Goal: Information Seeking & Learning: Learn about a topic

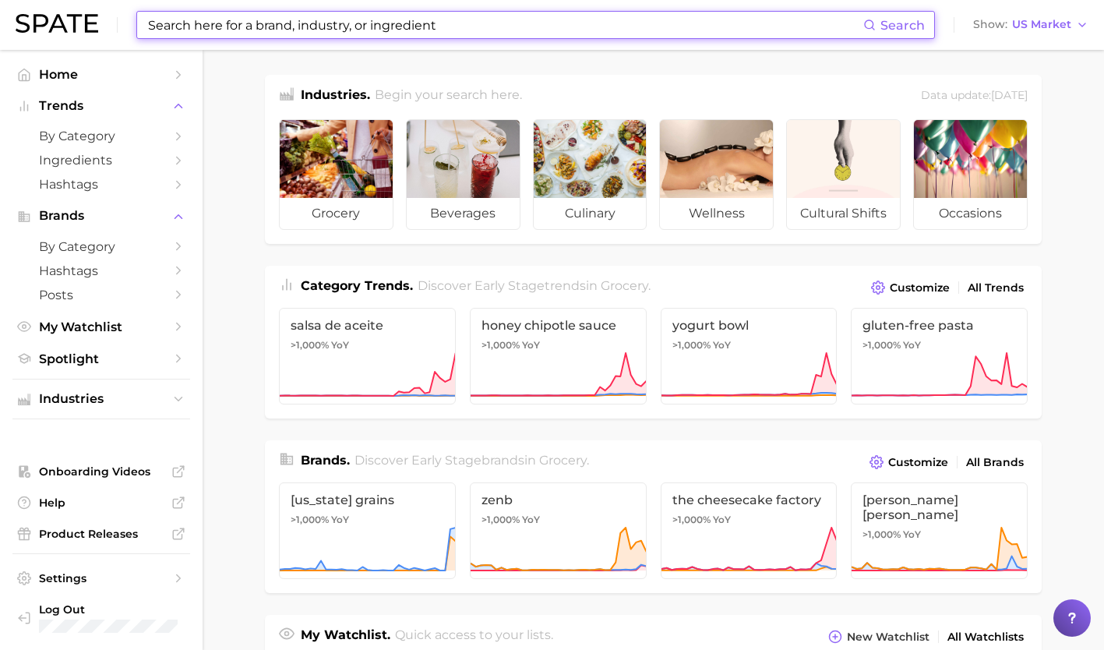
click at [350, 30] on input at bounding box center [504, 25] width 717 height 26
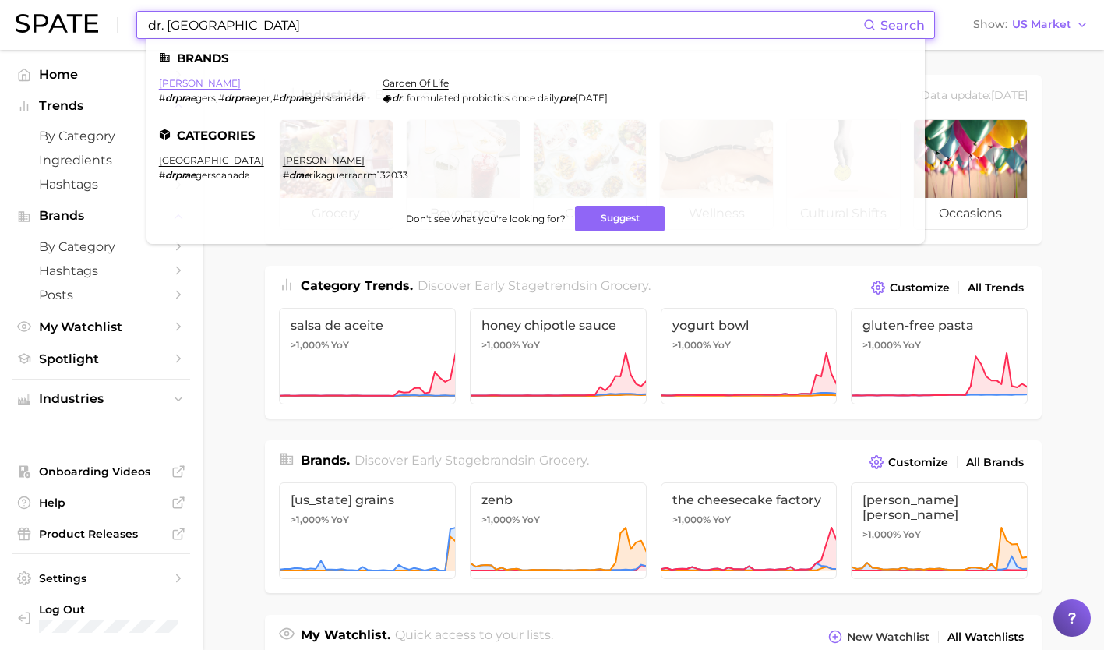
type input "dr. prae"
click at [185, 80] on link "dr praeger" at bounding box center [200, 83] width 82 height 12
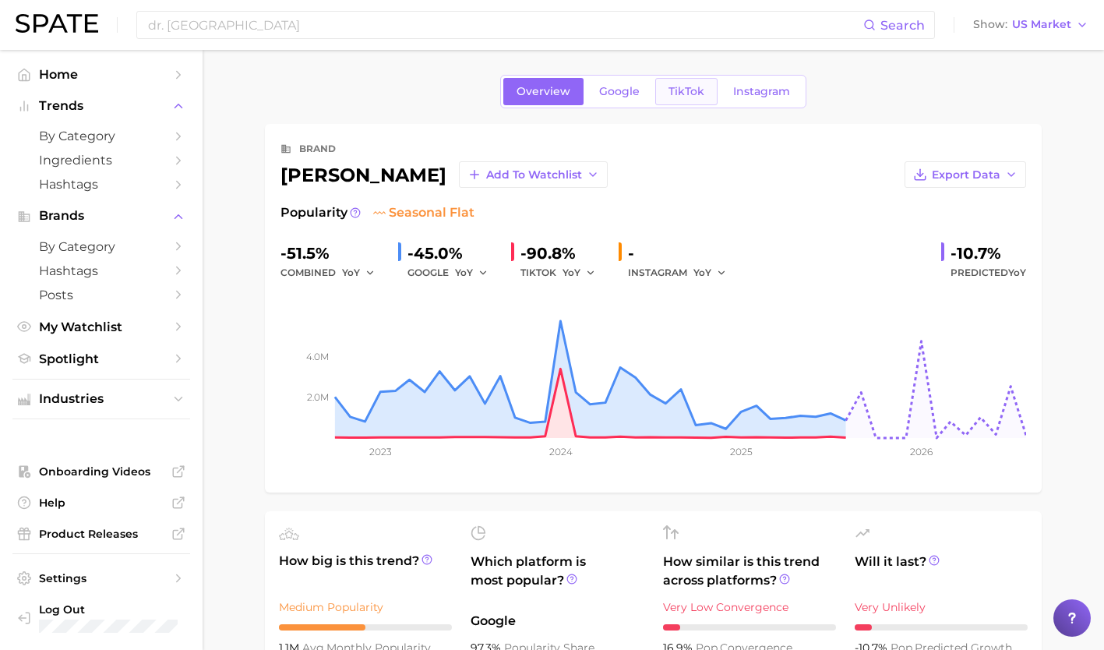
click at [684, 88] on span "TikTok" at bounding box center [686, 91] width 36 height 13
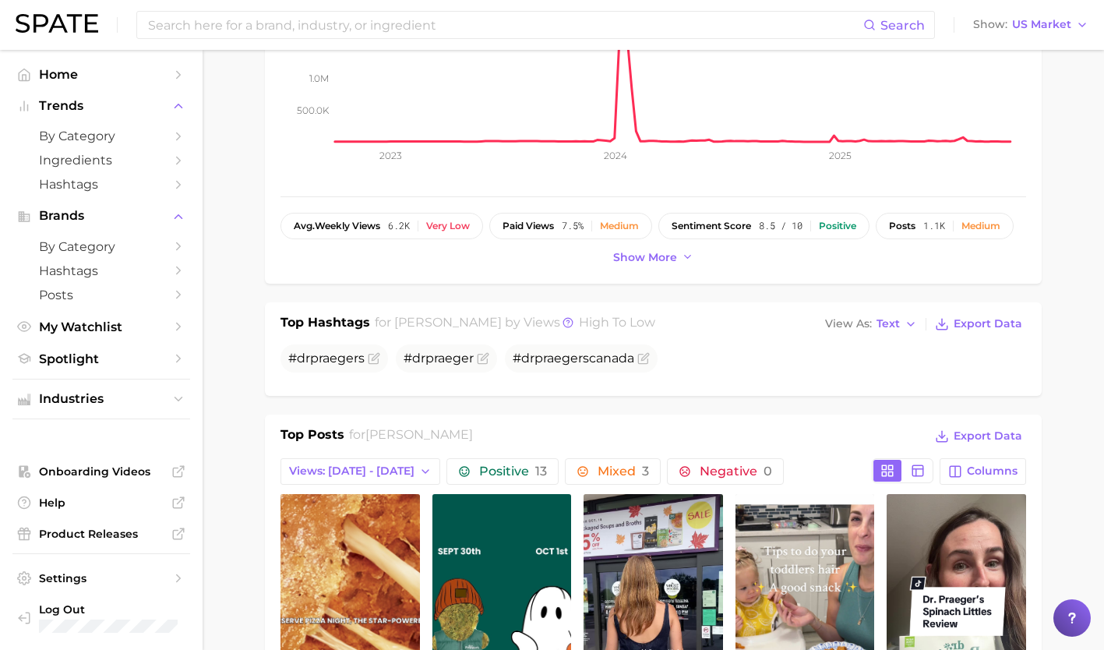
scroll to position [565, 0]
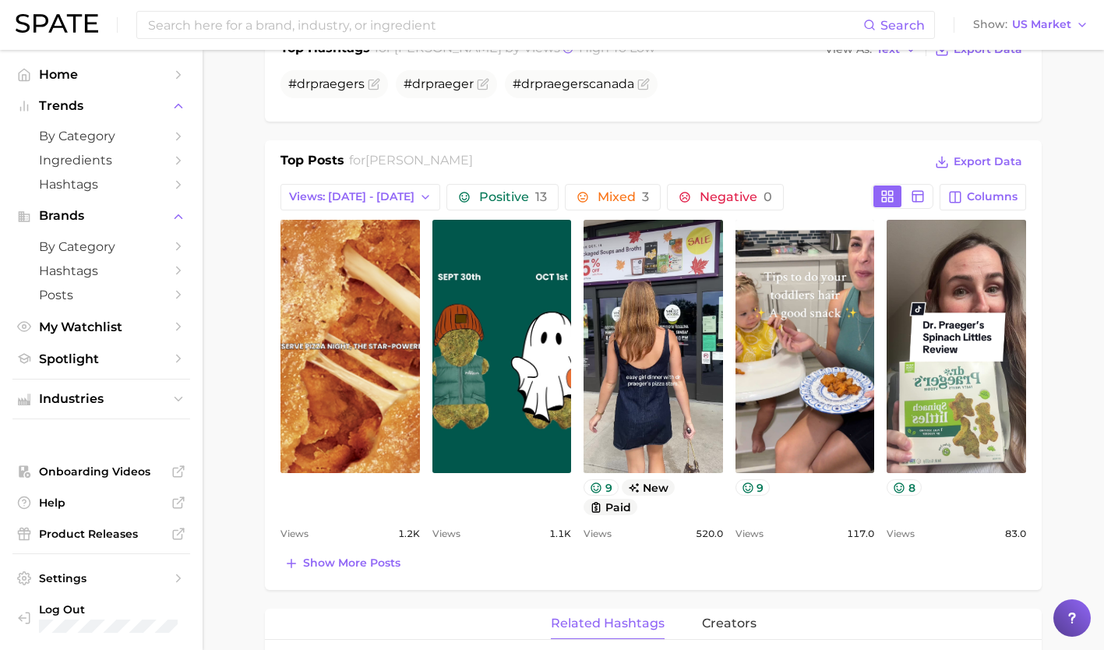
click at [340, 574] on div "Top Posts for dr praeger Export Data Views: Sep 28 - Oct 5 Positive 13 Mixed 3 …" at bounding box center [653, 364] width 777 height 449
click at [340, 552] on button "Show more posts" at bounding box center [342, 563] width 124 height 22
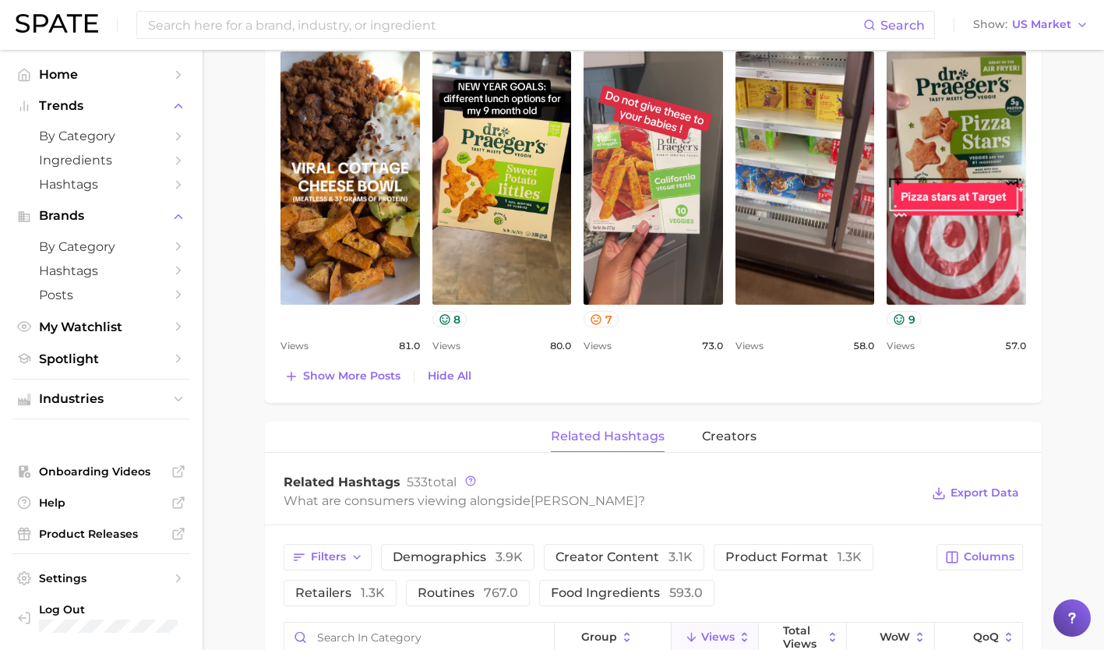
scroll to position [1080, 0]
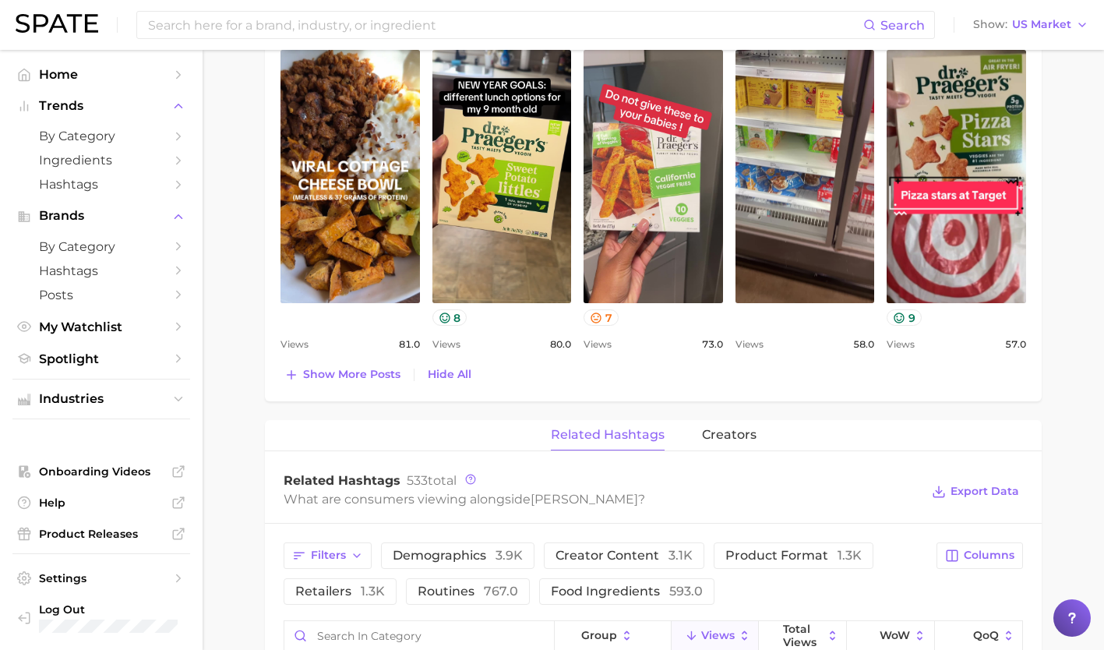
click at [344, 387] on div "Top Posts for dr praeger Export Data Views: Sep 28 - Oct 5 Positive 13 Mixed 3 …" at bounding box center [653, 13] width 777 height 776
click at [346, 379] on span "Show more posts" at bounding box center [351, 374] width 97 height 13
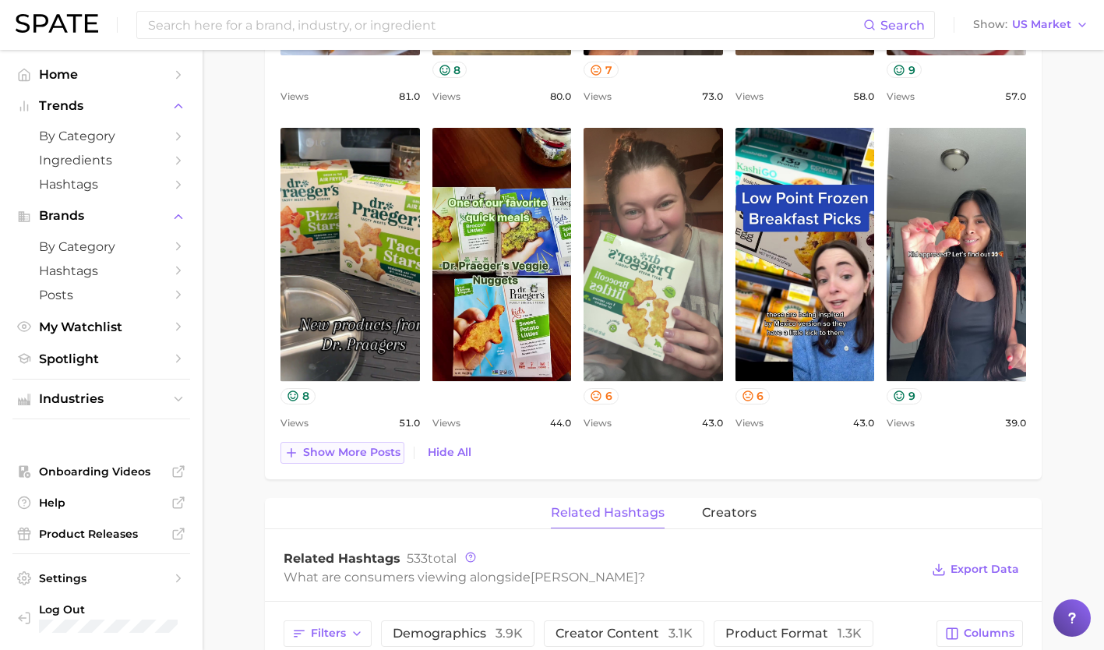
scroll to position [1326, 0]
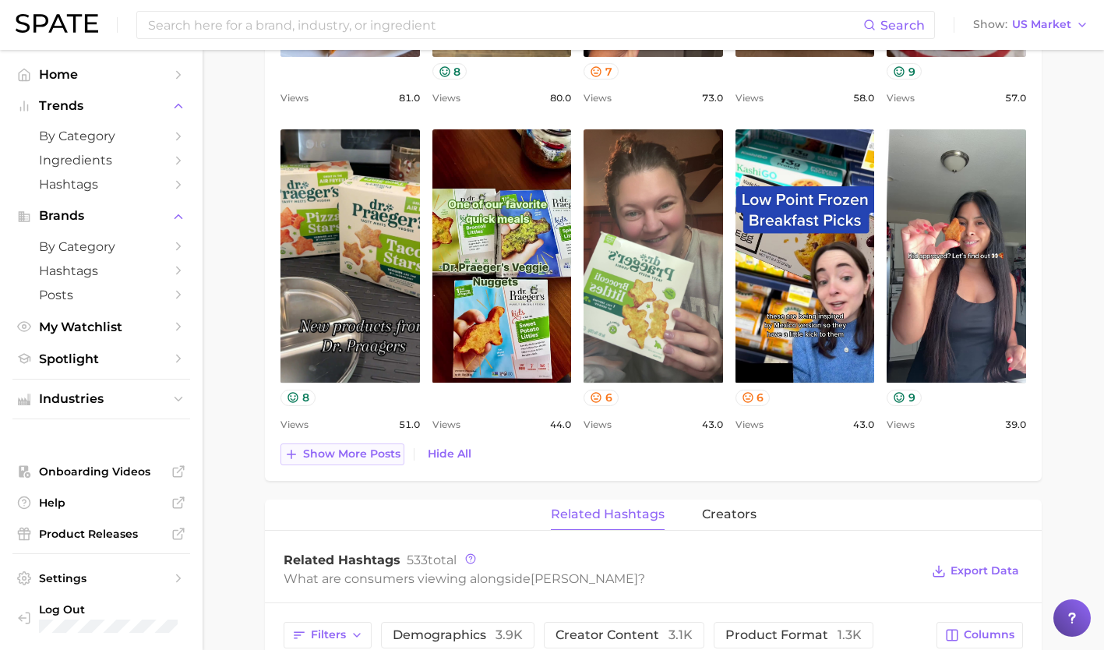
click at [359, 456] on span "Show more posts" at bounding box center [351, 453] width 97 height 13
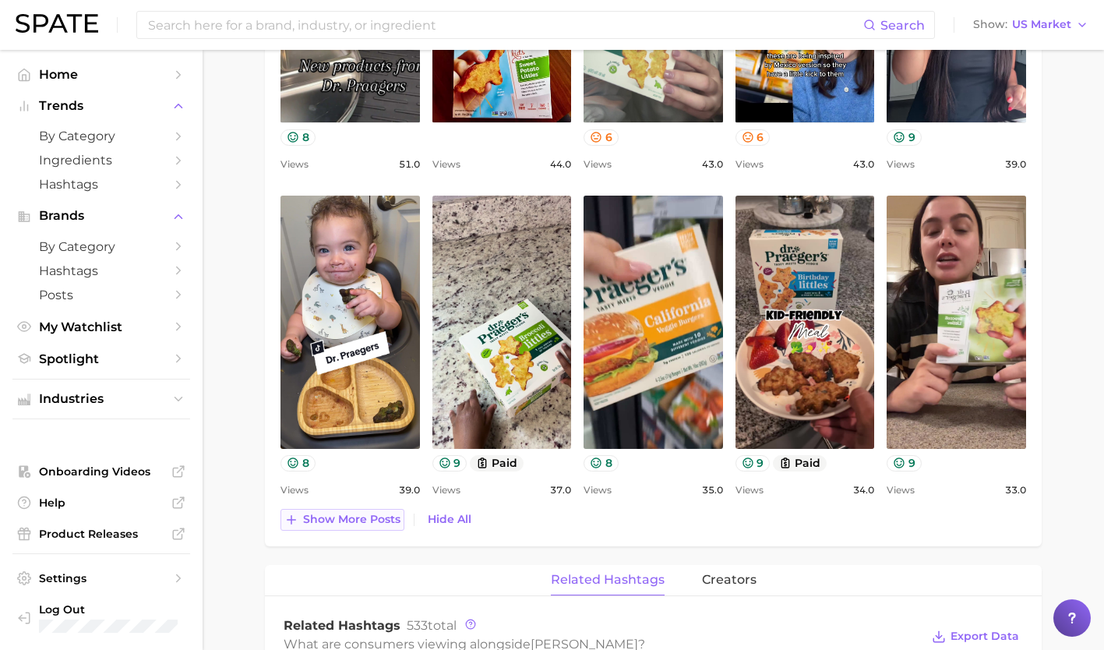
scroll to position [1587, 0]
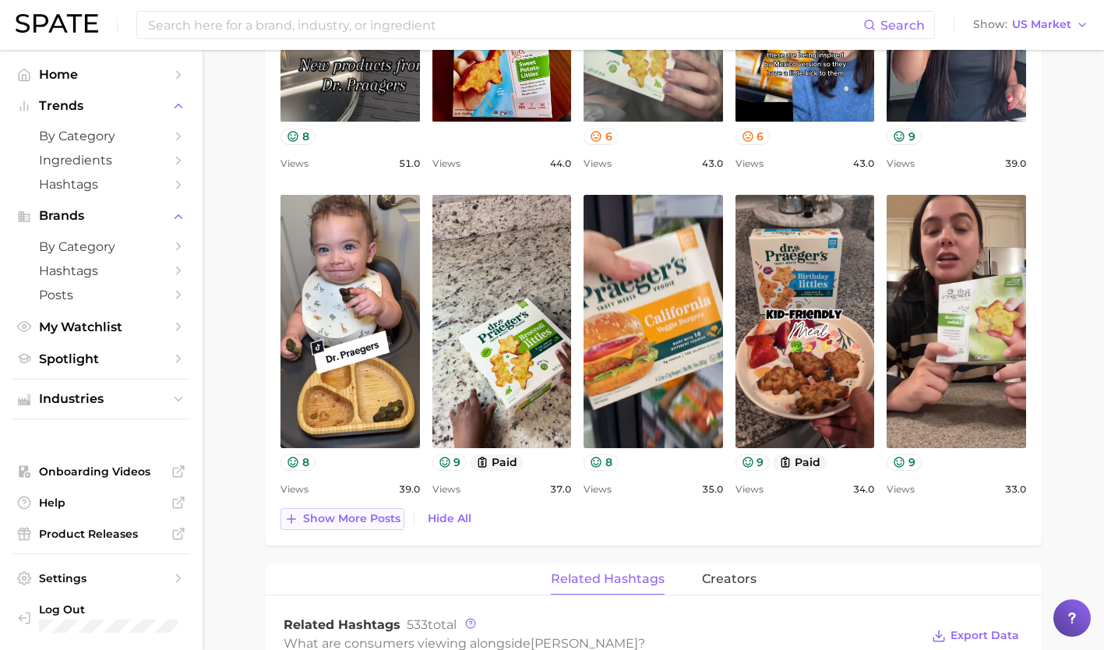
click at [357, 527] on button "Show more posts" at bounding box center [342, 519] width 124 height 22
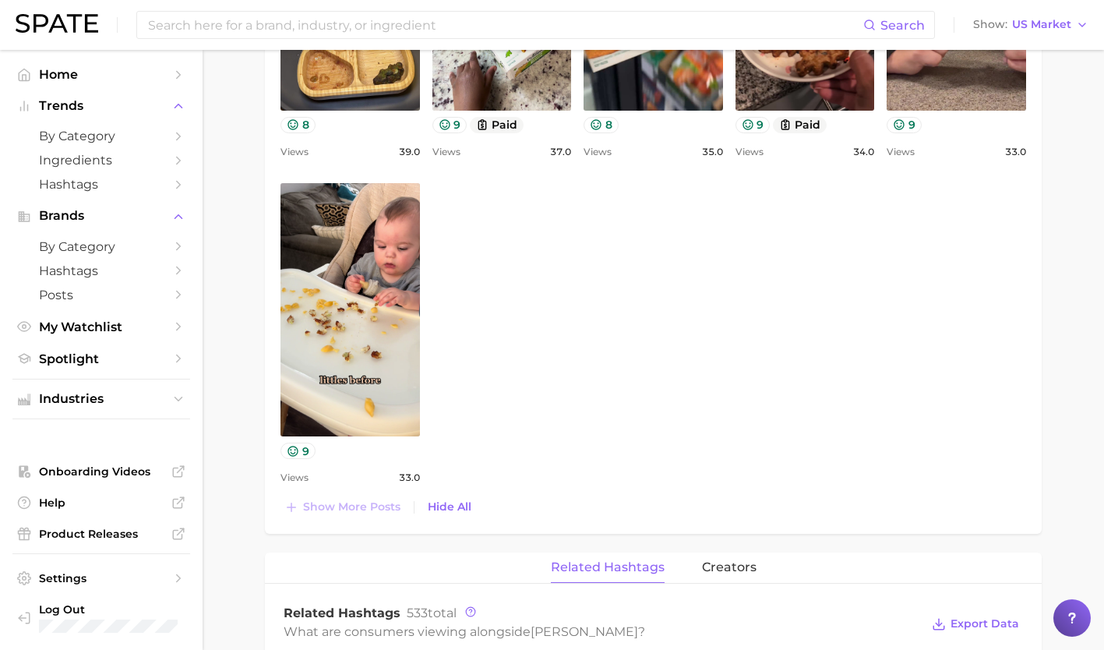
scroll to position [1923, 0]
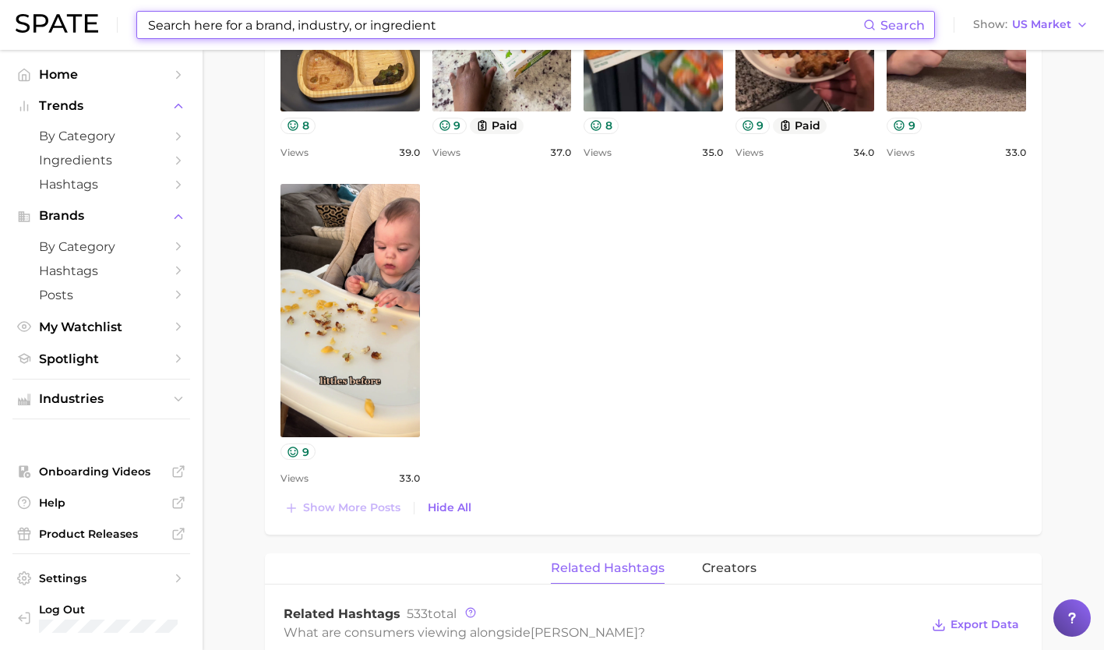
click at [430, 26] on input at bounding box center [504, 25] width 717 height 26
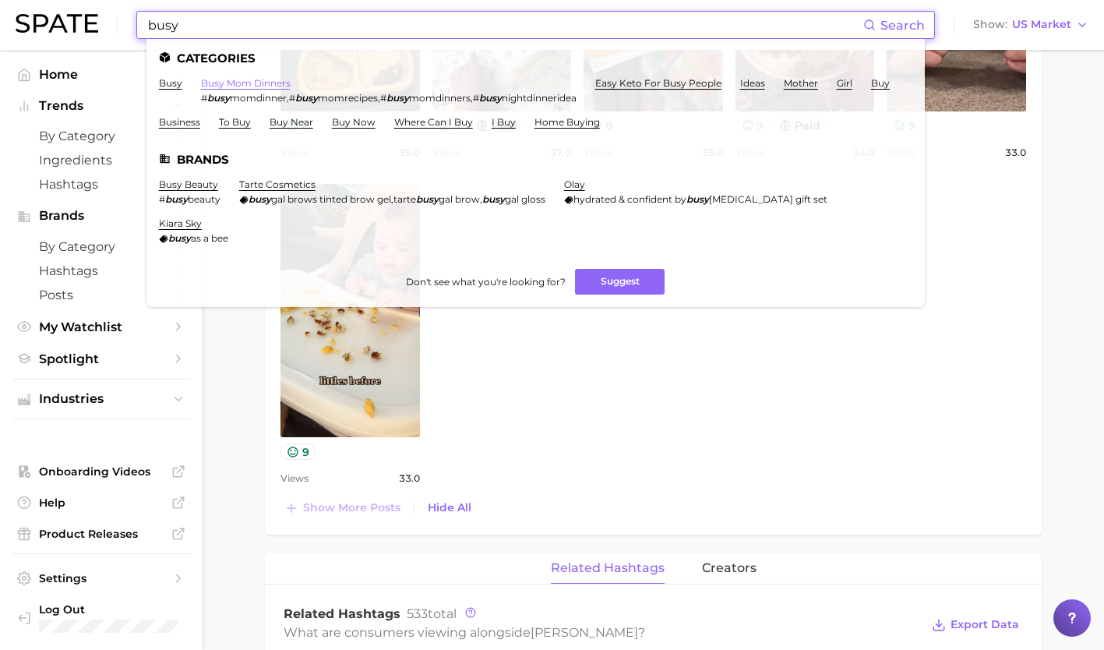
type input "busy"
click at [249, 79] on link "busy mom dinners" at bounding box center [246, 83] width 90 height 12
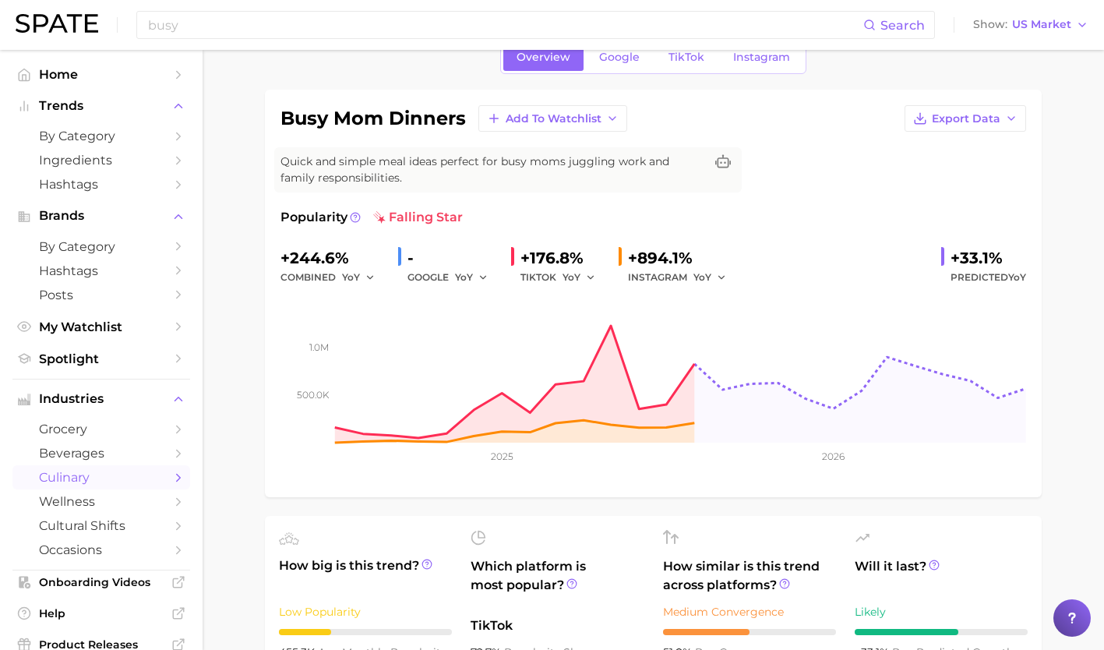
scroll to position [80, 0]
click at [682, 55] on span "TikTok" at bounding box center [686, 56] width 36 height 13
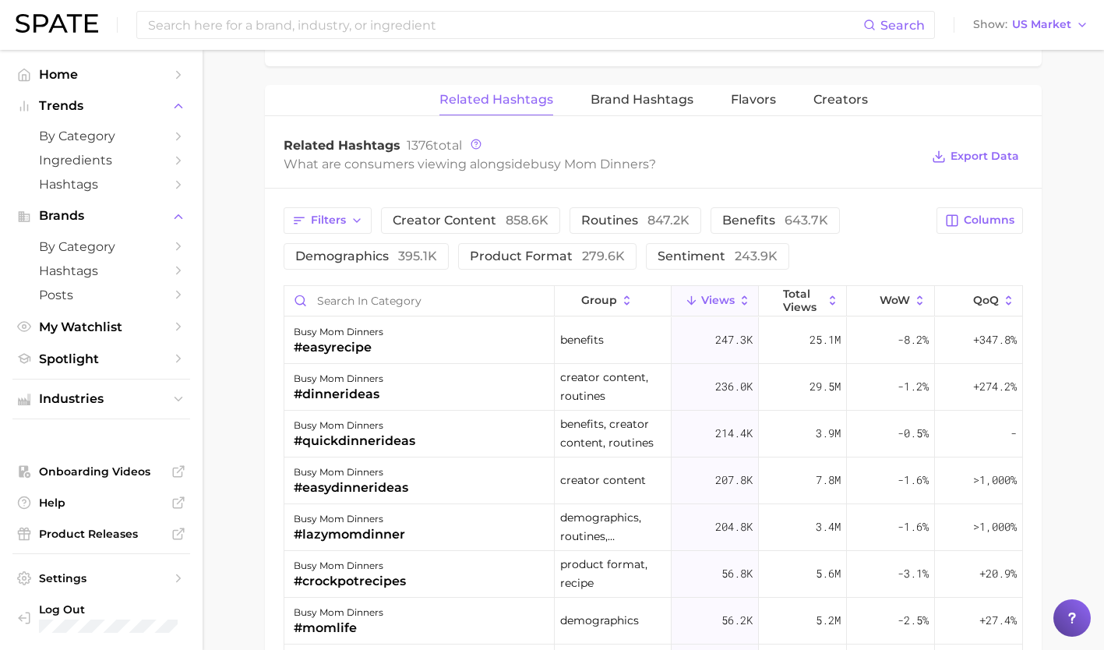
scroll to position [1140, 0]
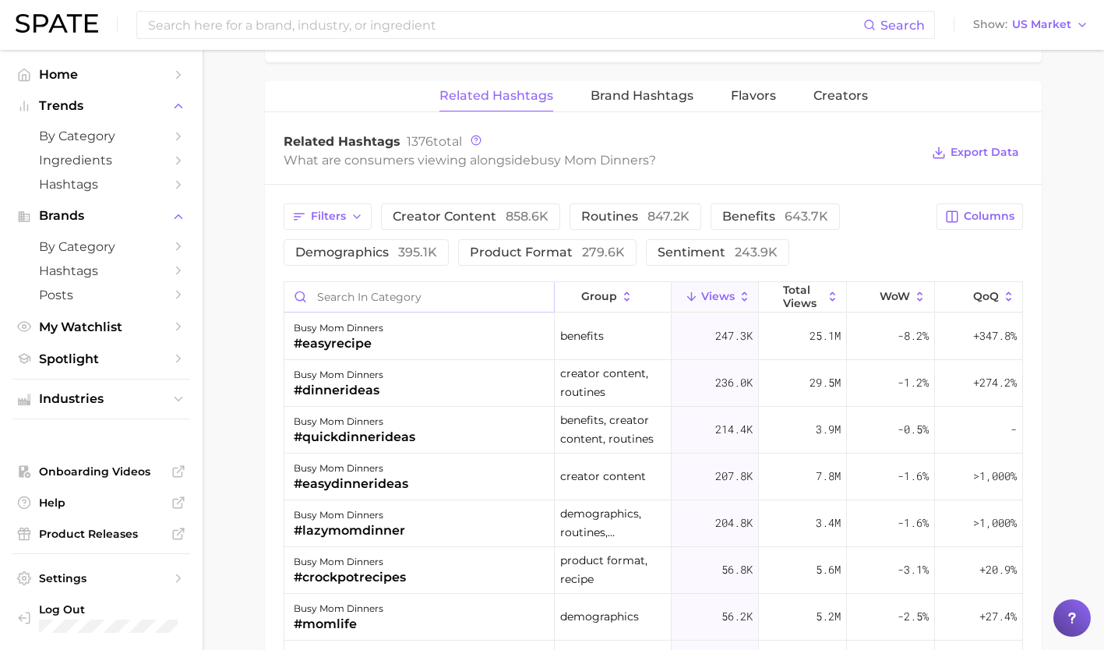
click at [411, 296] on input "Search in category" at bounding box center [419, 297] width 270 height 30
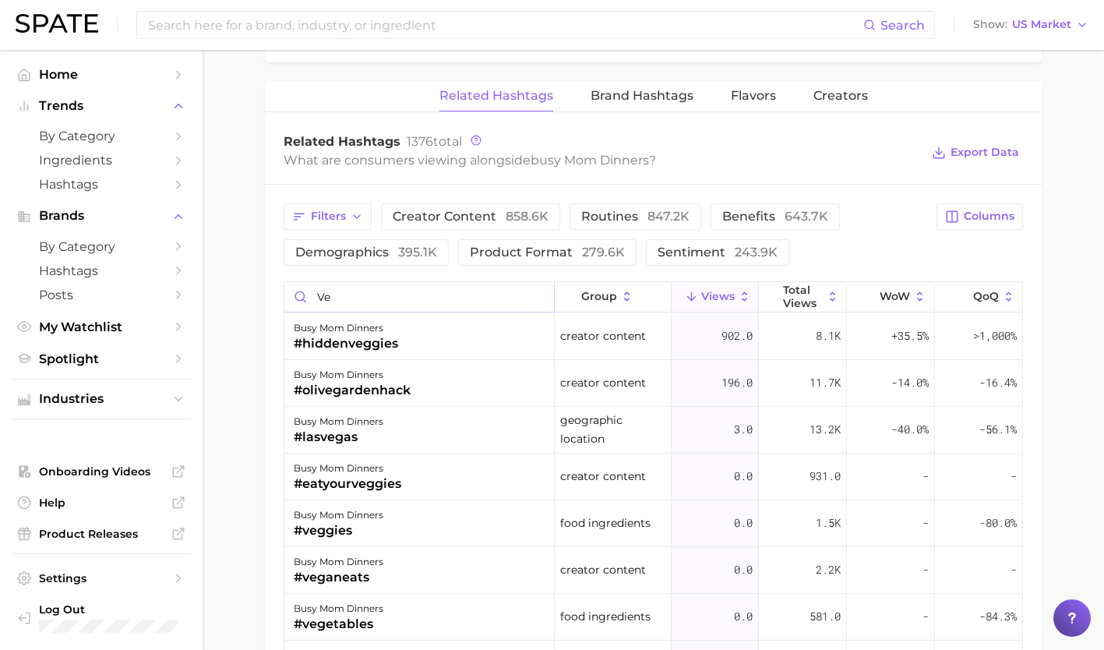
type input "v"
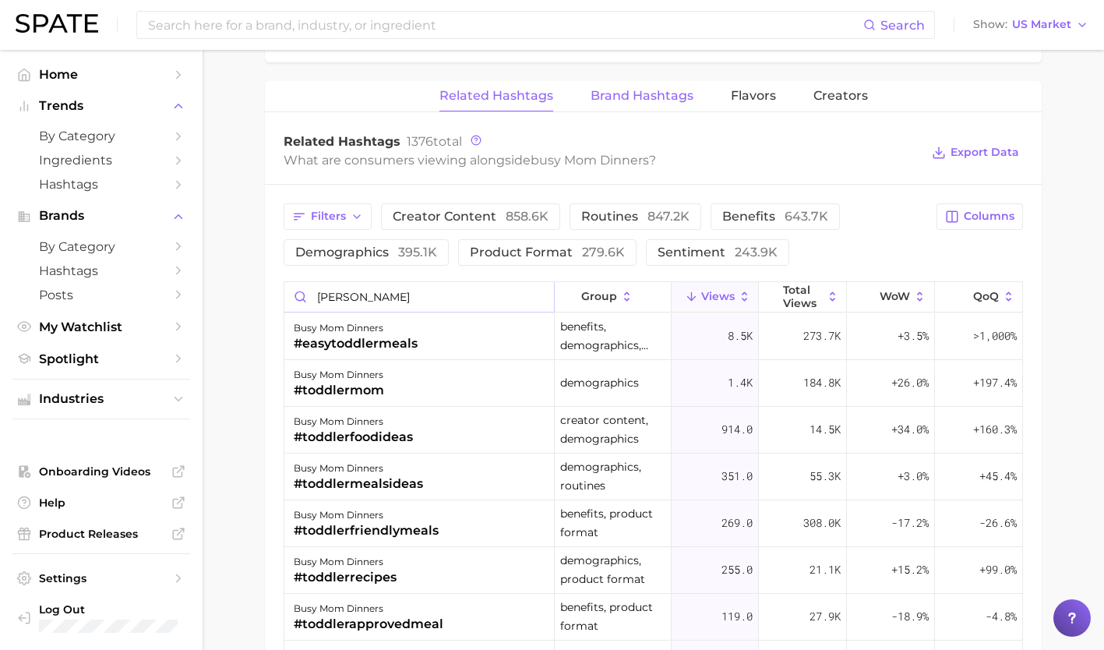
type input "tod"
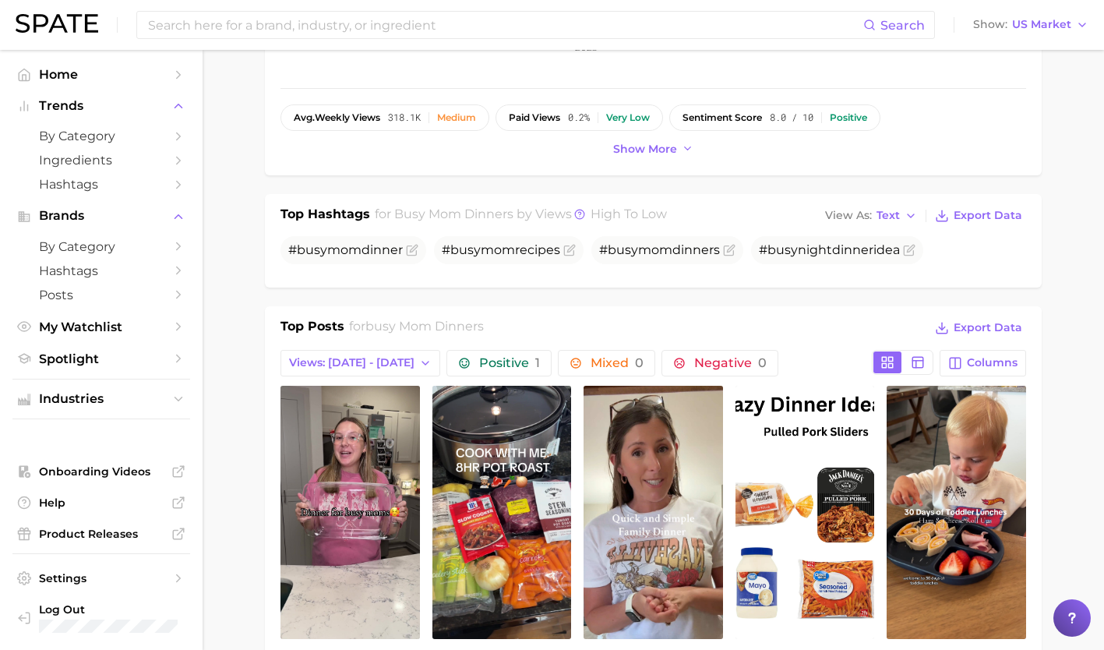
scroll to position [0, 0]
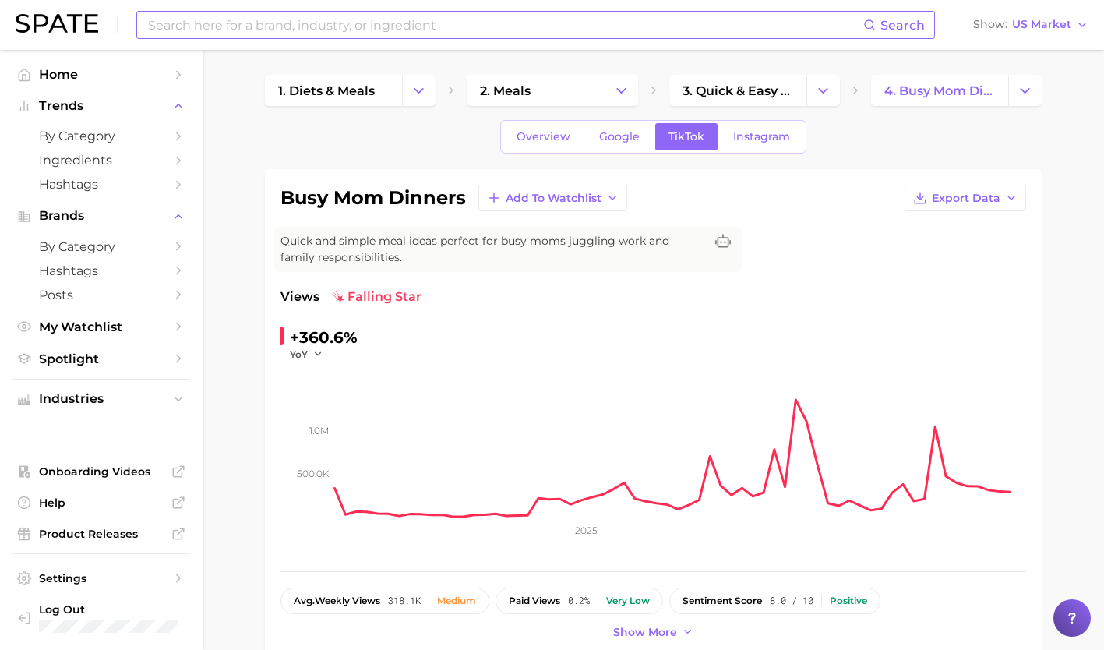
click at [393, 23] on input at bounding box center [504, 25] width 717 height 26
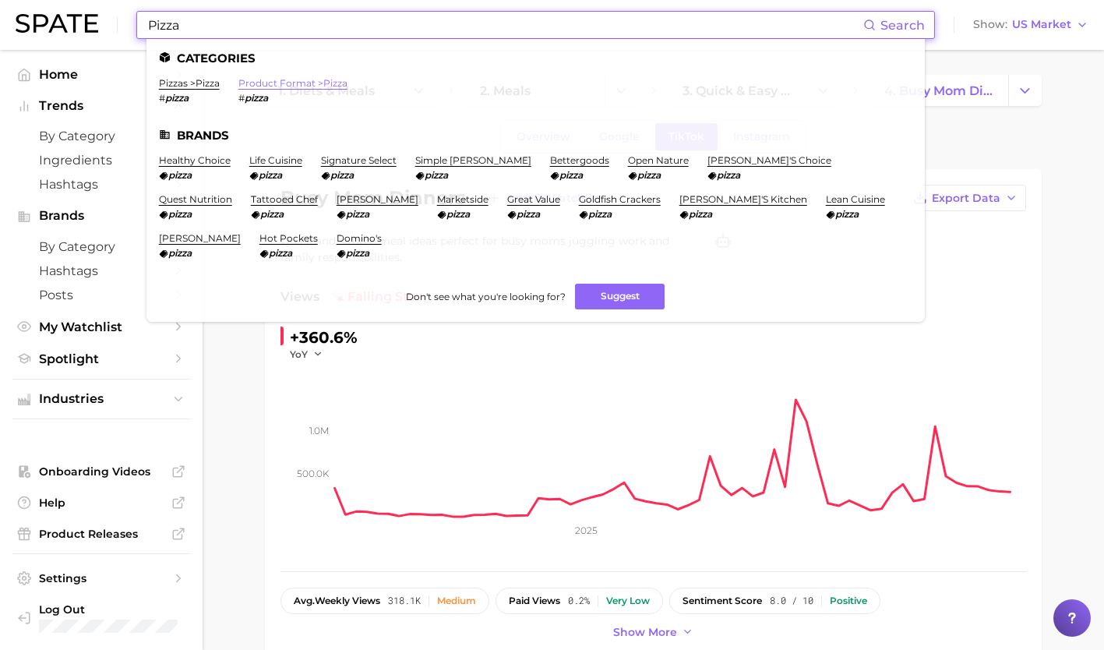
type input "Pizza"
click at [285, 88] on link "product format > pizza" at bounding box center [292, 83] width 109 height 12
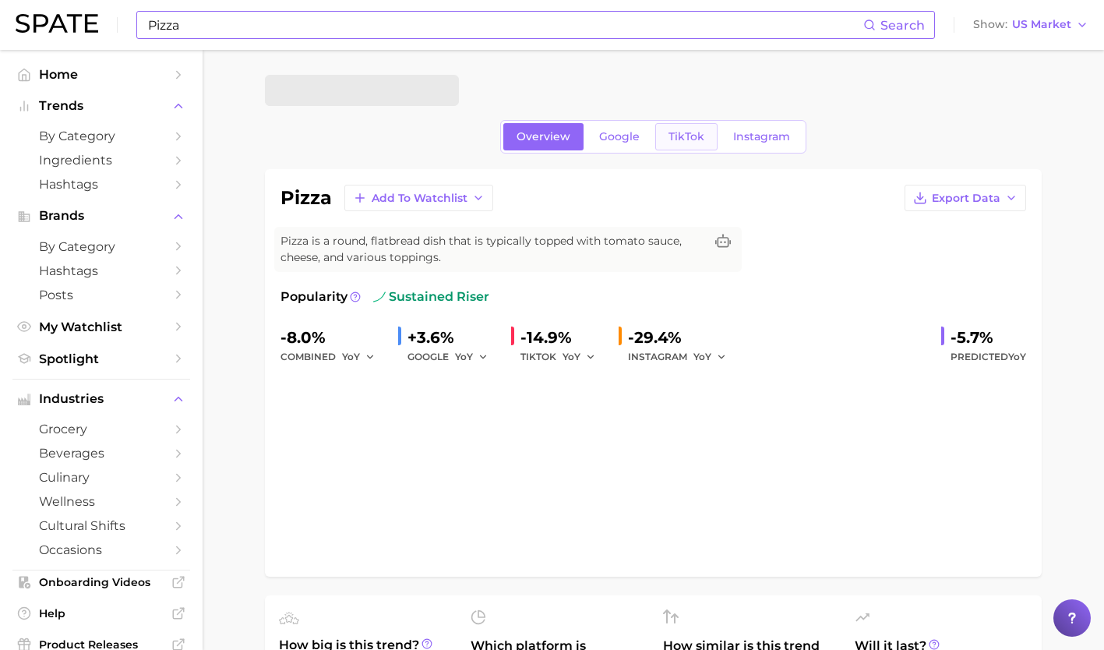
click at [668, 132] on span "TikTok" at bounding box center [686, 136] width 36 height 13
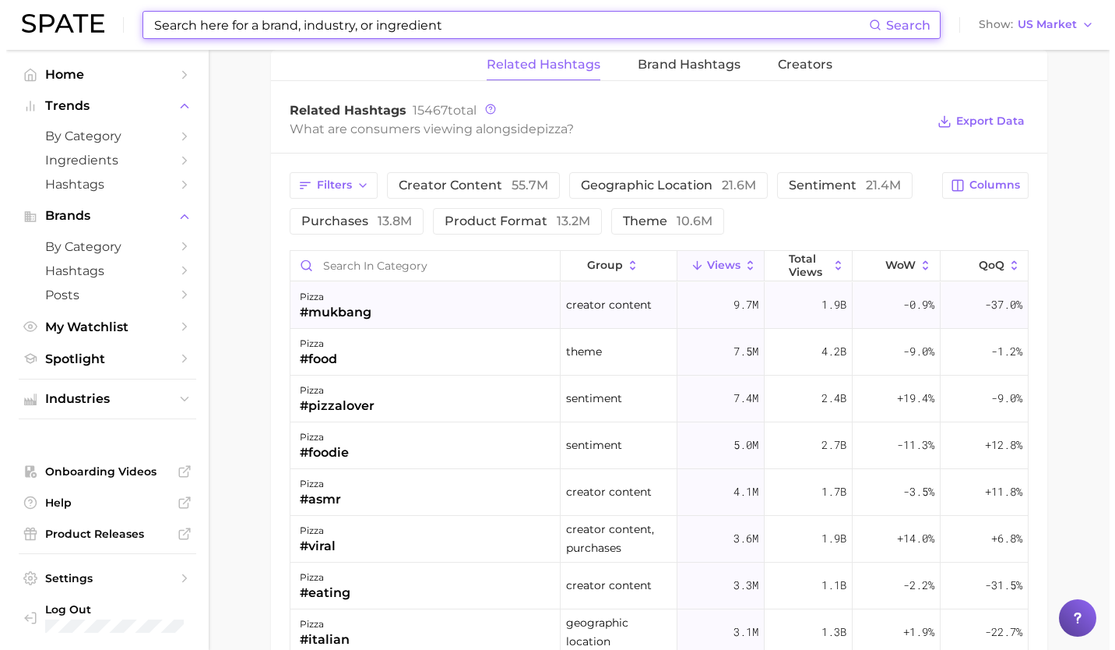
scroll to position [1185, 0]
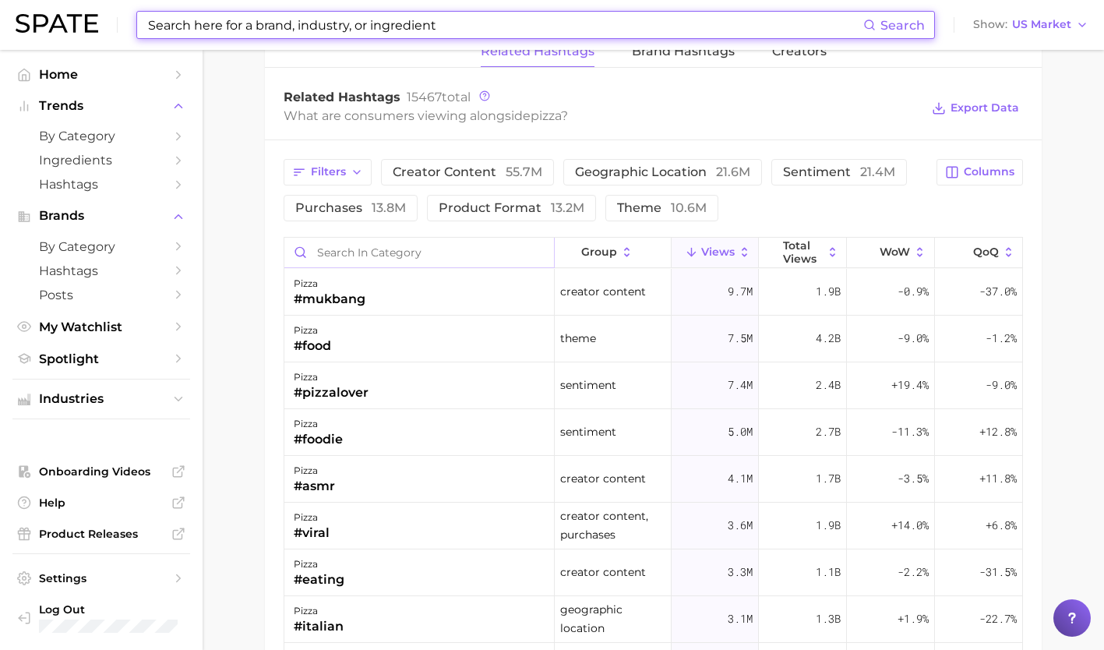
click at [393, 252] on input "Search in category" at bounding box center [419, 253] width 270 height 30
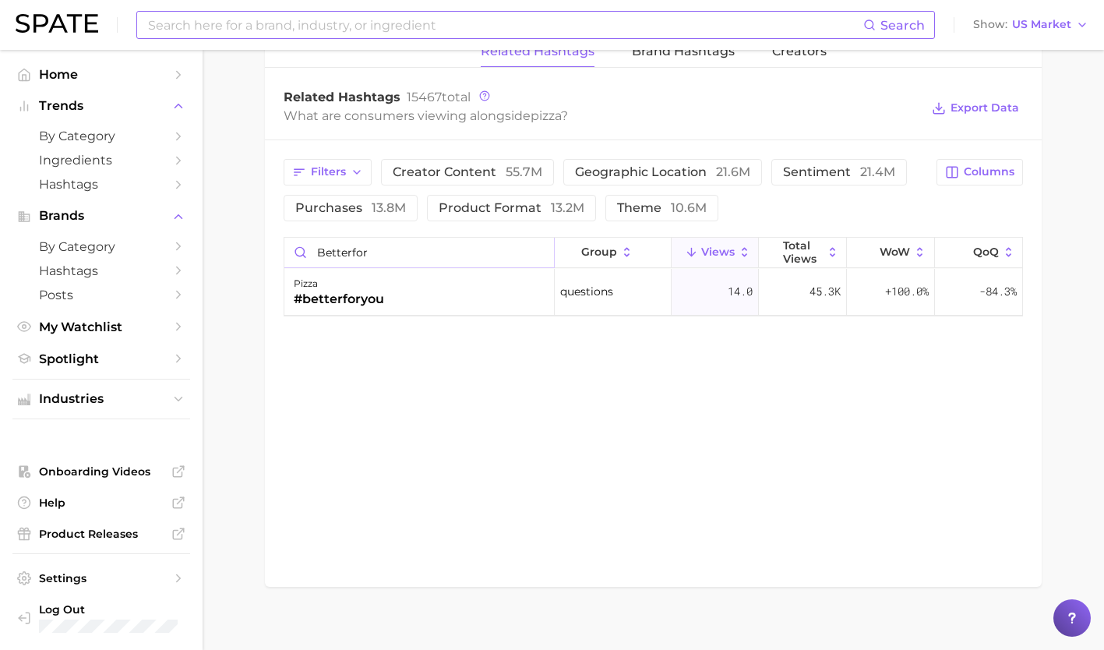
type input "betterfor"
click at [625, 368] on div "Related Hashtags Brand Hashtags Creators Related Hashtags 15467 total What are …" at bounding box center [653, 312] width 777 height 550
click at [446, 292] on div "pizza #betterforyou" at bounding box center [419, 292] width 270 height 47
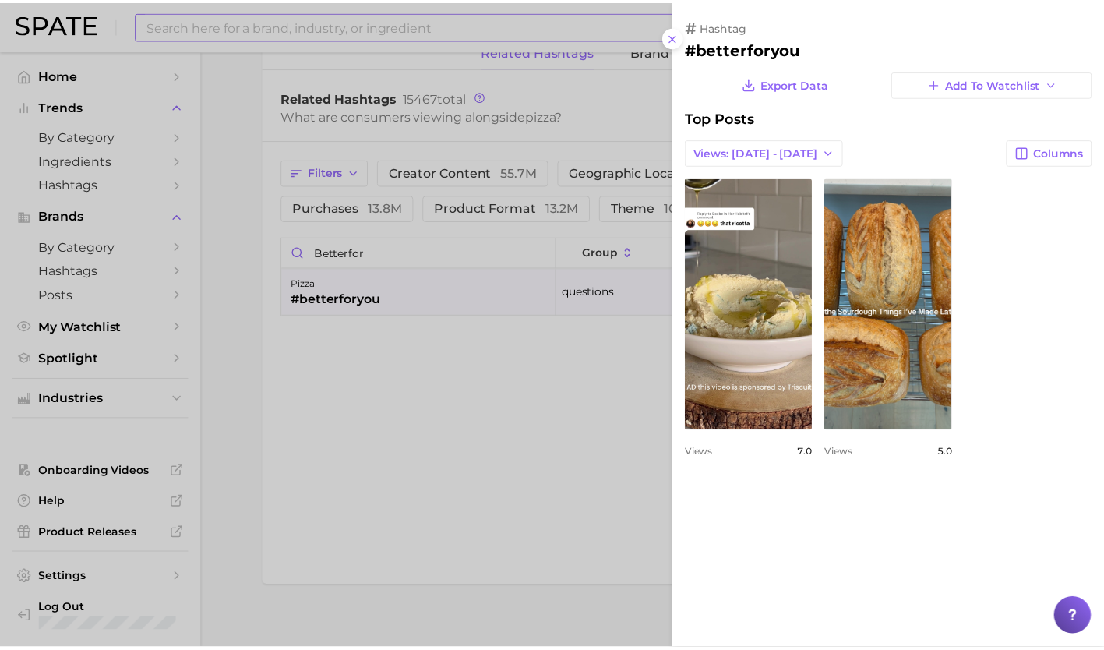
scroll to position [0, 0]
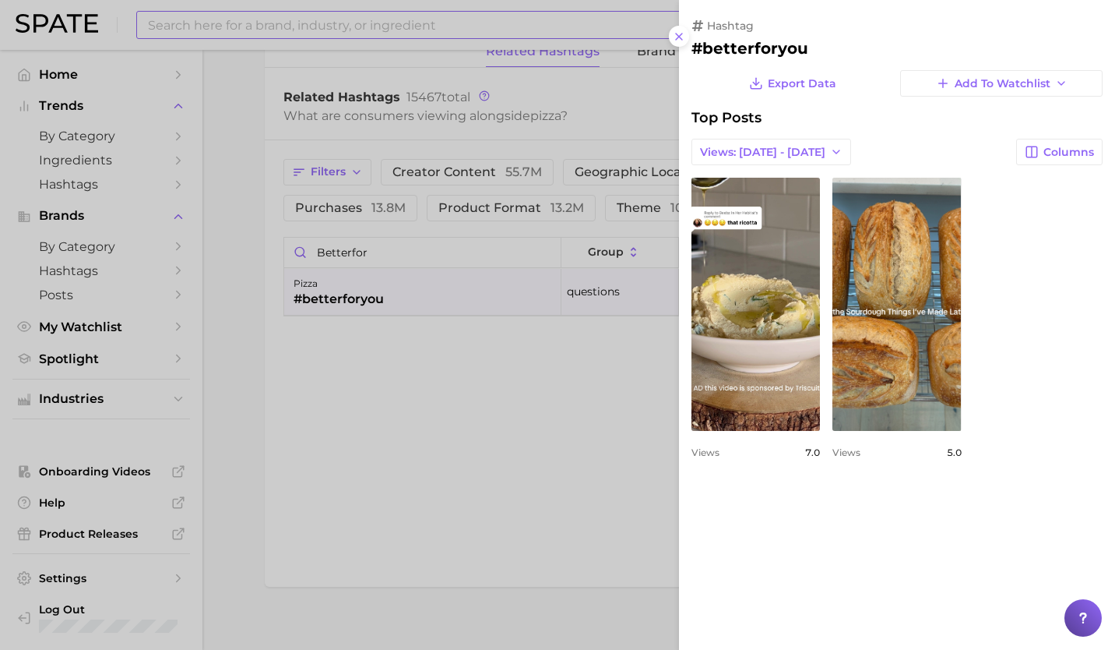
click at [438, 369] on div at bounding box center [557, 325] width 1115 height 650
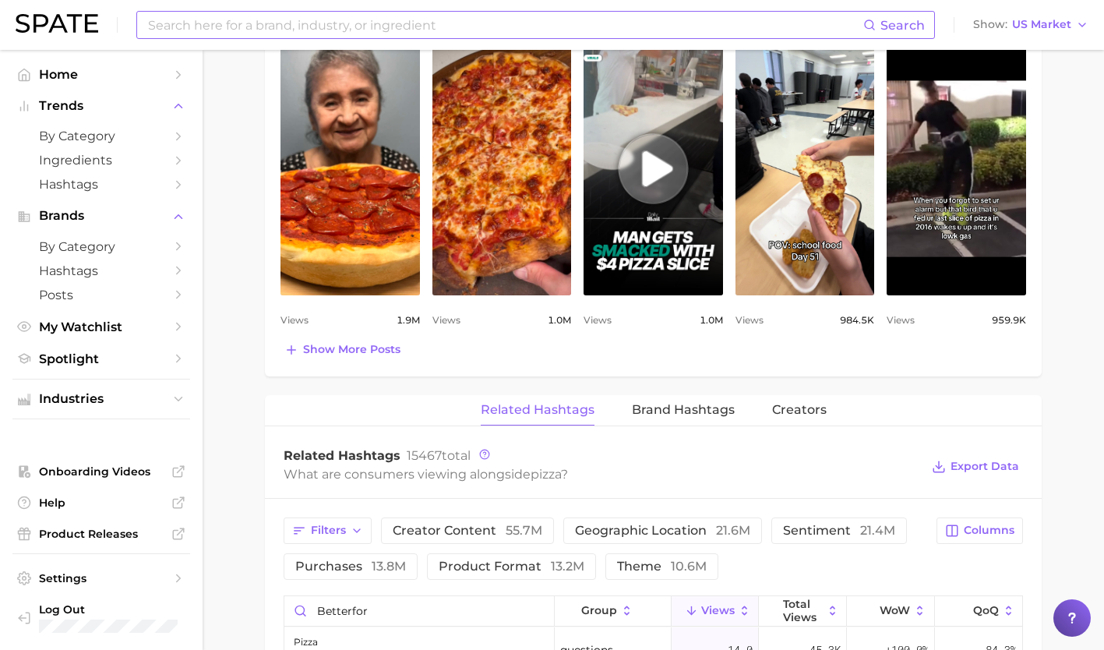
scroll to position [842, 0]
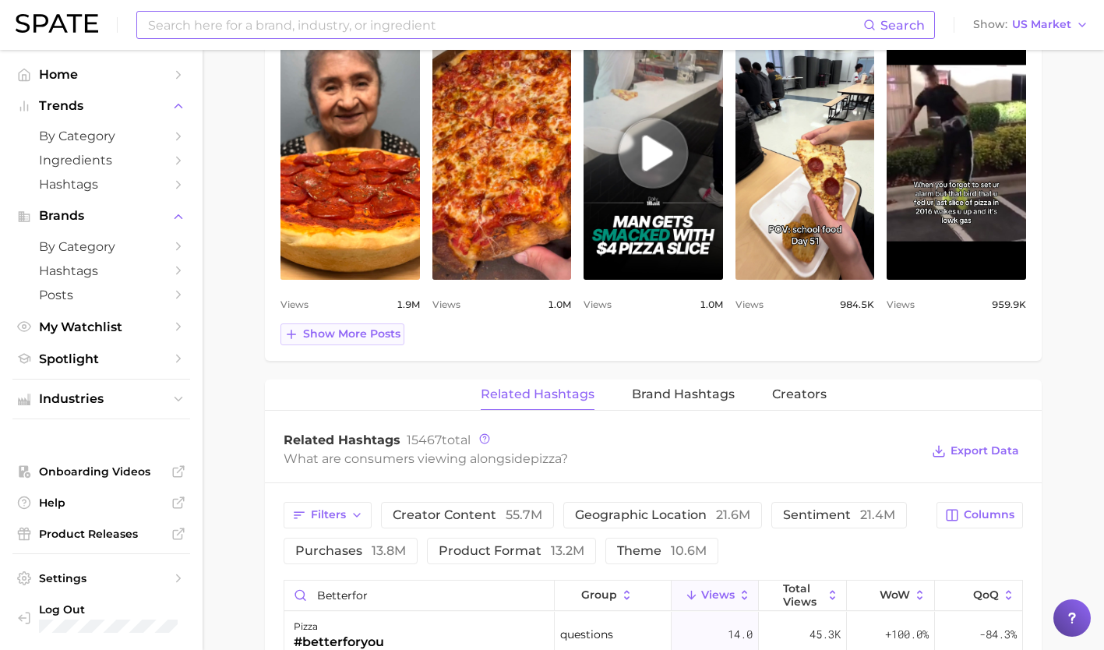
click at [368, 339] on span "Show more posts" at bounding box center [351, 333] width 97 height 13
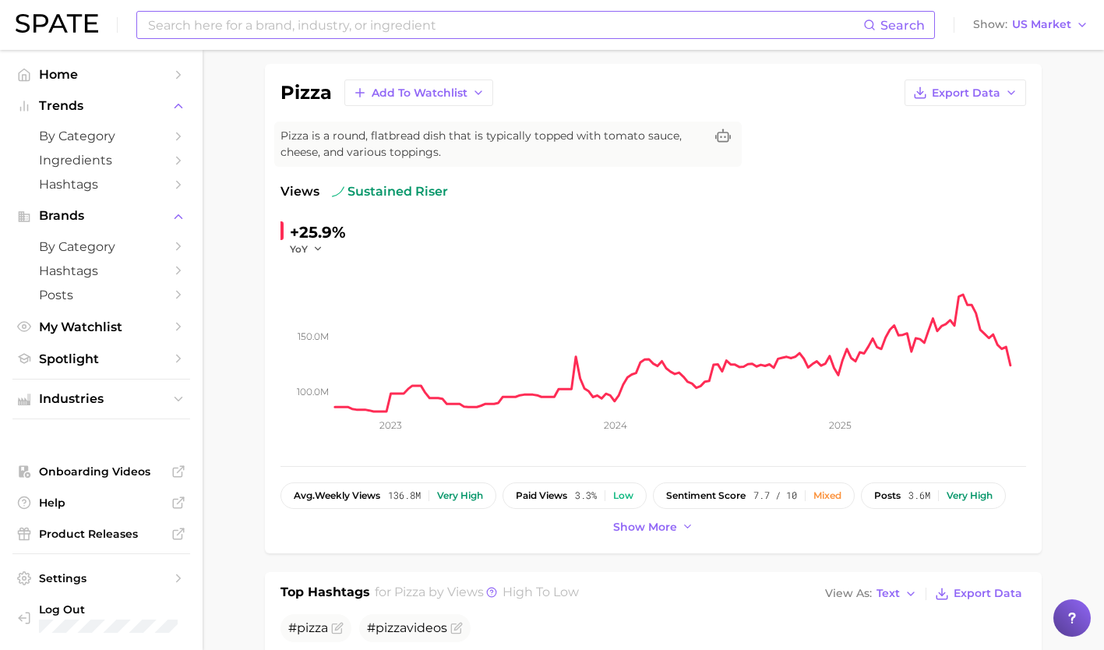
scroll to position [0, 0]
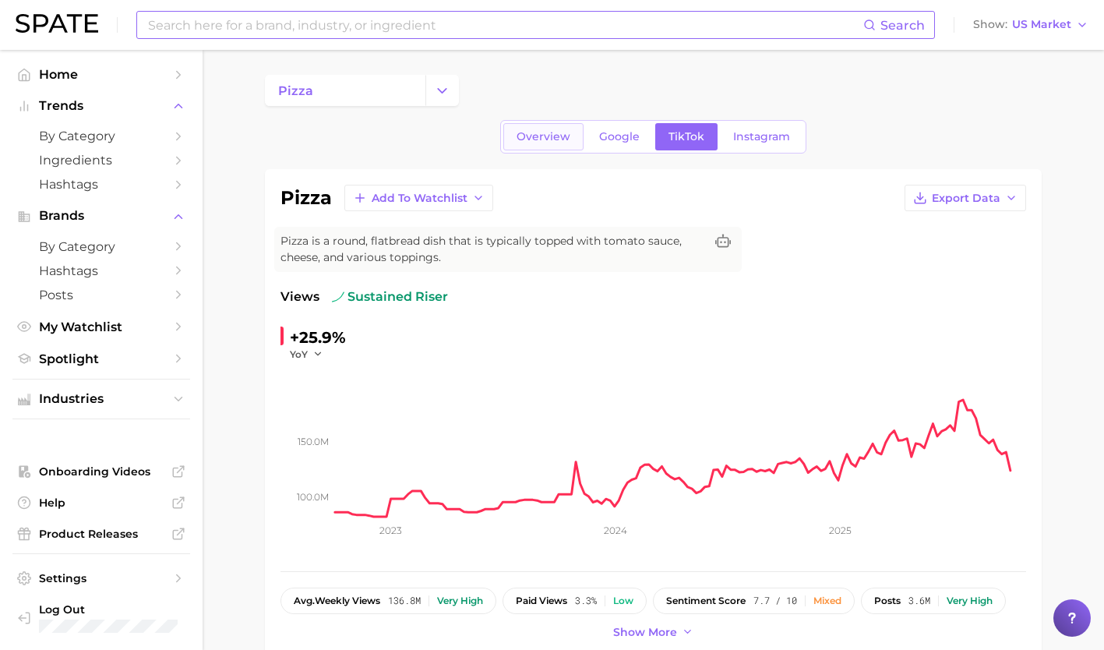
click at [558, 129] on link "Overview" at bounding box center [543, 136] width 80 height 27
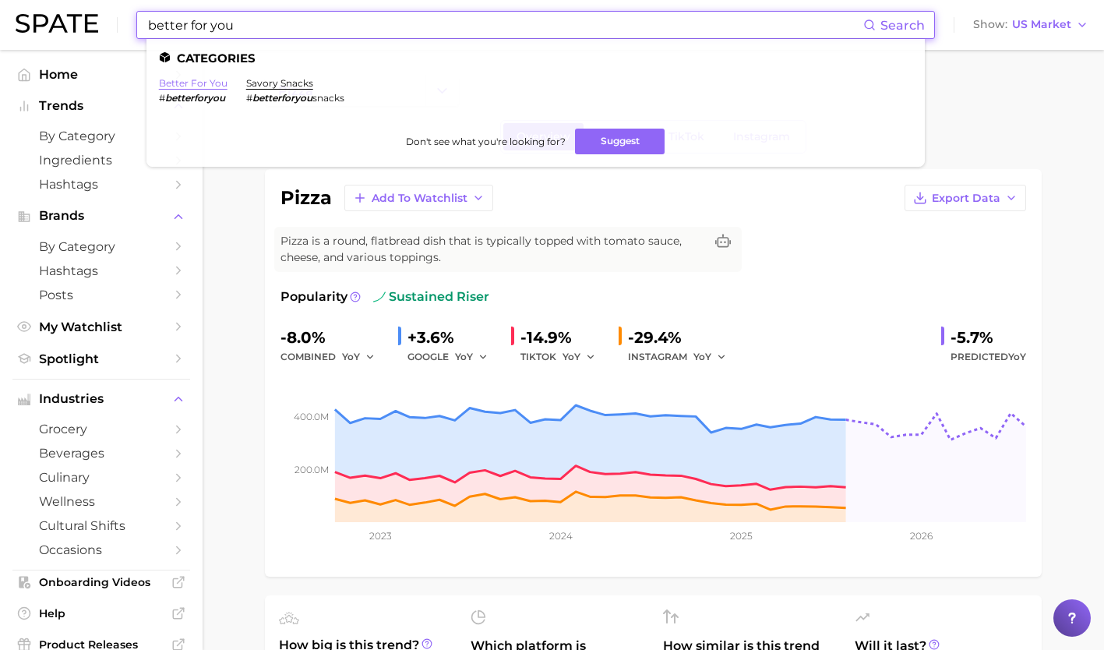
type input "better for you"
click at [185, 86] on link "better for you" at bounding box center [193, 83] width 69 height 12
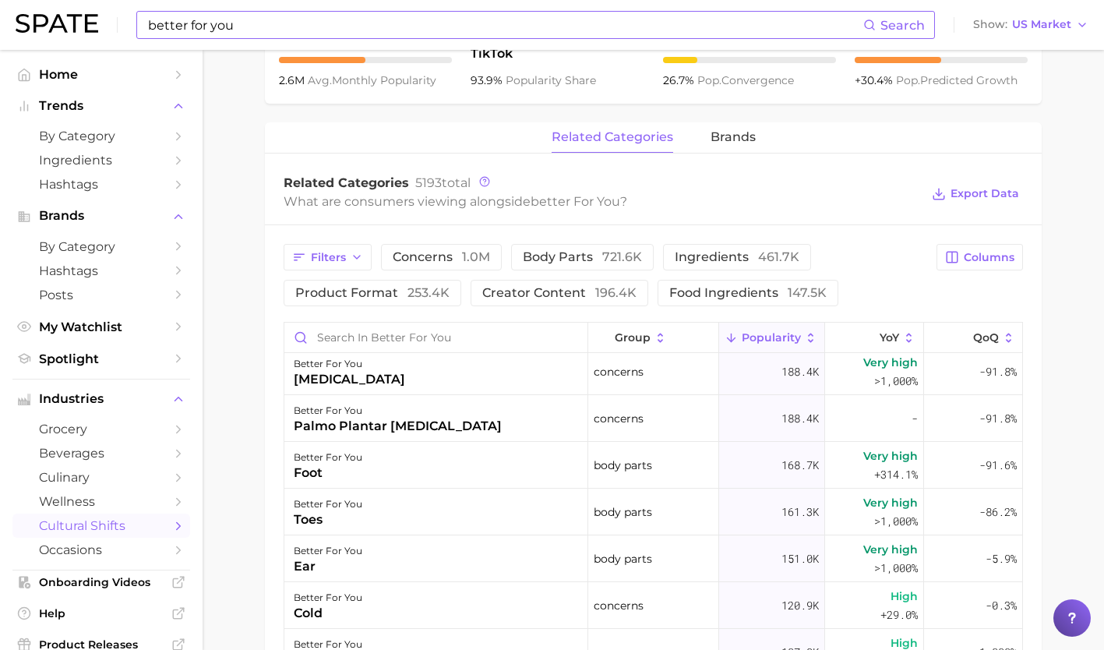
scroll to position [101, 0]
click at [490, 322] on input "Search in better for you" at bounding box center [435, 337] width 303 height 30
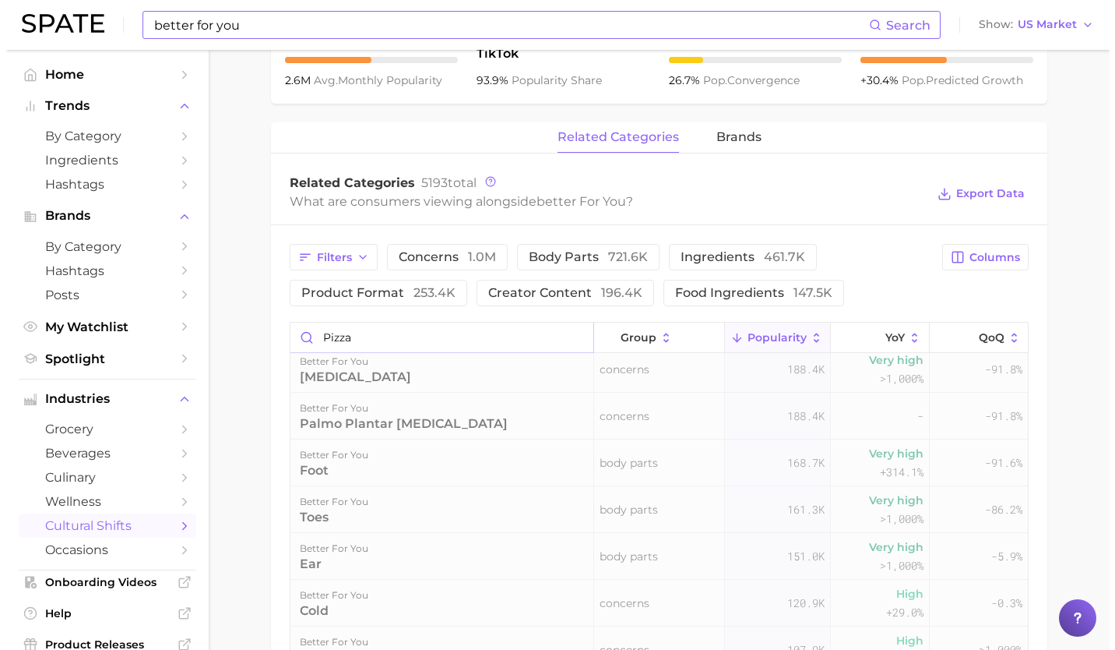
scroll to position [0, 0]
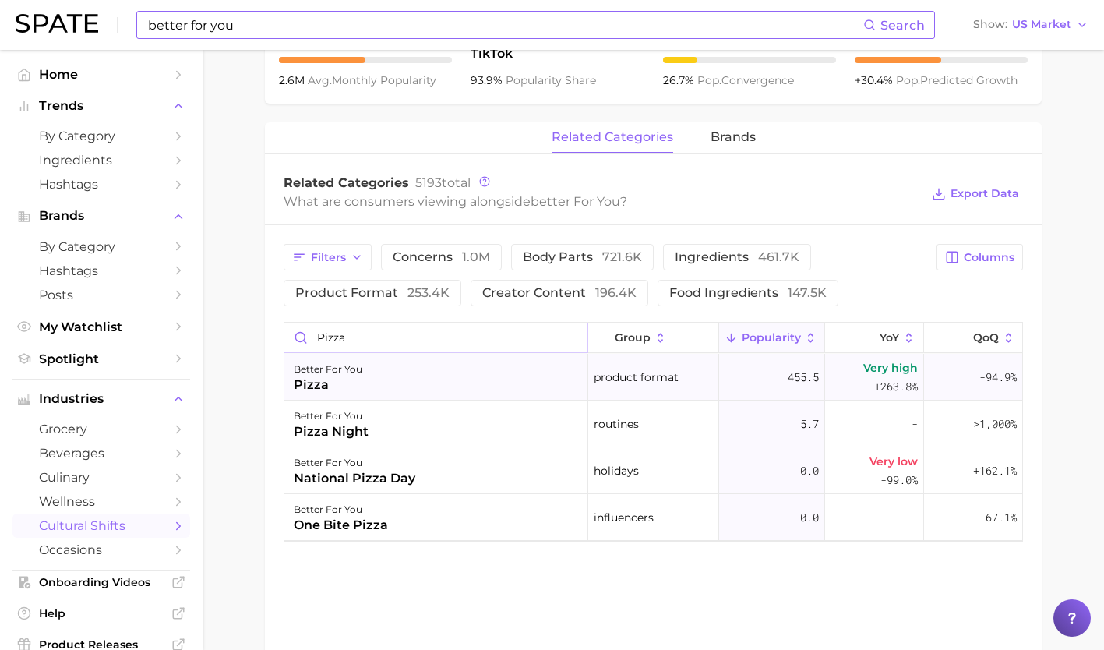
type input "pizza"
click at [470, 358] on div "better for you pizza" at bounding box center [436, 377] width 304 height 47
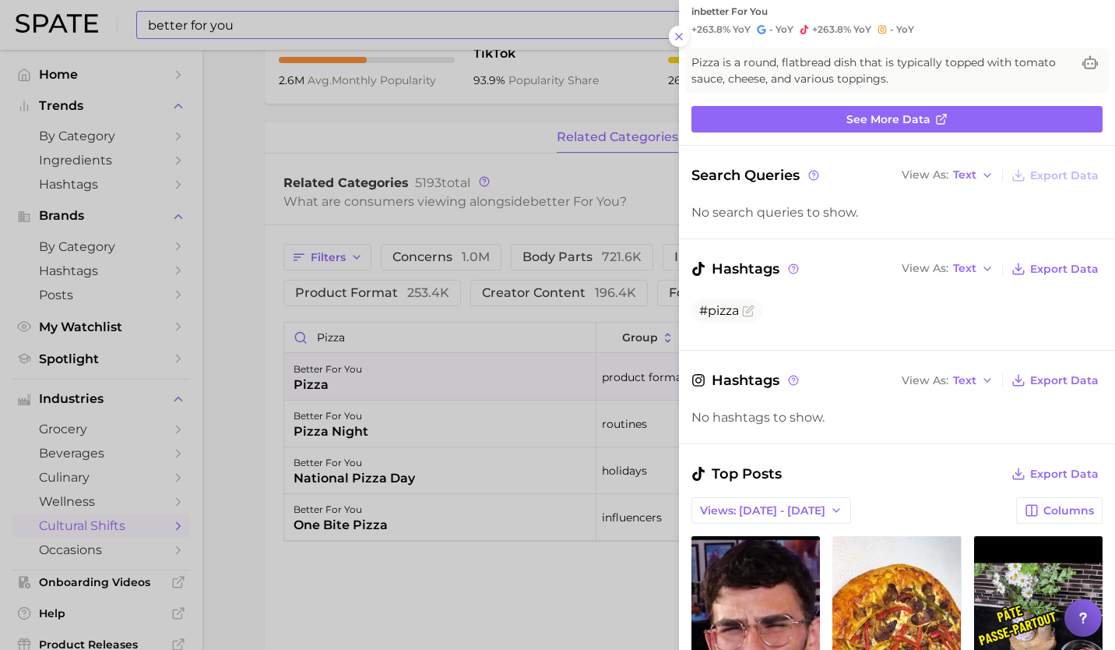
scroll to position [67, 0]
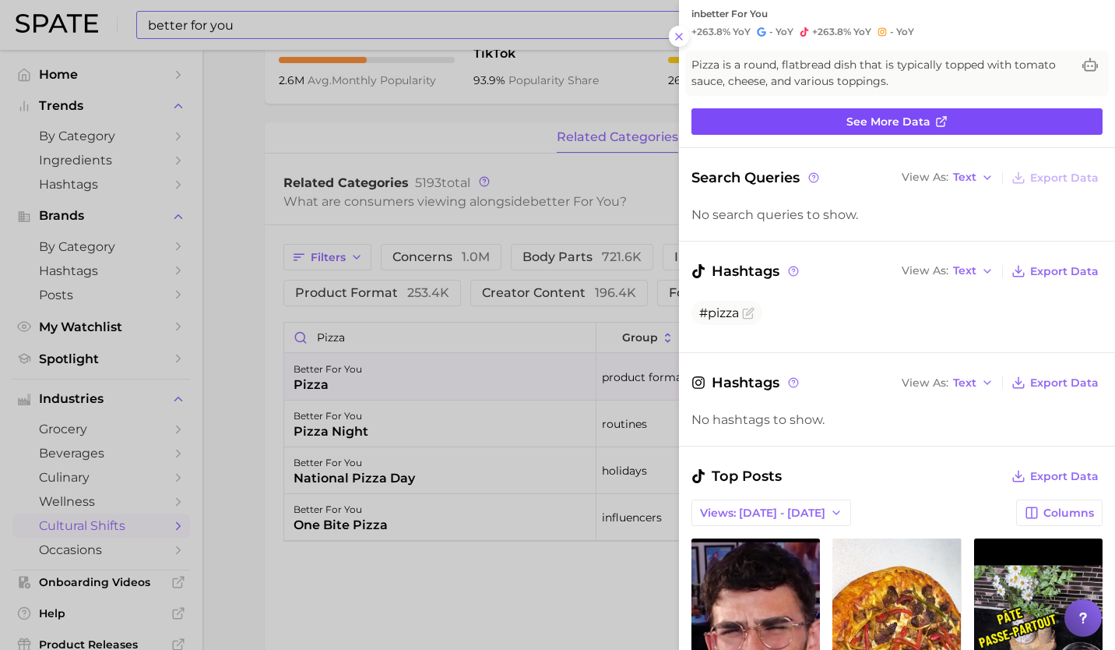
click at [958, 120] on link "See more data" at bounding box center [897, 121] width 411 height 26
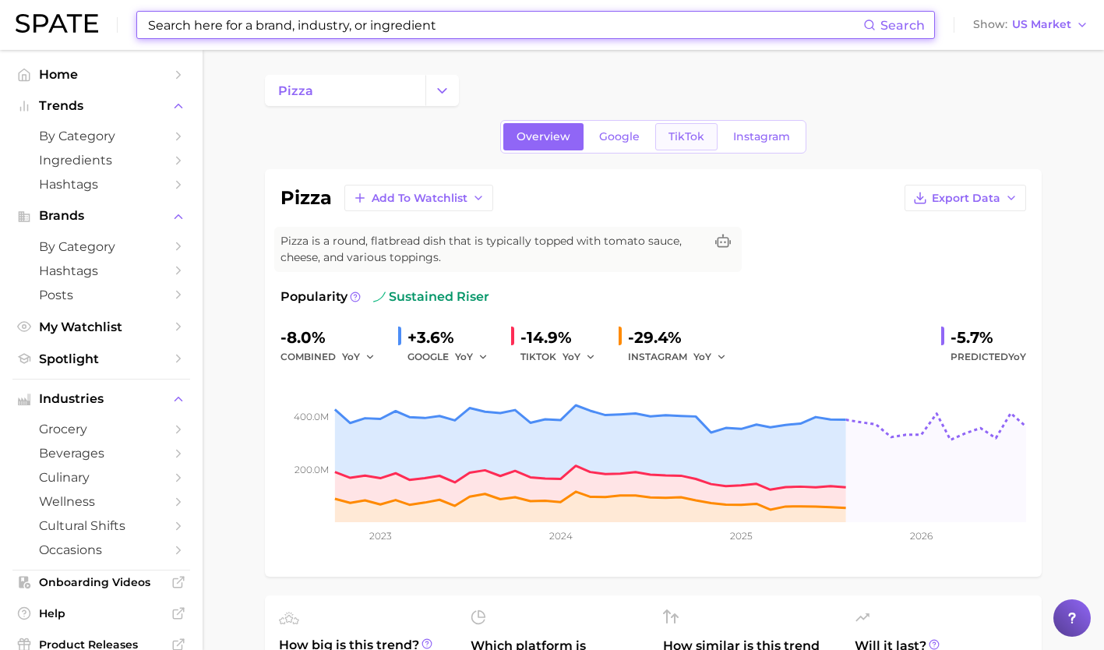
click at [684, 139] on span "TikTok" at bounding box center [686, 136] width 36 height 13
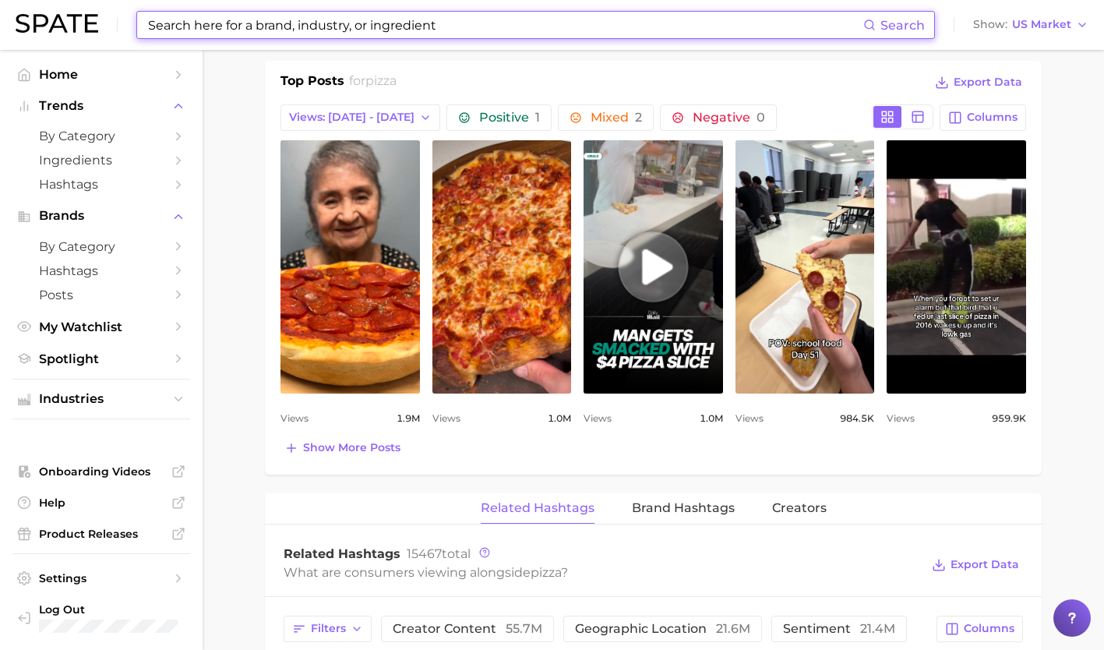
scroll to position [730, 0]
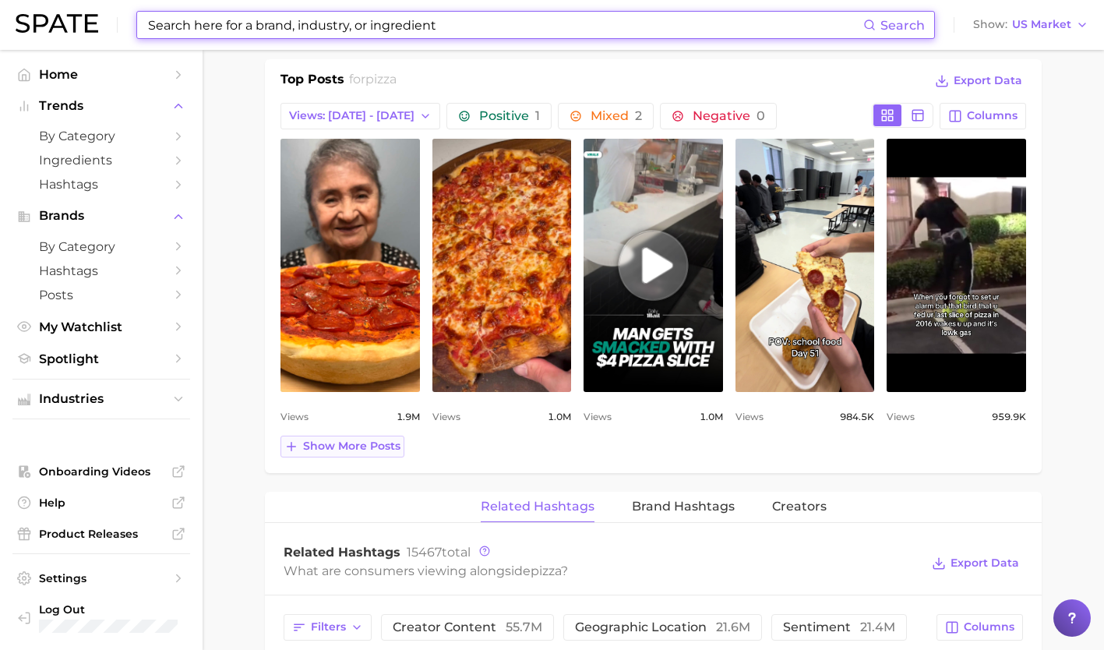
click at [379, 452] on span "Show more posts" at bounding box center [351, 445] width 97 height 13
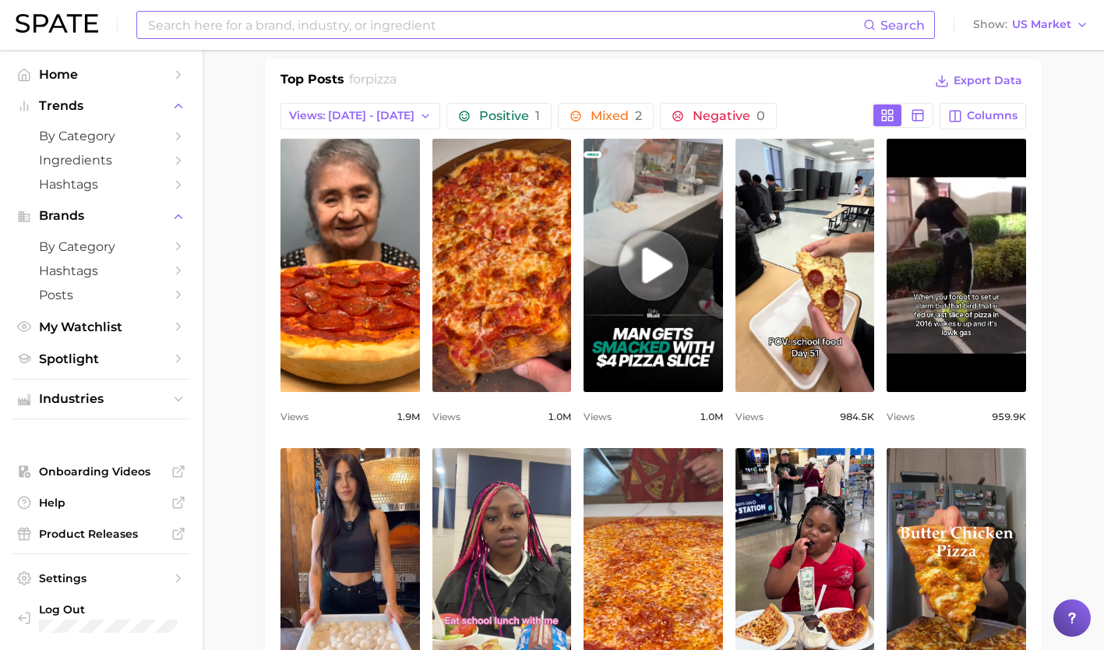
scroll to position [0, 0]
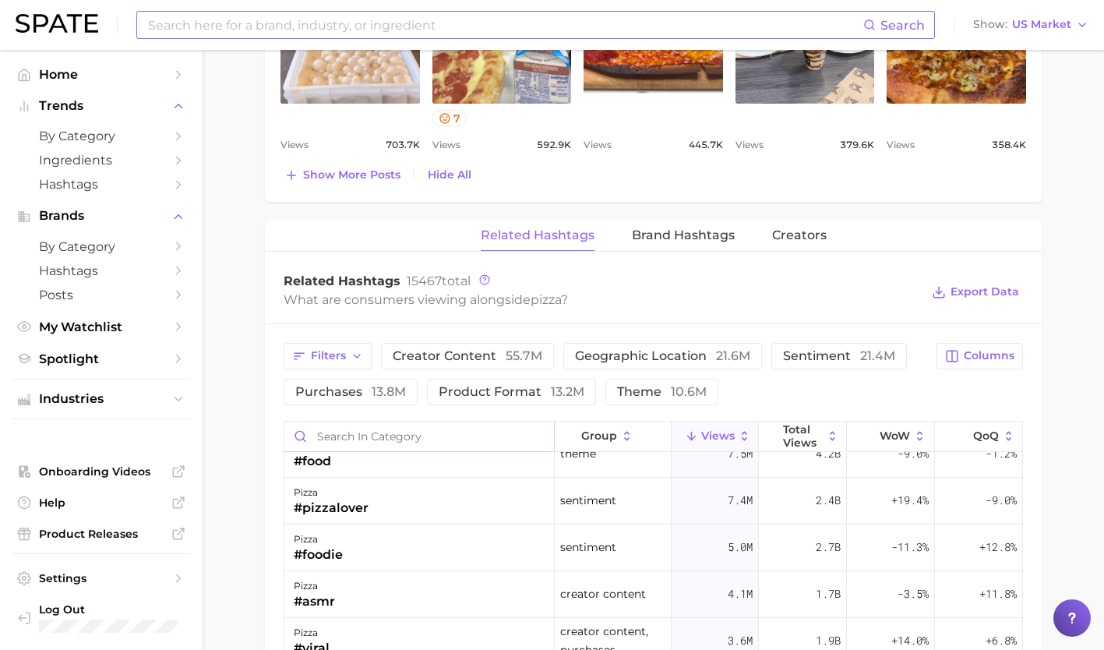
click at [381, 440] on input "Search in category" at bounding box center [419, 436] width 270 height 30
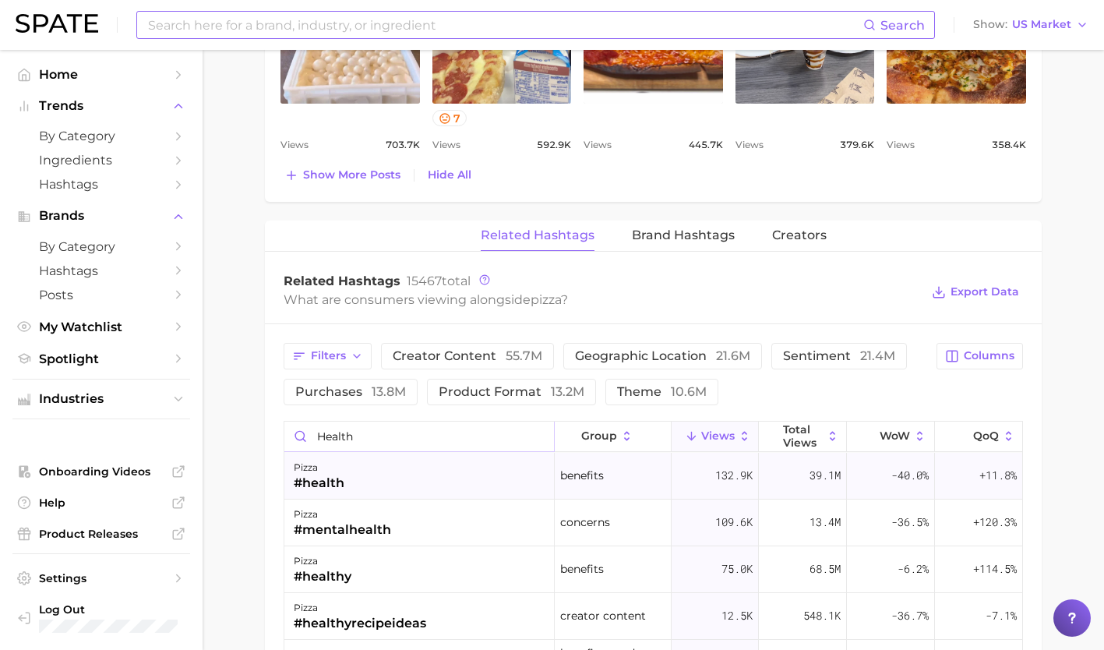
type input "health"
click at [382, 470] on div "pizza #health" at bounding box center [419, 476] width 270 height 47
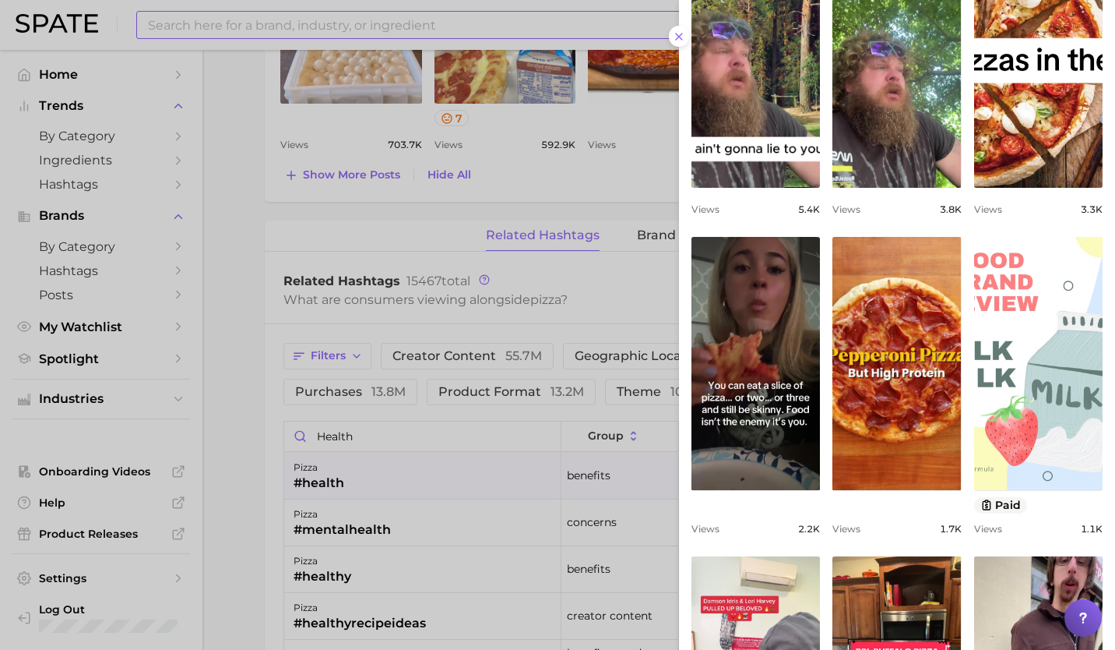
click at [460, 436] on div at bounding box center [557, 325] width 1115 height 650
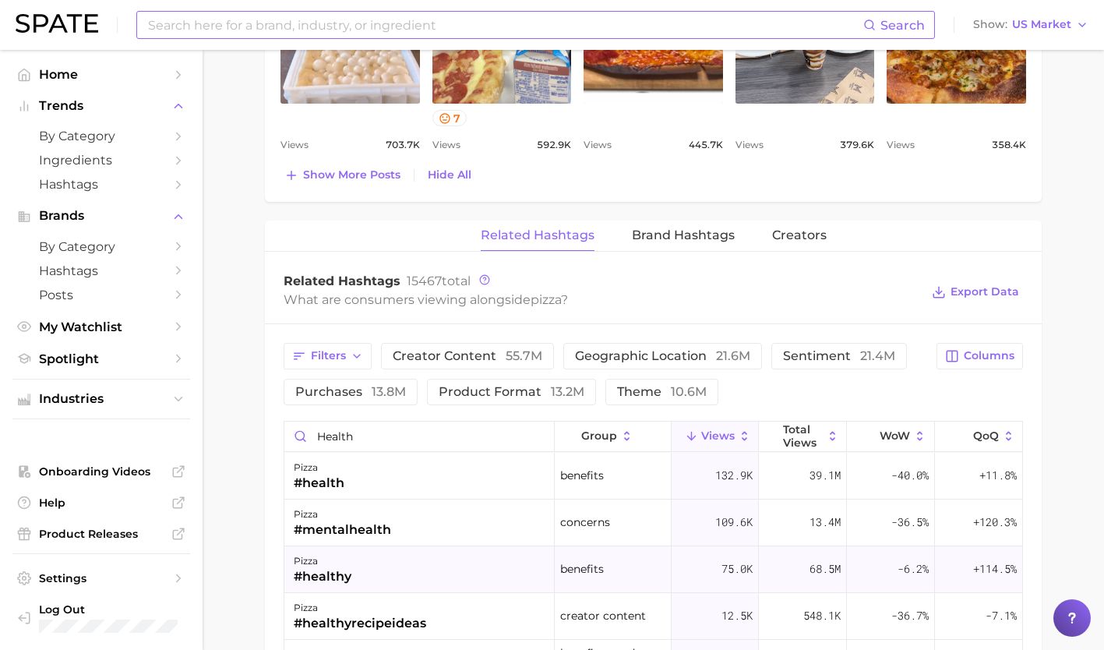
click at [433, 580] on div "pizza #healthy" at bounding box center [419, 569] width 270 height 47
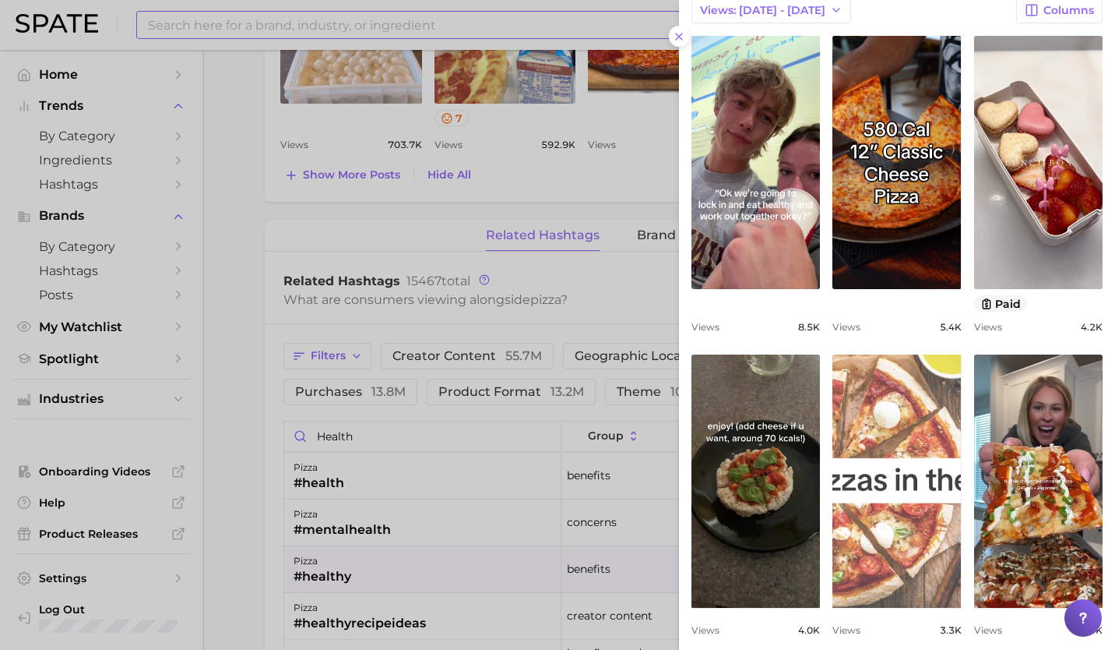
scroll to position [481, 0]
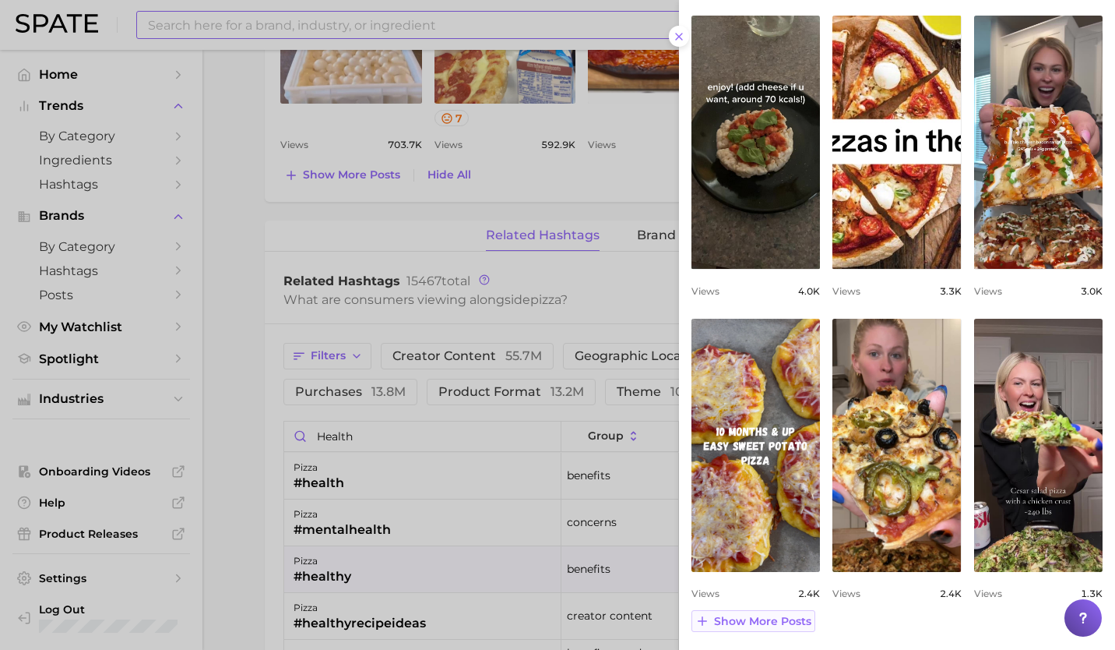
click at [770, 622] on span "Show more posts" at bounding box center [762, 621] width 97 height 13
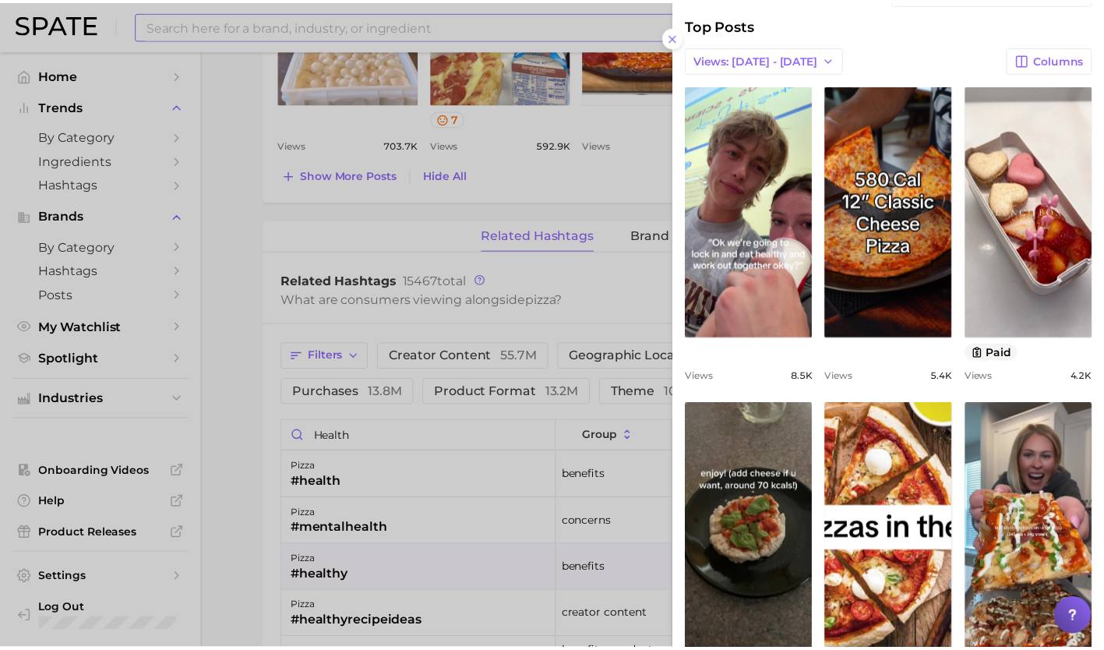
scroll to position [86, 0]
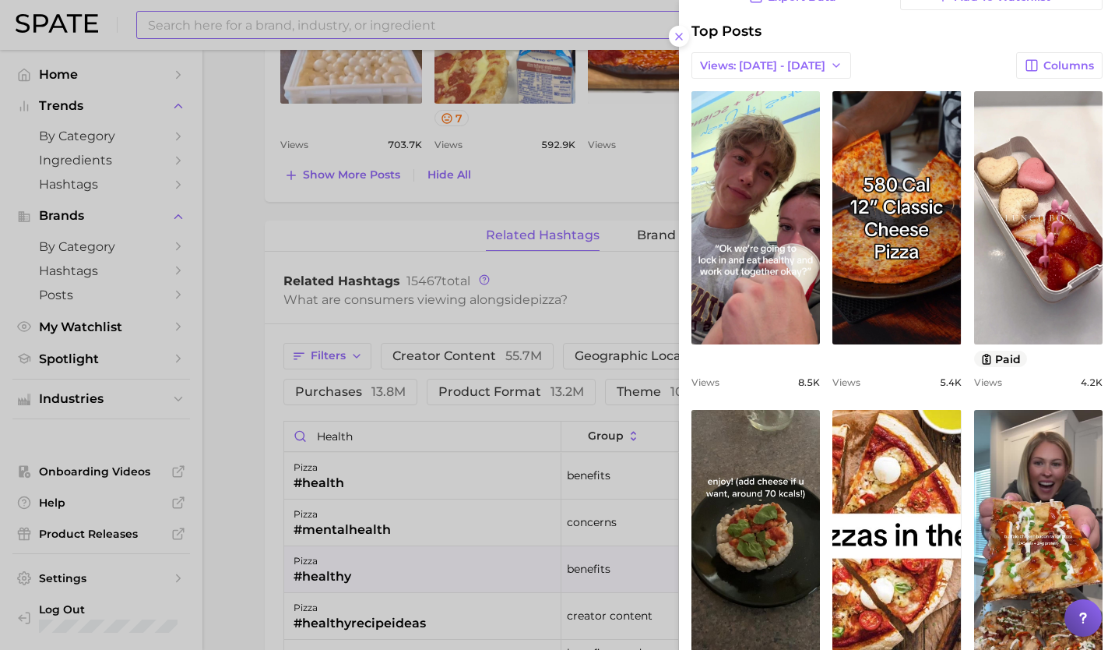
click at [463, 573] on div at bounding box center [557, 325] width 1115 height 650
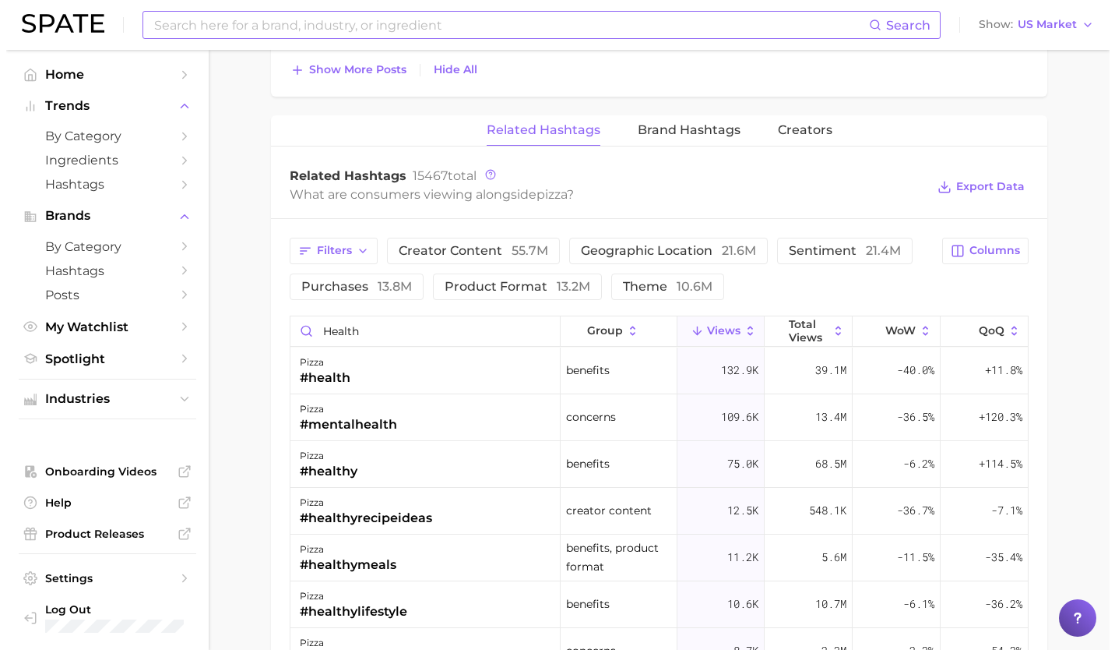
scroll to position [1435, 0]
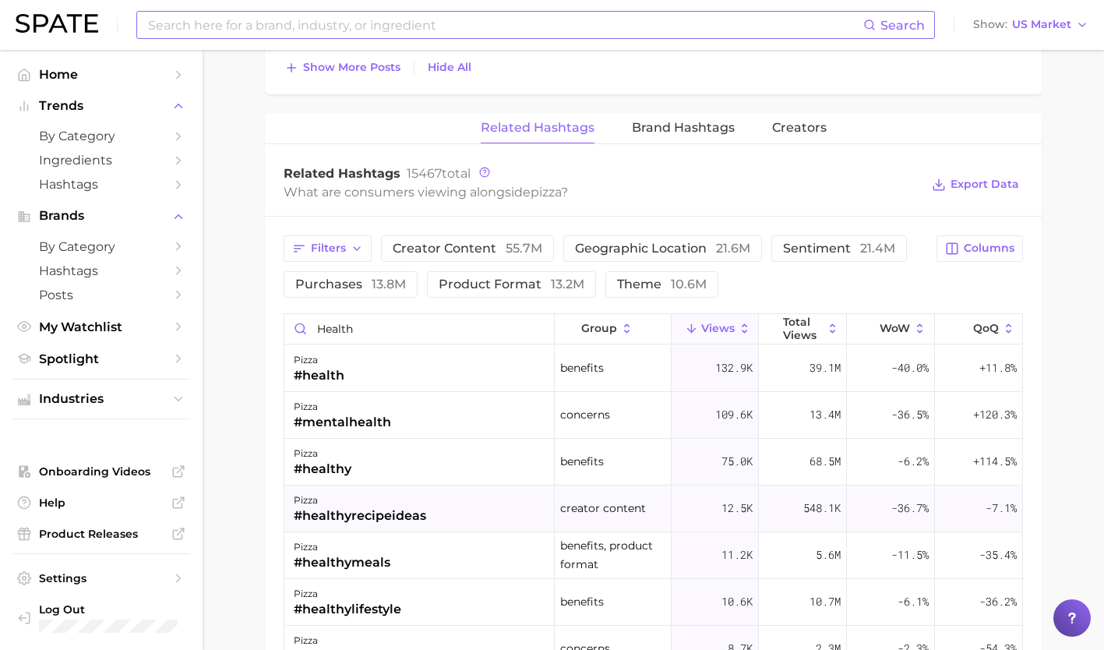
click at [456, 519] on div "pizza #healthyrecipeideas" at bounding box center [419, 508] width 270 height 47
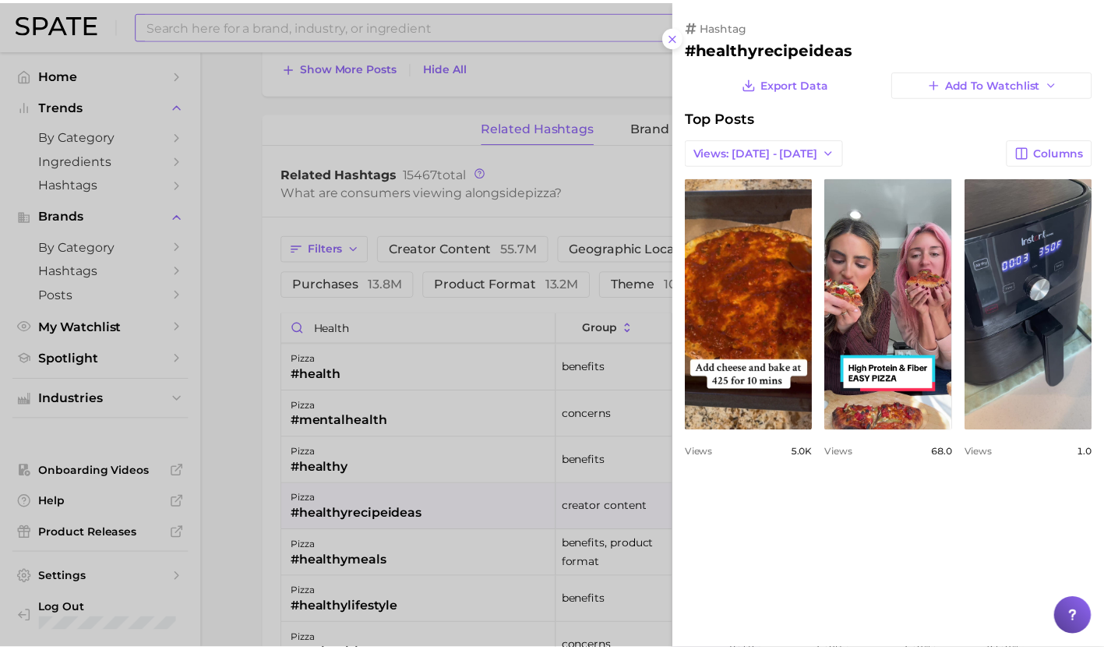
scroll to position [0, 0]
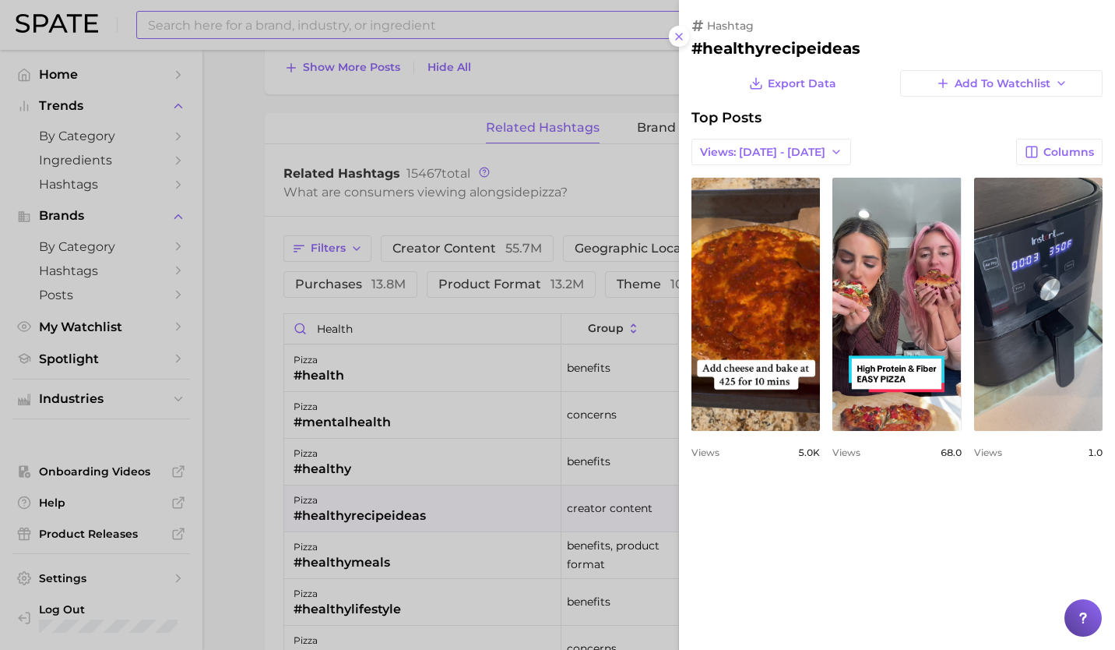
click at [492, 502] on div at bounding box center [557, 325] width 1115 height 650
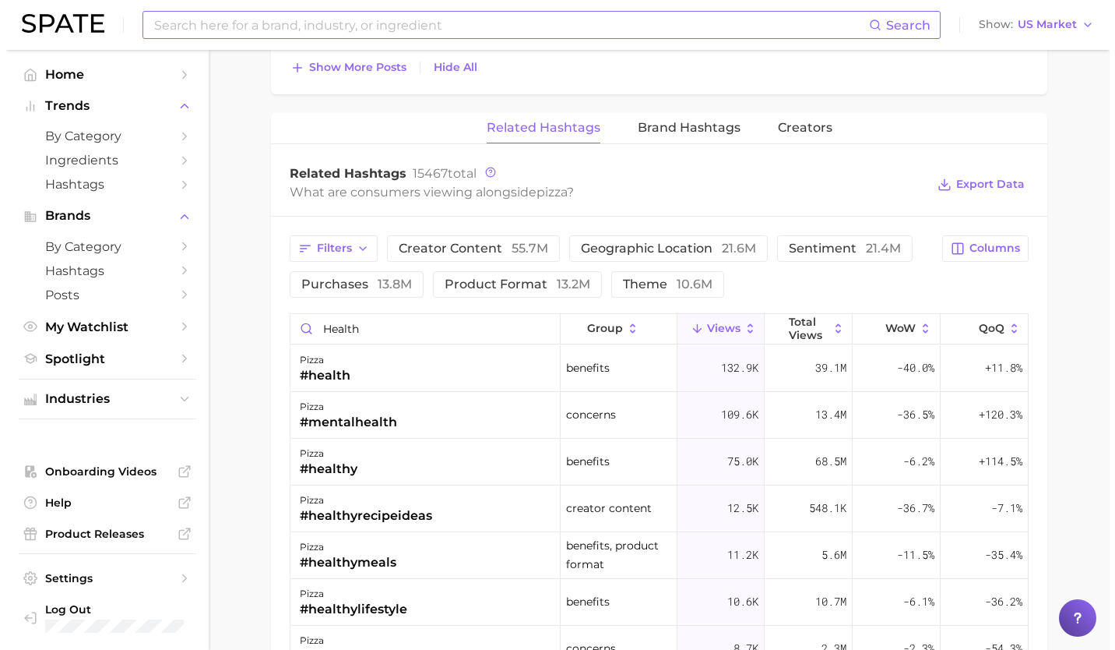
scroll to position [1466, 0]
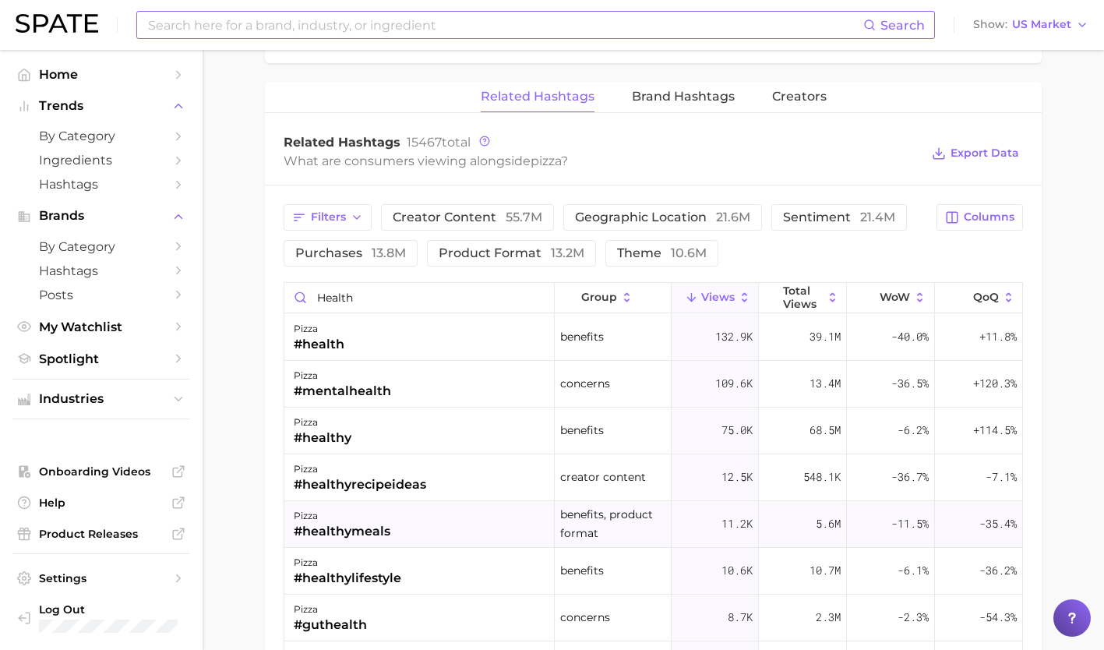
click at [442, 523] on div "pizza #healthymeals" at bounding box center [419, 524] width 270 height 47
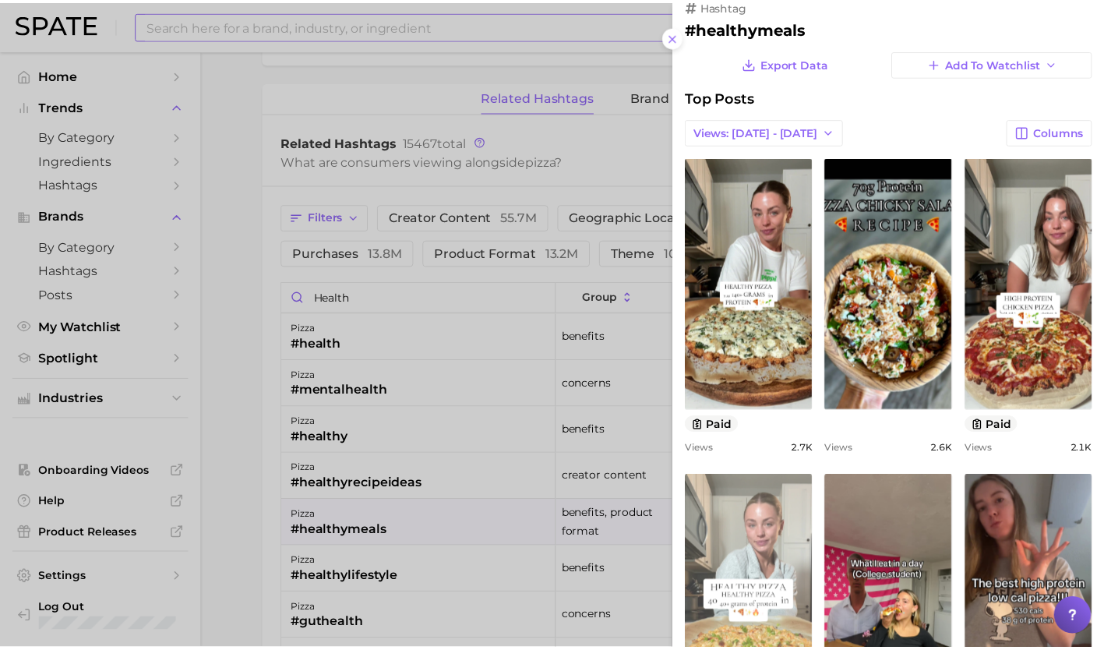
scroll to position [19, 0]
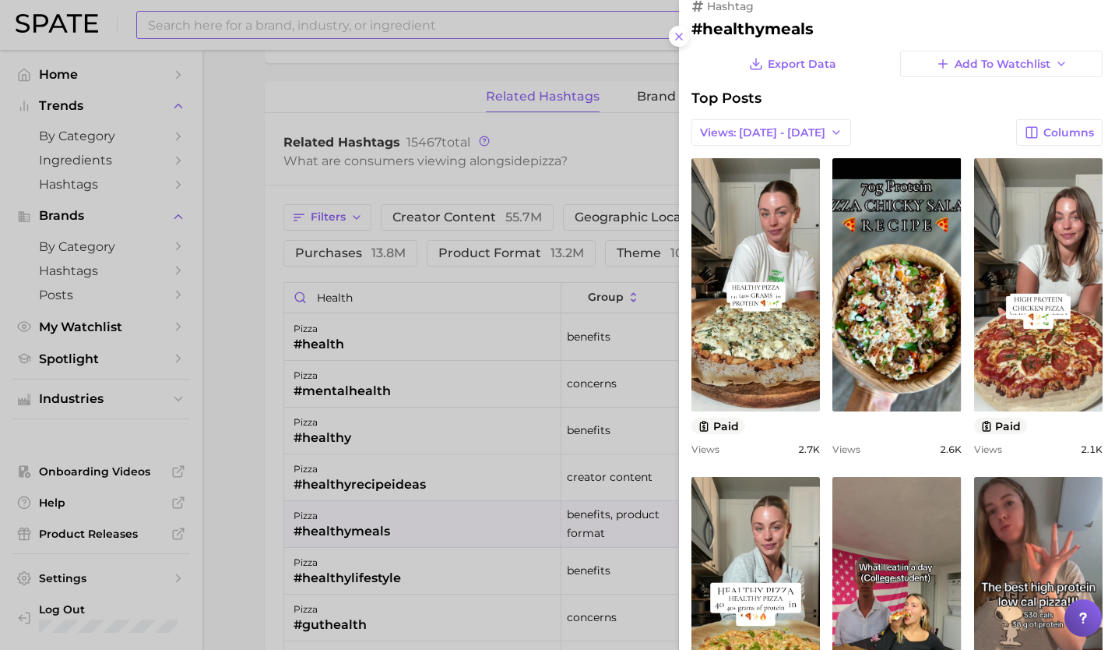
click at [428, 455] on div at bounding box center [557, 325] width 1115 height 650
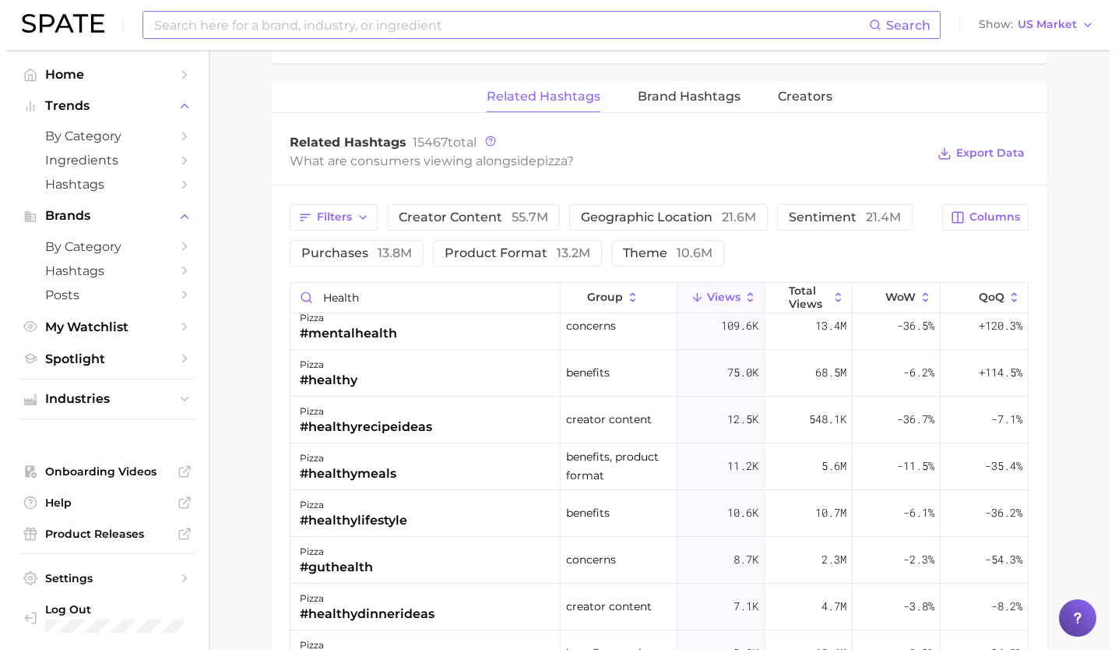
scroll to position [60, 0]
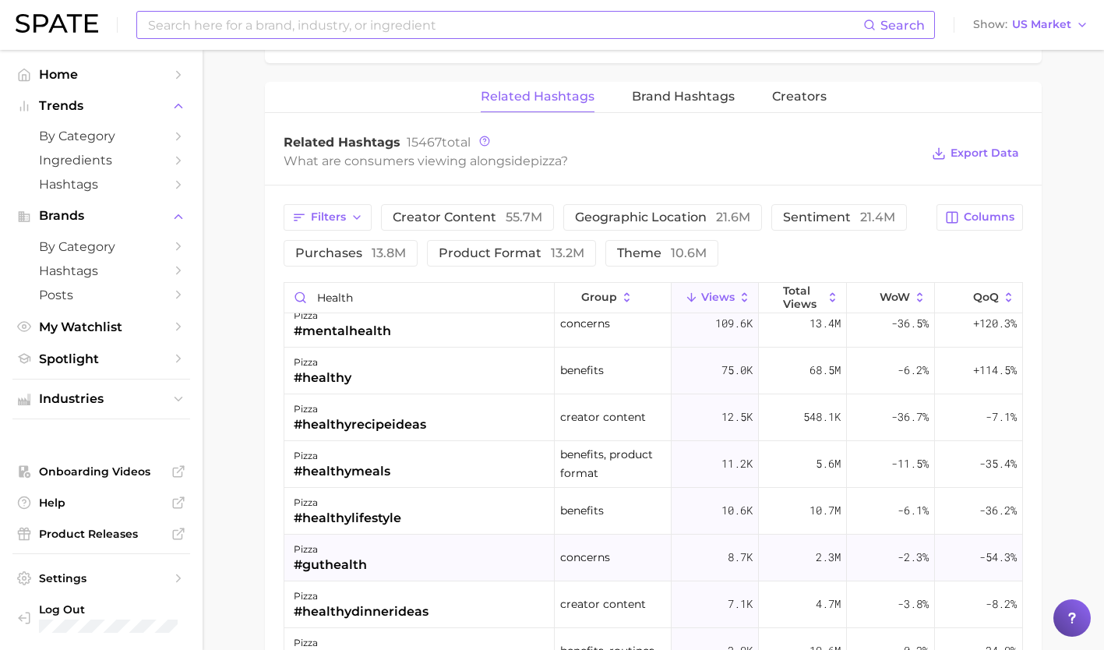
click at [411, 567] on div "pizza #guthealth" at bounding box center [419, 557] width 270 height 47
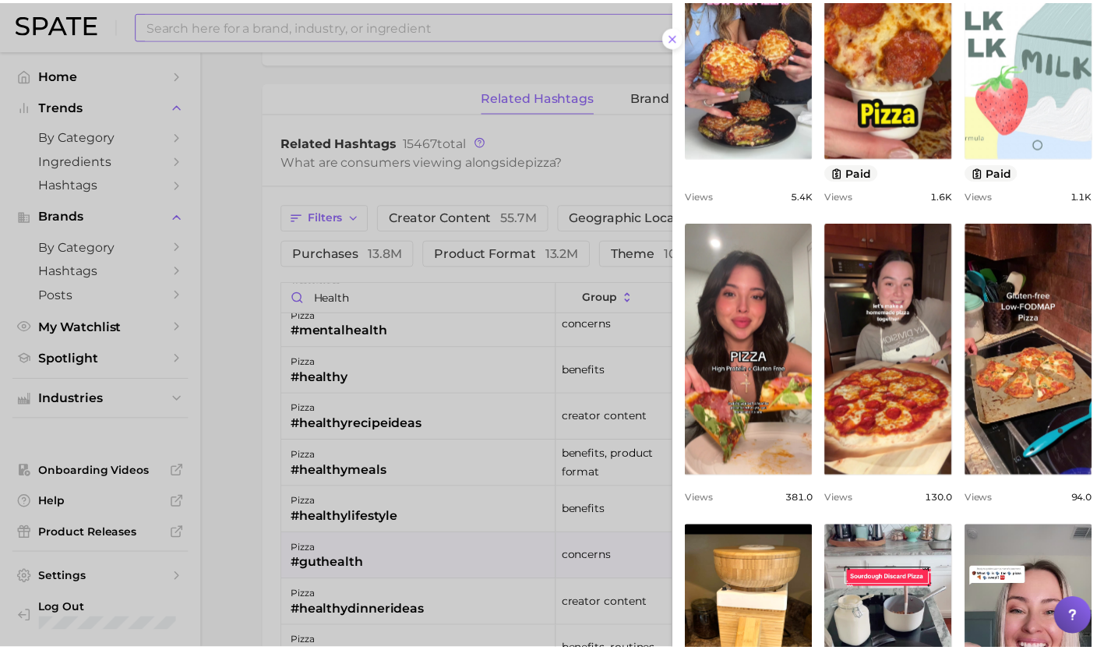
scroll to position [270, 0]
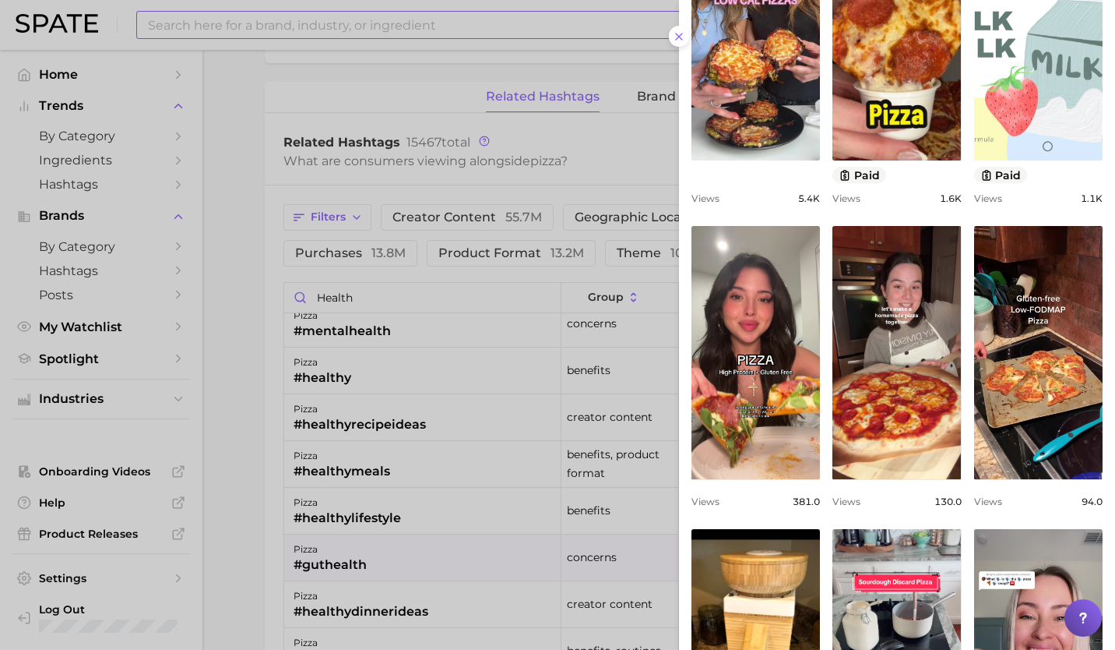
click at [457, 480] on div at bounding box center [557, 325] width 1115 height 650
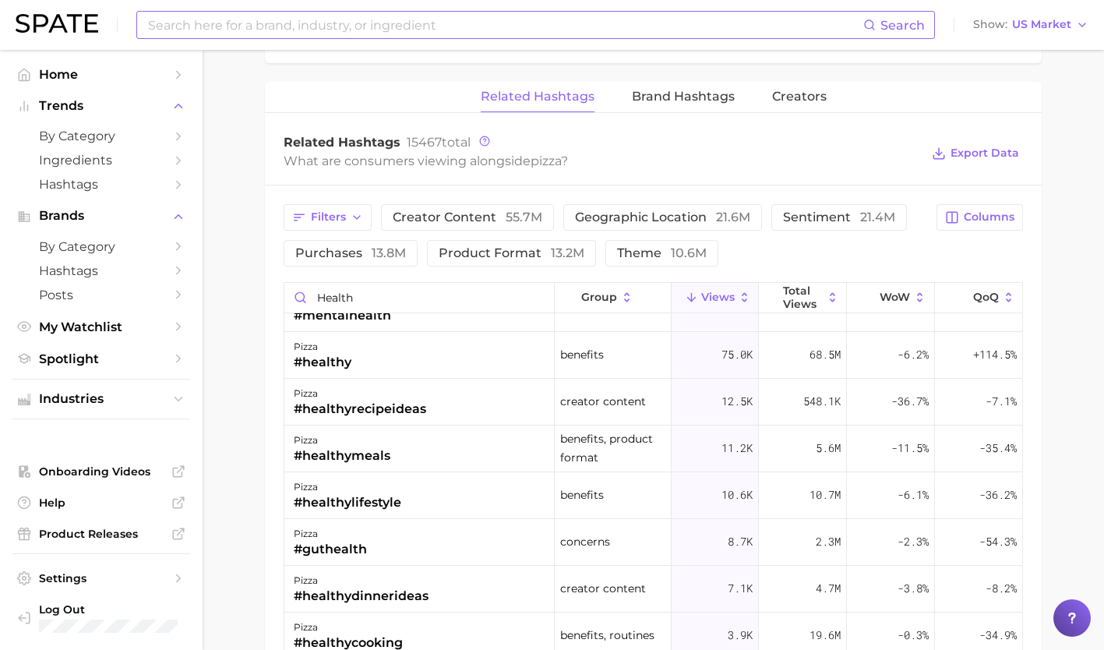
scroll to position [77, 0]
click at [425, 302] on input "health" at bounding box center [419, 298] width 270 height 30
type input "h"
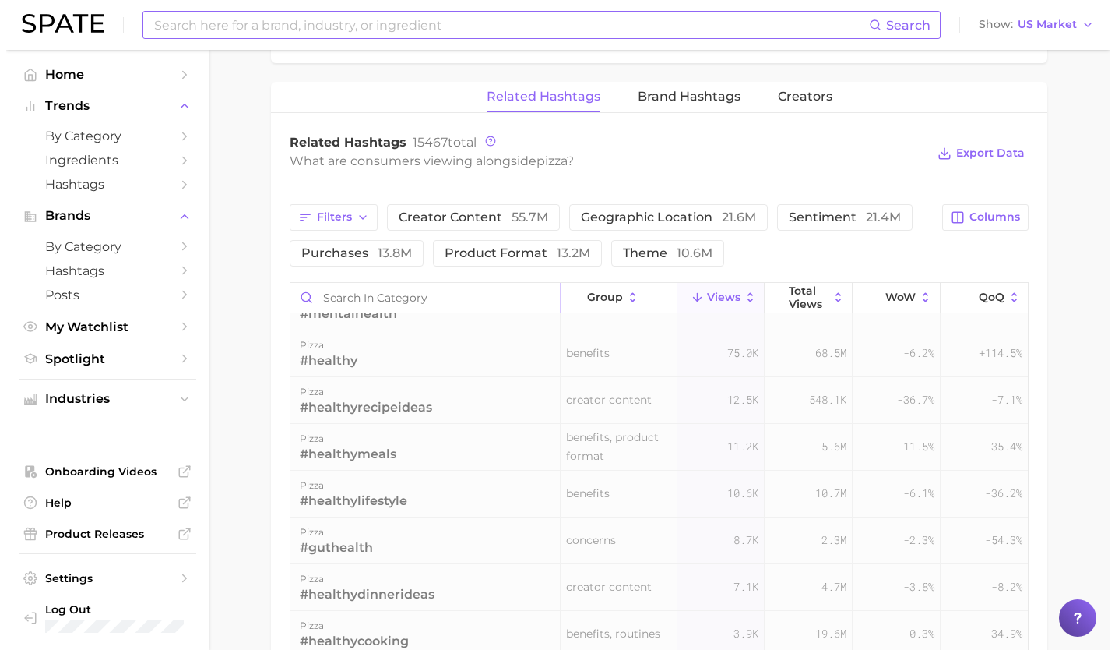
scroll to position [0, 0]
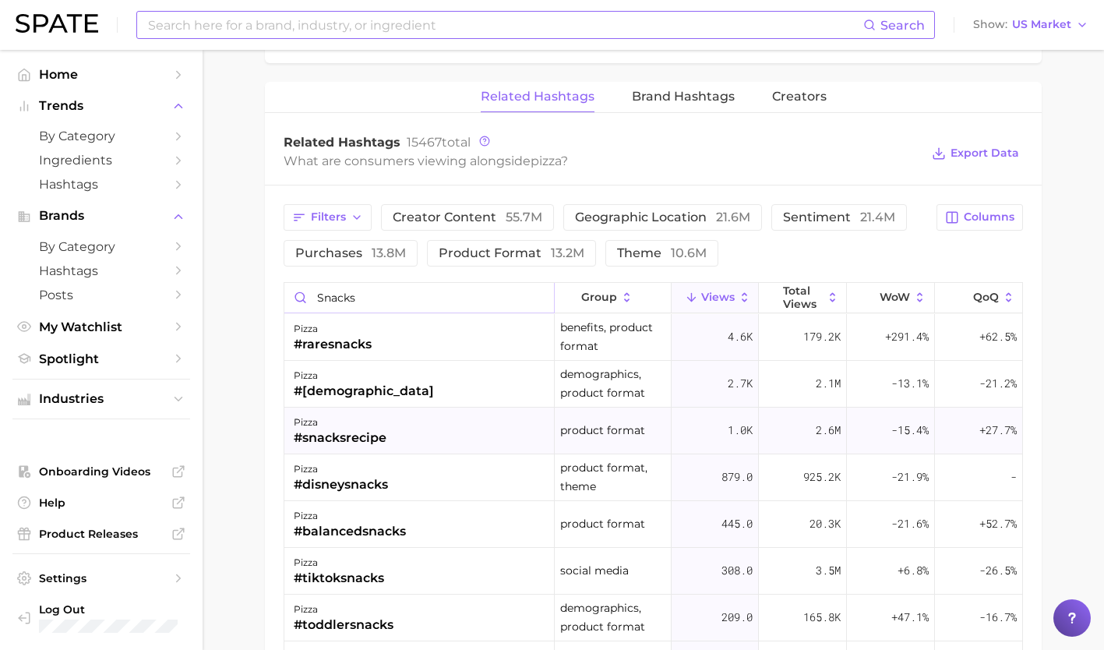
type input "snacks"
click at [394, 434] on div "pizza #snacksrecipe" at bounding box center [419, 430] width 270 height 47
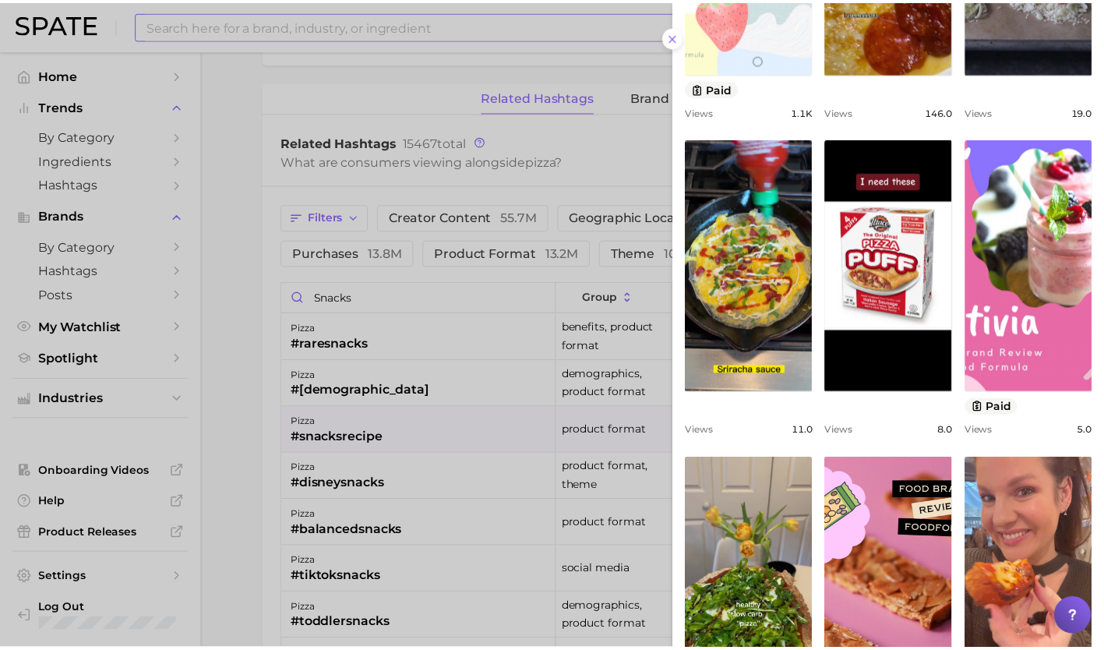
scroll to position [513, 0]
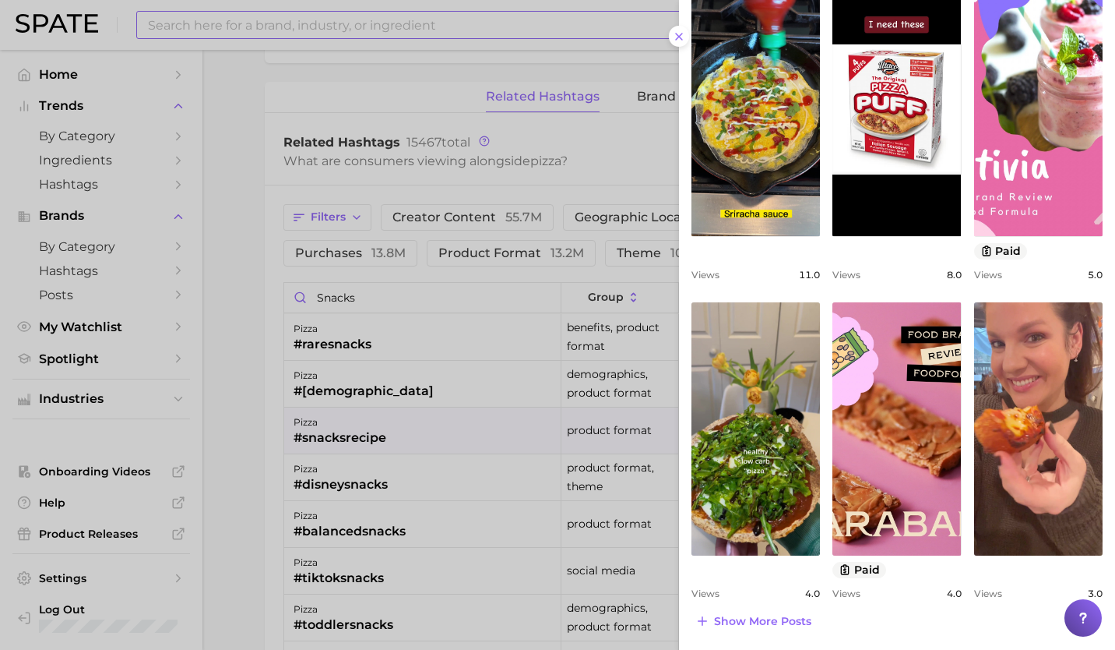
click at [409, 521] on div at bounding box center [557, 325] width 1115 height 650
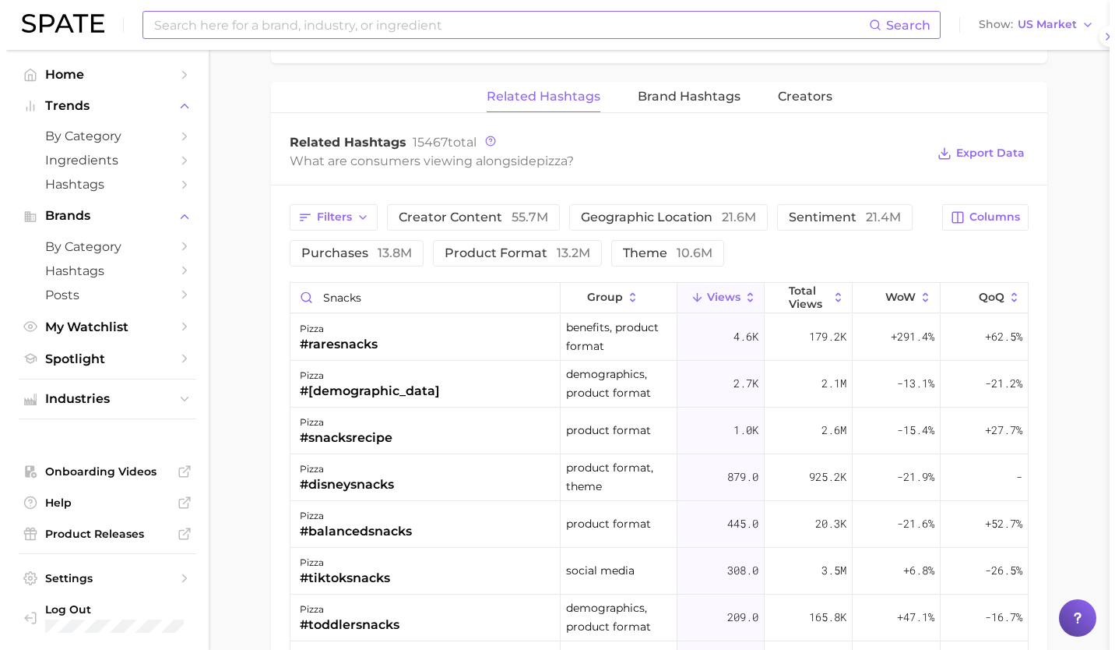
scroll to position [0, 0]
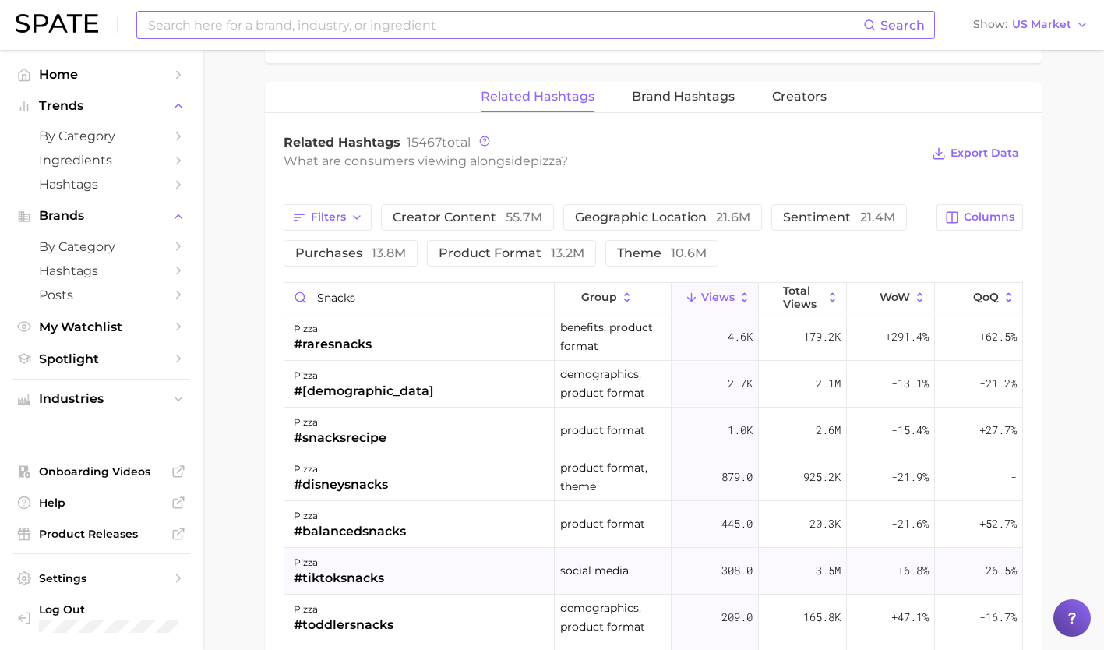
click at [398, 570] on div "pizza #tiktoksnacks" at bounding box center [419, 571] width 270 height 47
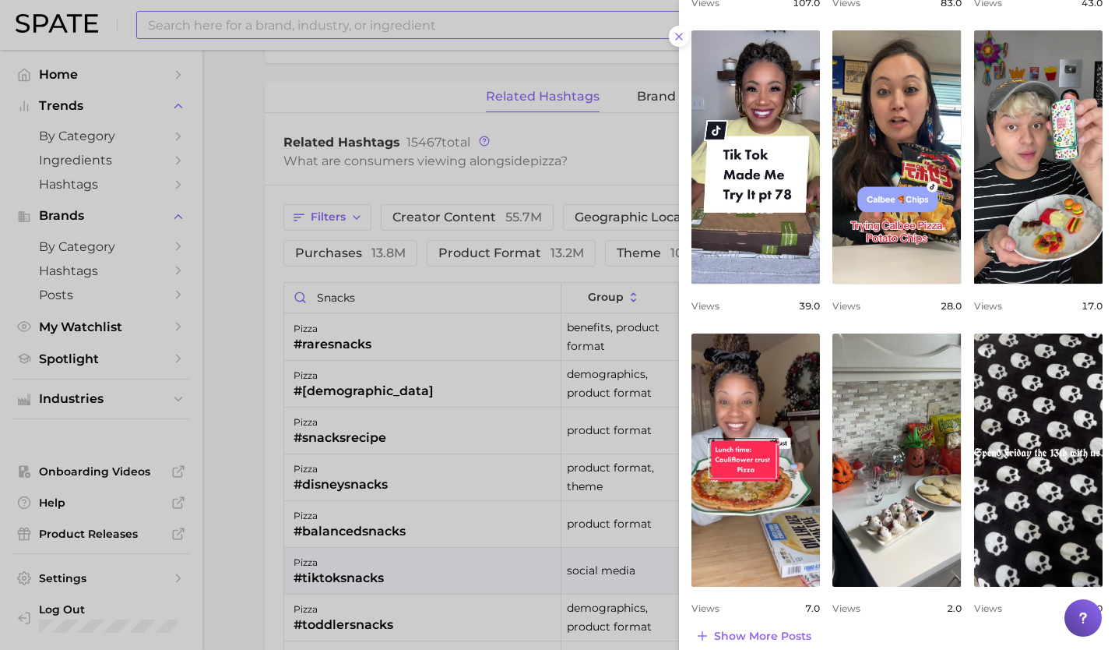
scroll to position [464, 0]
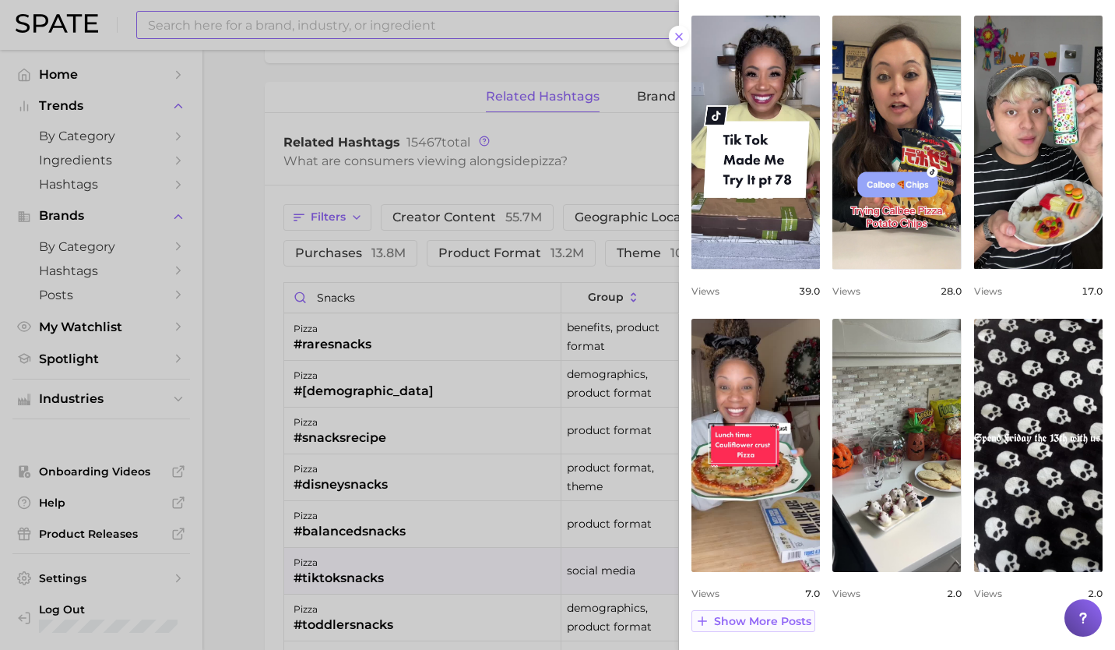
click at [770, 627] on button "Show more posts" at bounding box center [754, 621] width 124 height 22
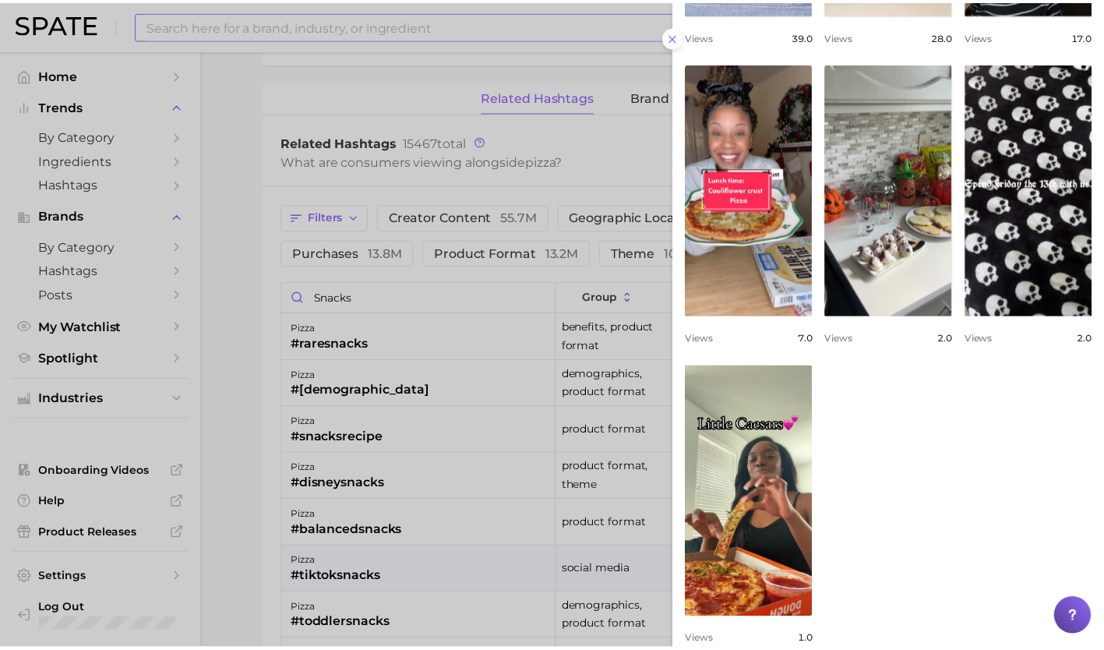
scroll to position [724, 0]
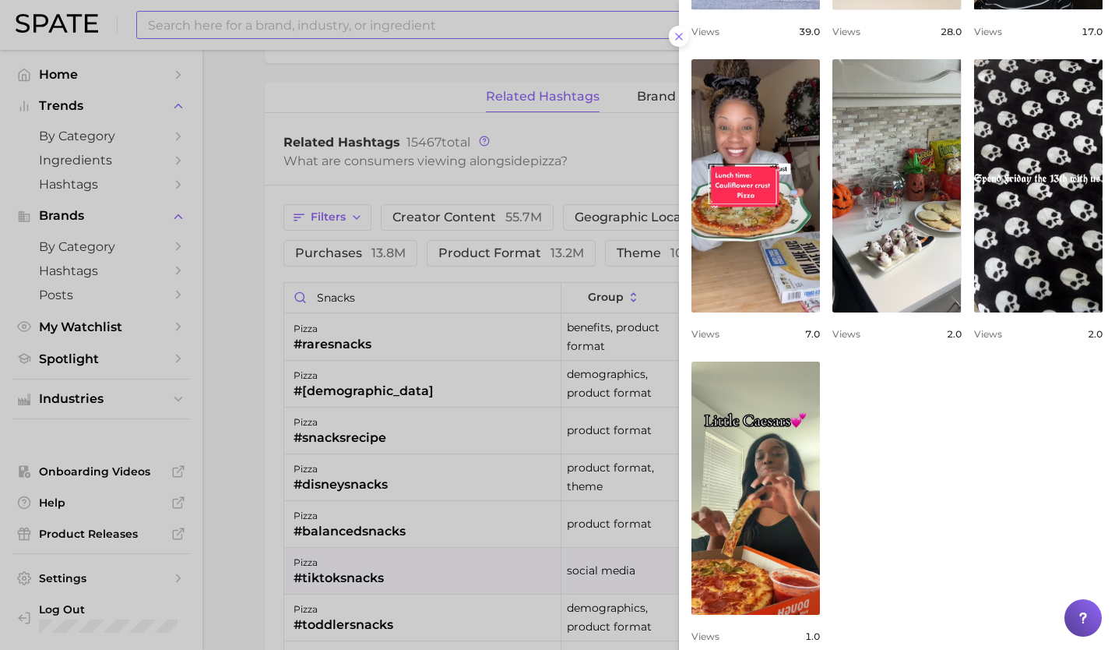
click at [408, 615] on div at bounding box center [557, 325] width 1115 height 650
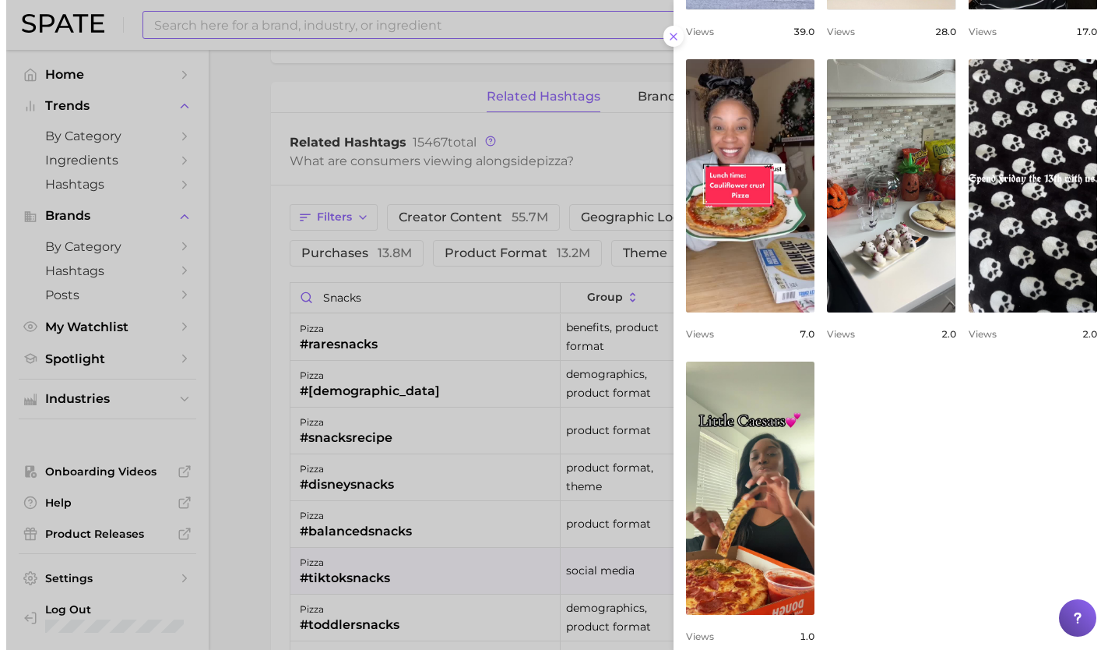
scroll to position [312, 0]
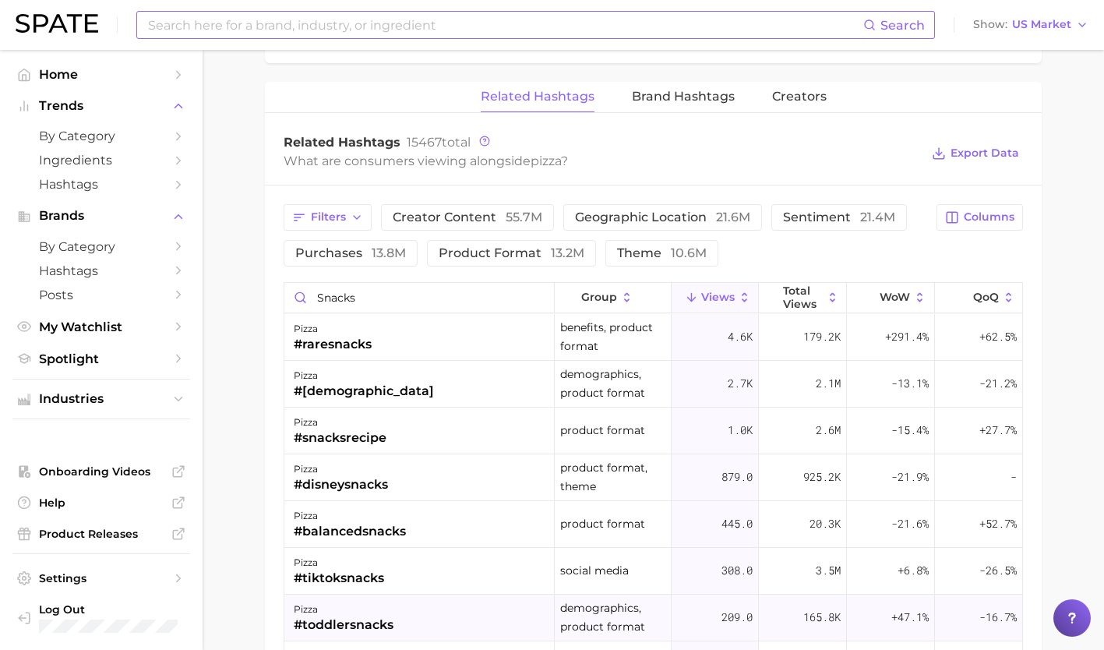
click at [403, 619] on div "pizza #toddlersnacks" at bounding box center [419, 617] width 270 height 47
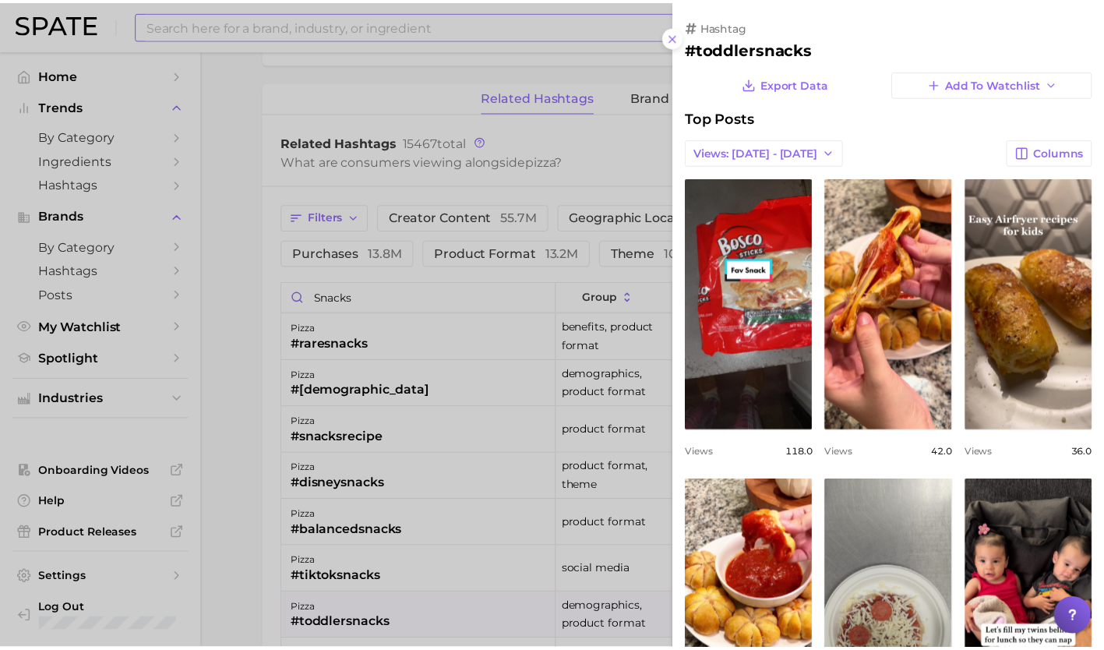
scroll to position [459, 0]
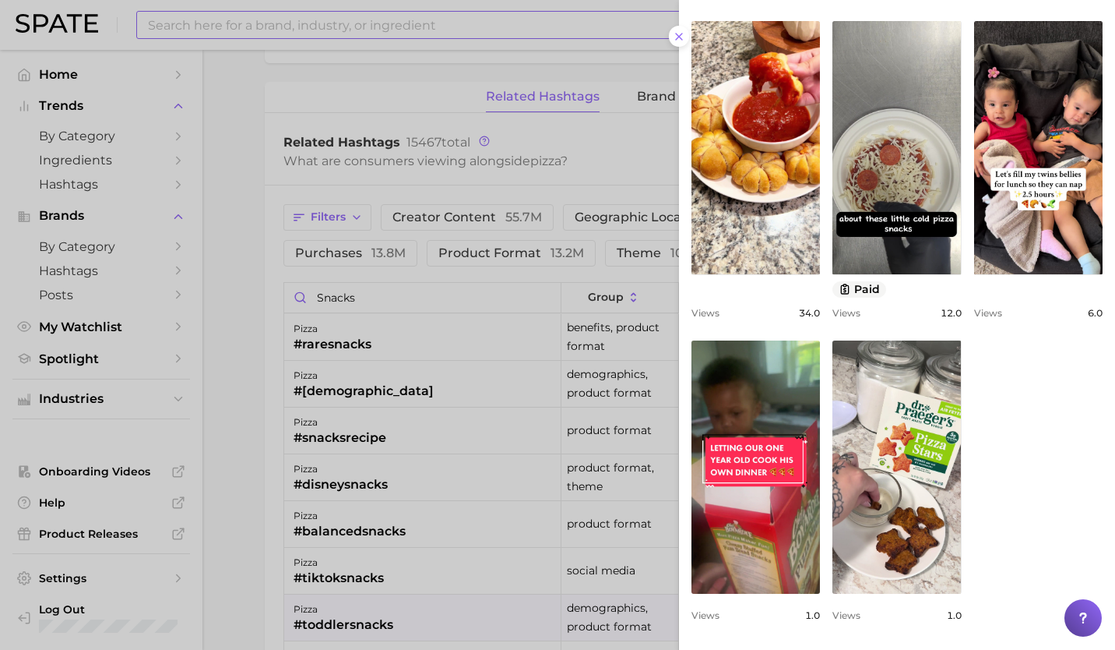
click at [375, 587] on div at bounding box center [557, 325] width 1115 height 650
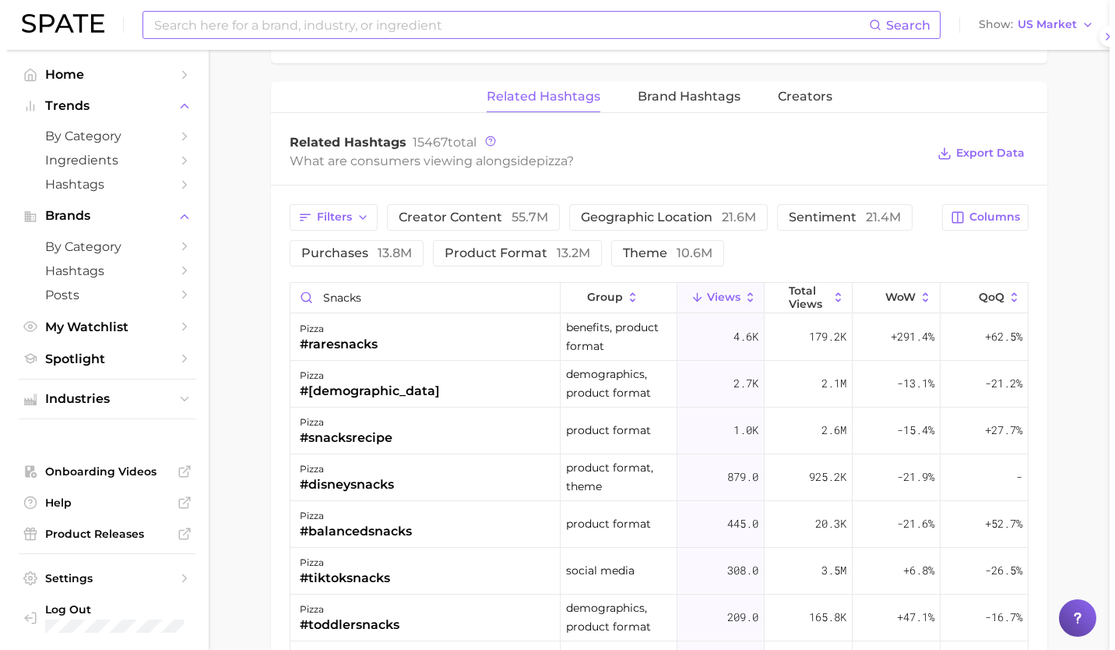
scroll to position [0, 0]
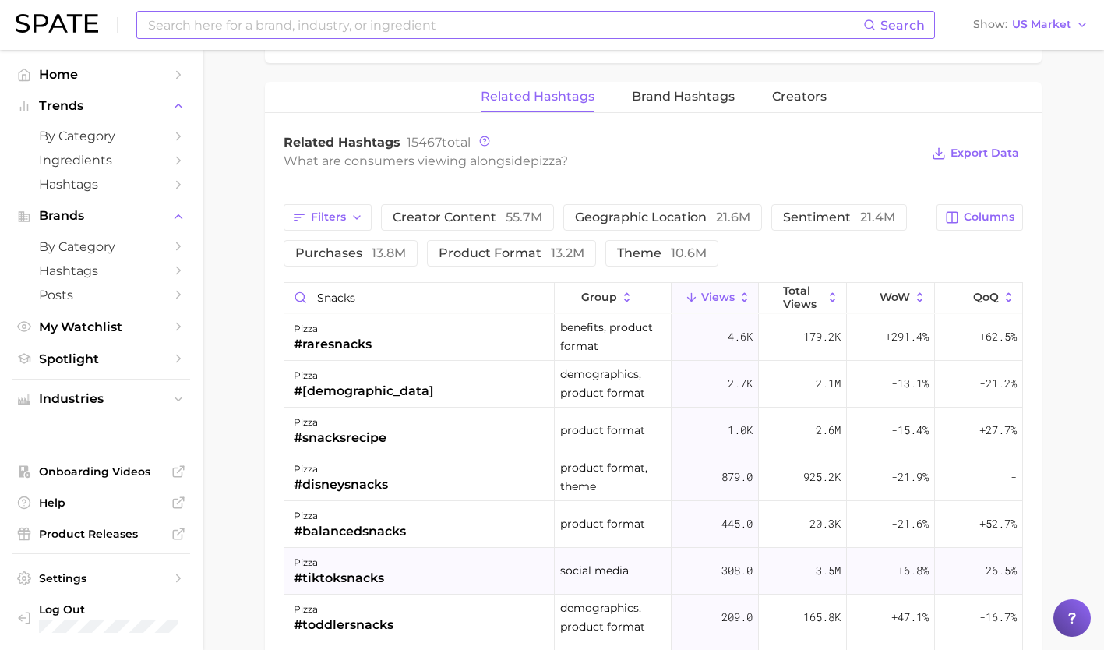
drag, startPoint x: 375, startPoint y: 587, endPoint x: 344, endPoint y: 575, distance: 34.3
click at [344, 575] on div "#tiktoksnacks" at bounding box center [339, 578] width 90 height 19
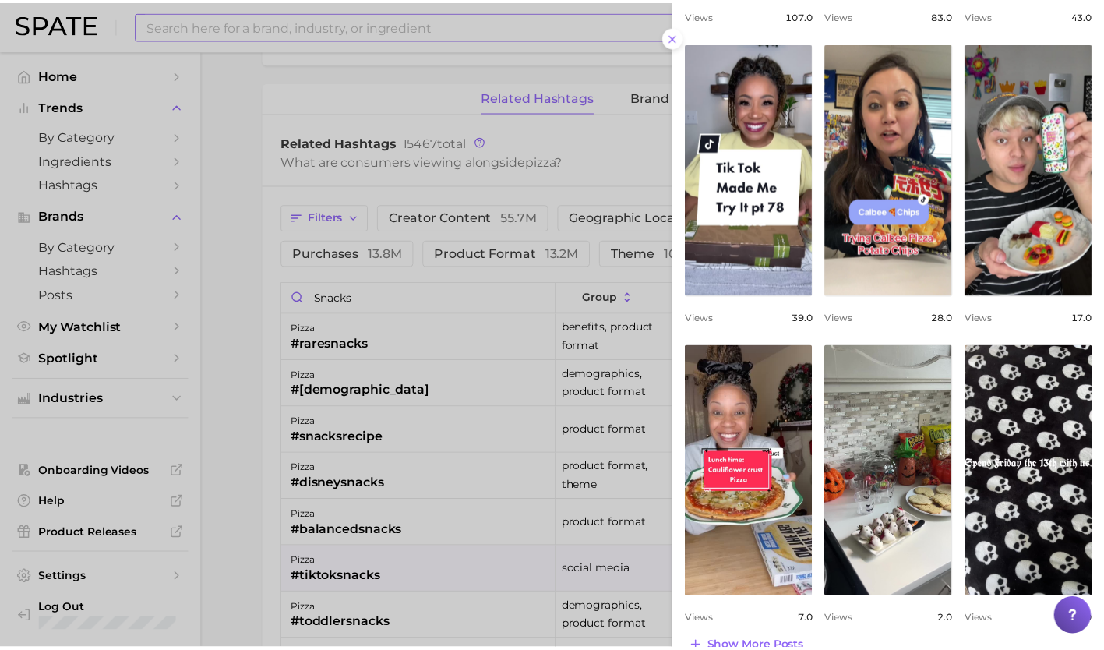
scroll to position [464, 0]
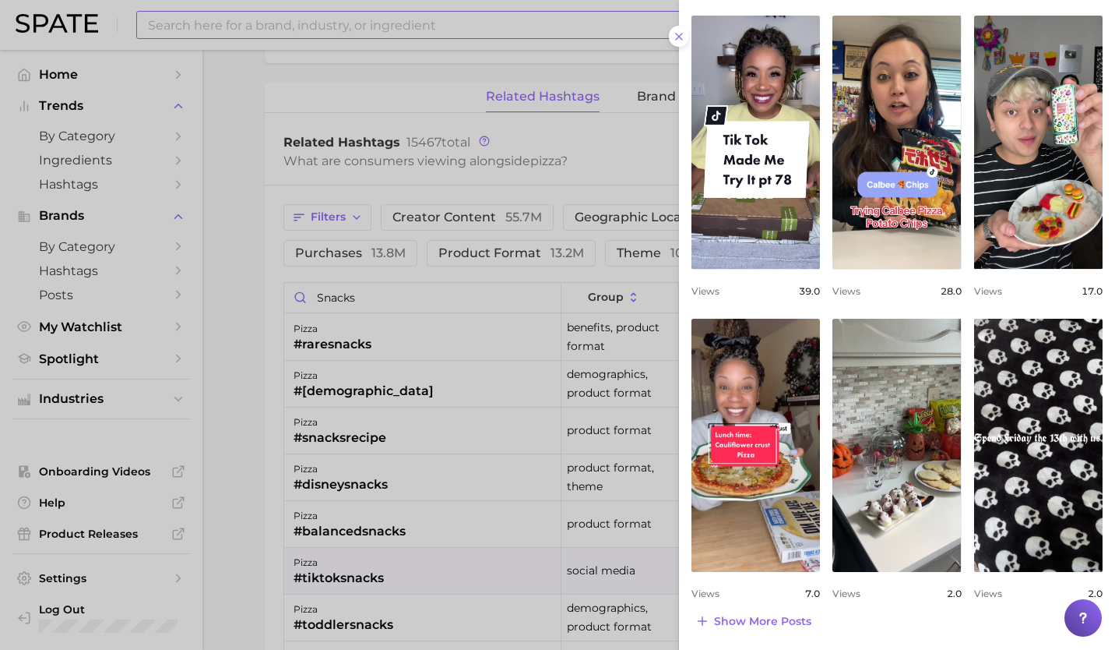
click at [344, 530] on div at bounding box center [557, 325] width 1115 height 650
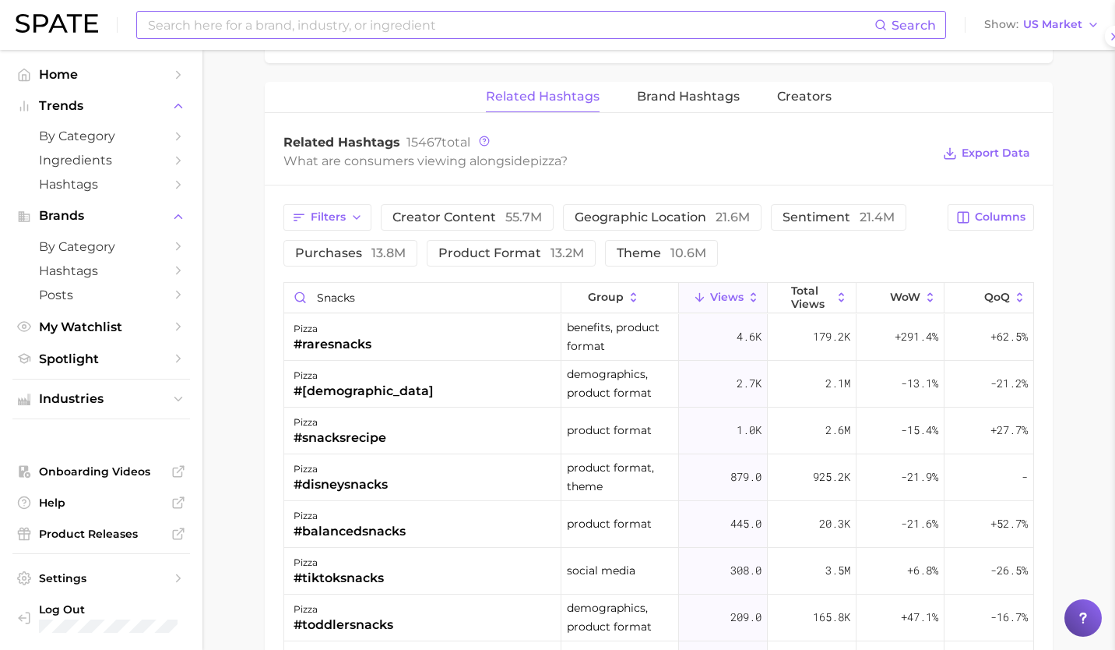
scroll to position [0, 0]
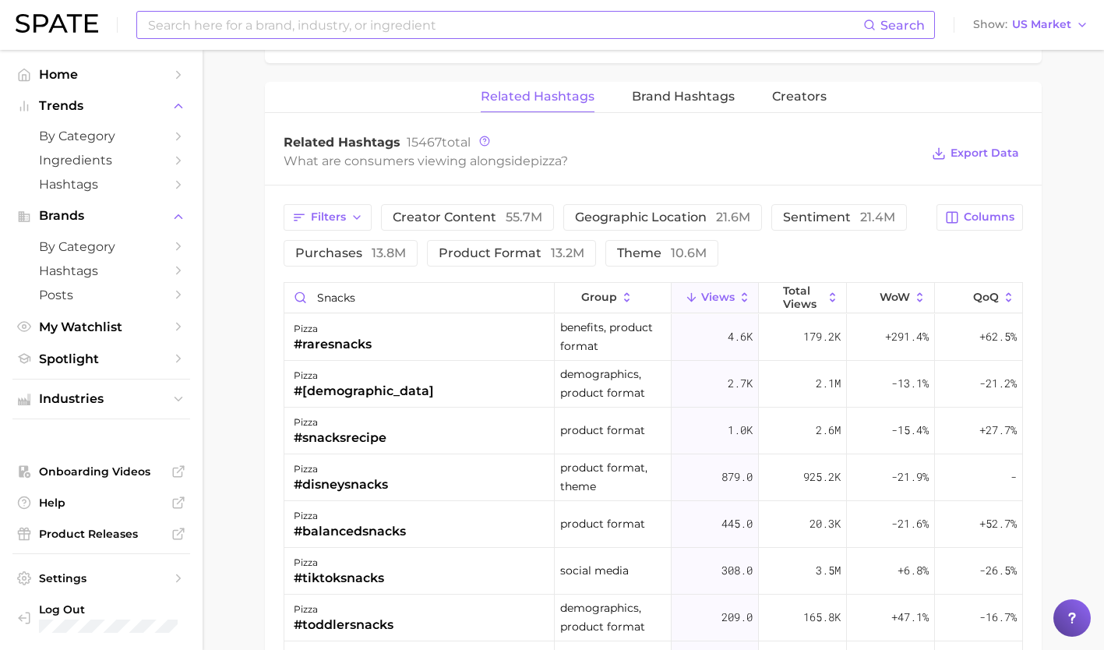
click at [344, 530] on div "#balancedsnacks" at bounding box center [350, 531] width 112 height 19
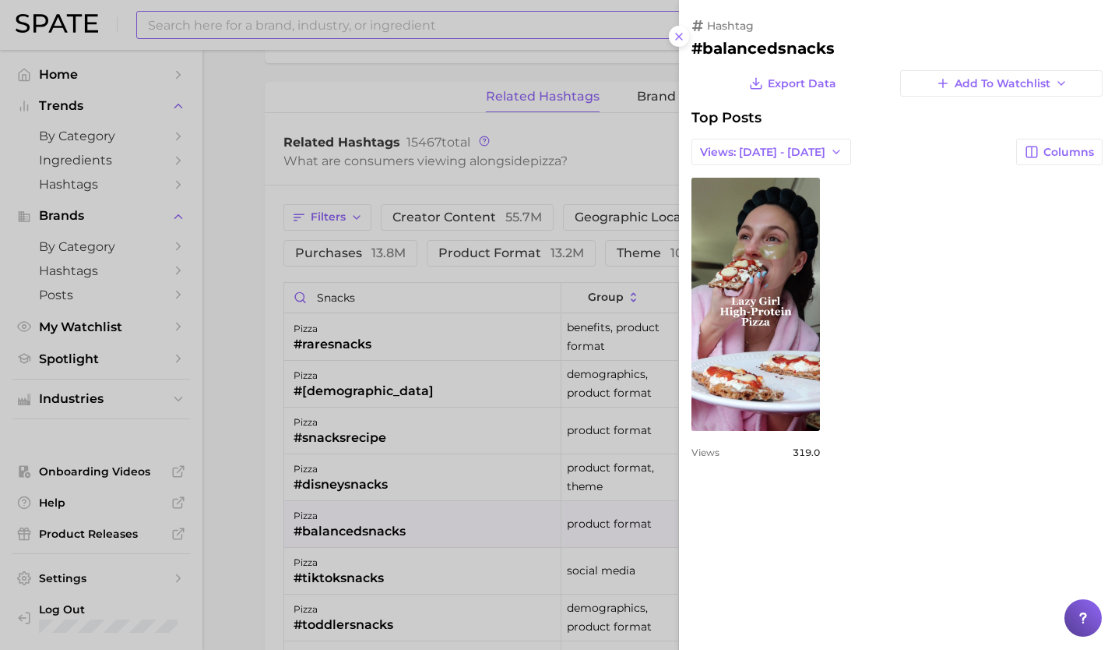
click at [334, 477] on div at bounding box center [557, 325] width 1115 height 650
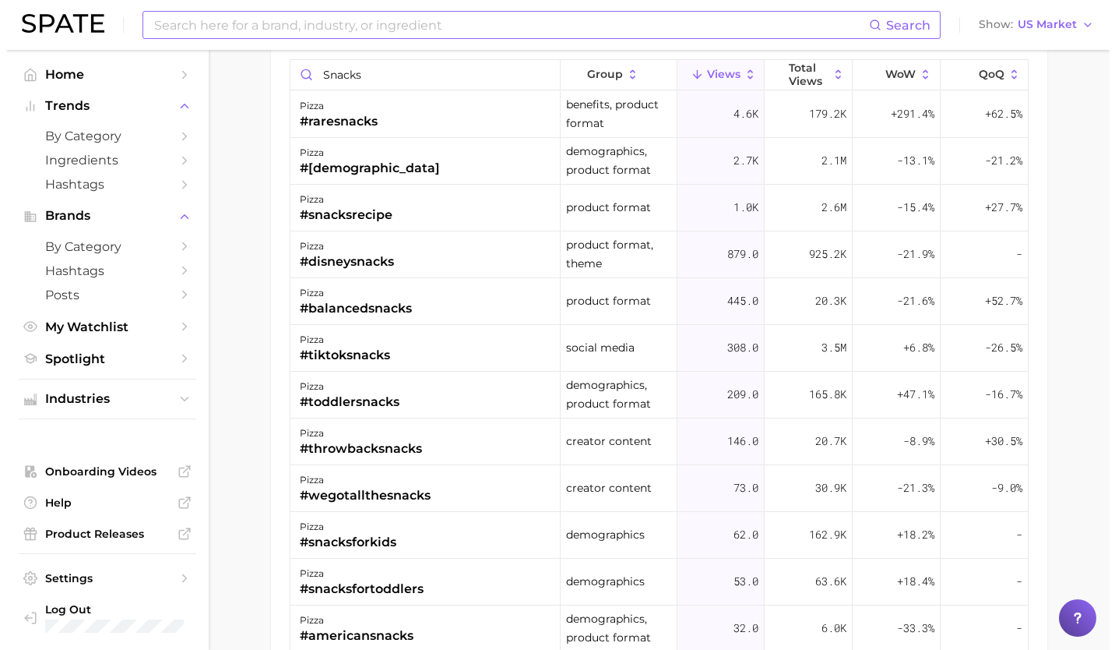
scroll to position [1691, 0]
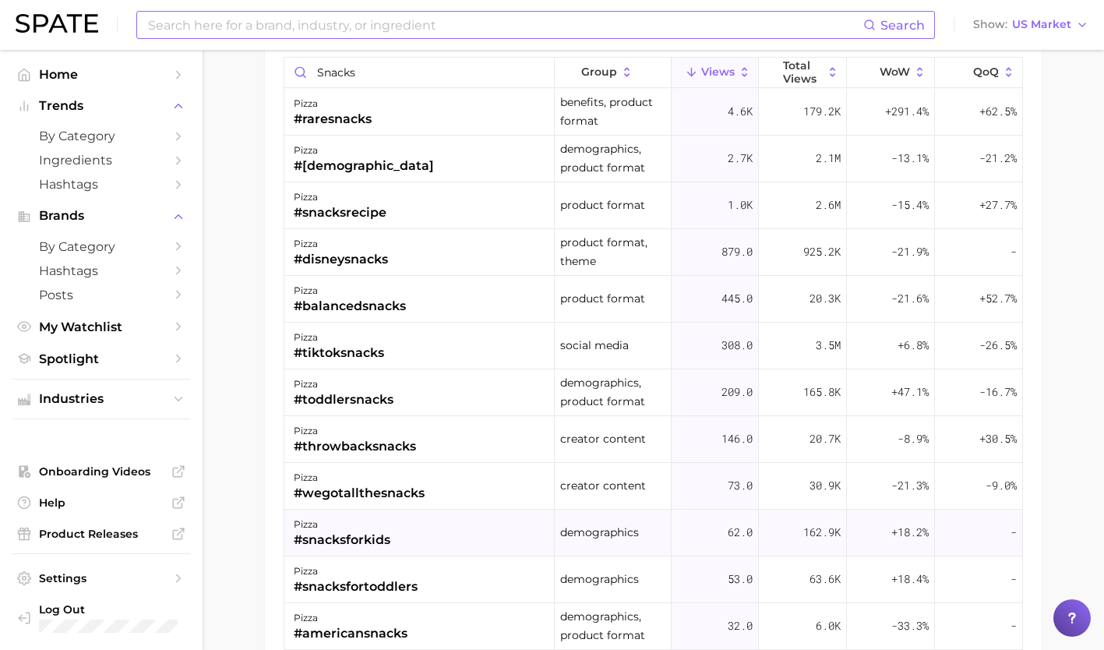
click at [354, 534] on div "#snacksforkids" at bounding box center [342, 539] width 97 height 19
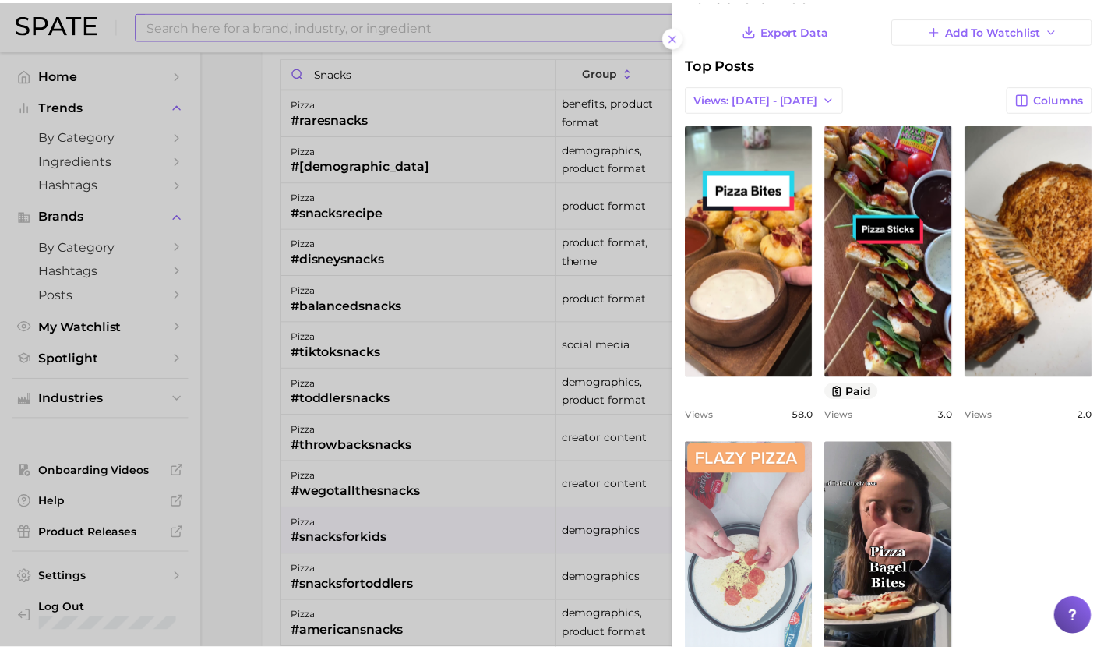
scroll to position [48, 0]
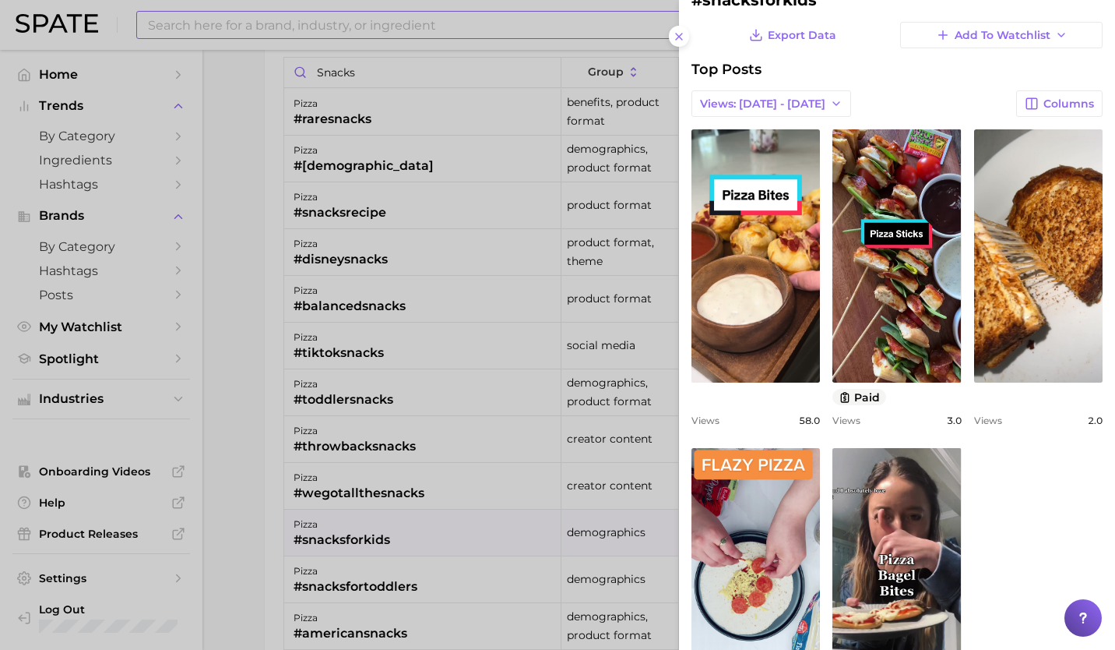
click at [467, 586] on div at bounding box center [557, 325] width 1115 height 650
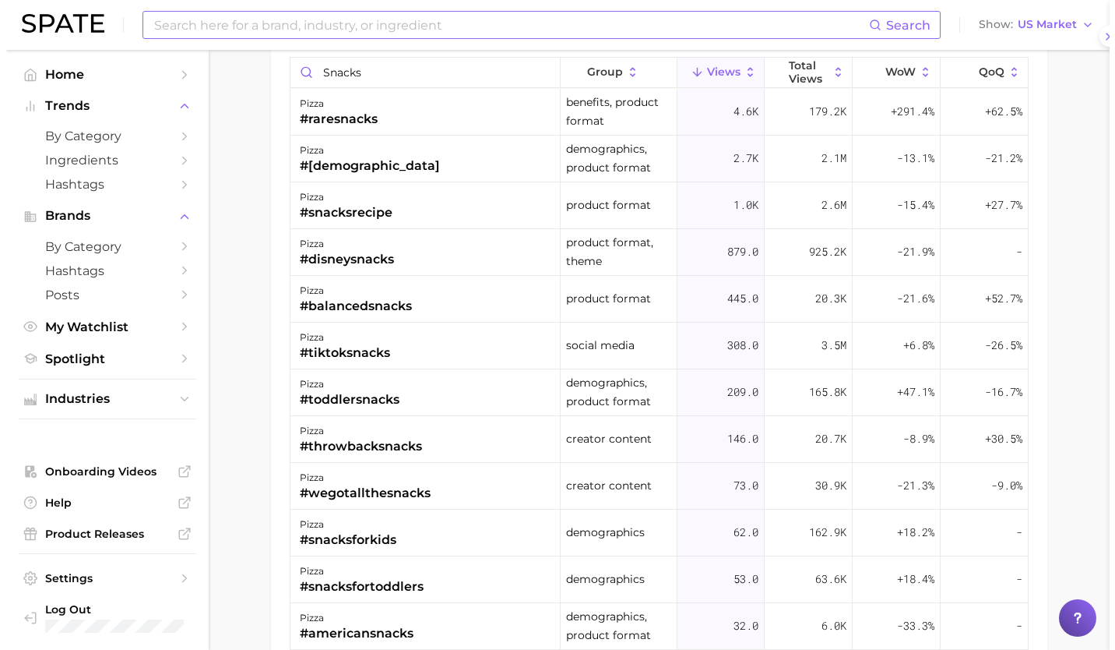
scroll to position [0, 0]
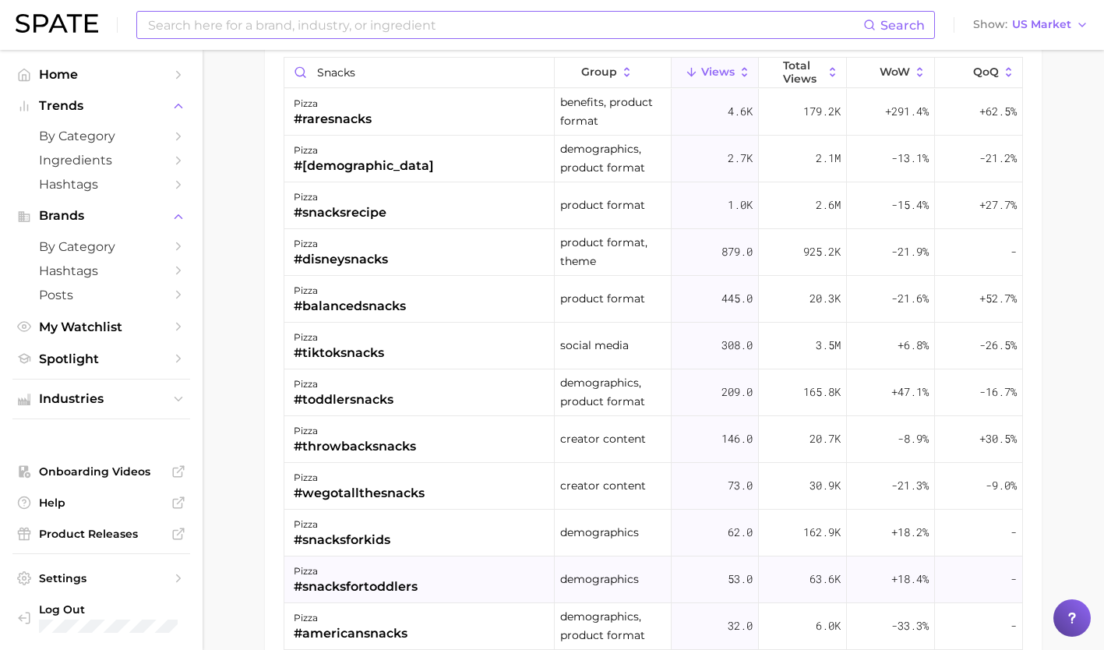
click at [467, 587] on div "pizza #snacksfortoddlers" at bounding box center [419, 579] width 270 height 47
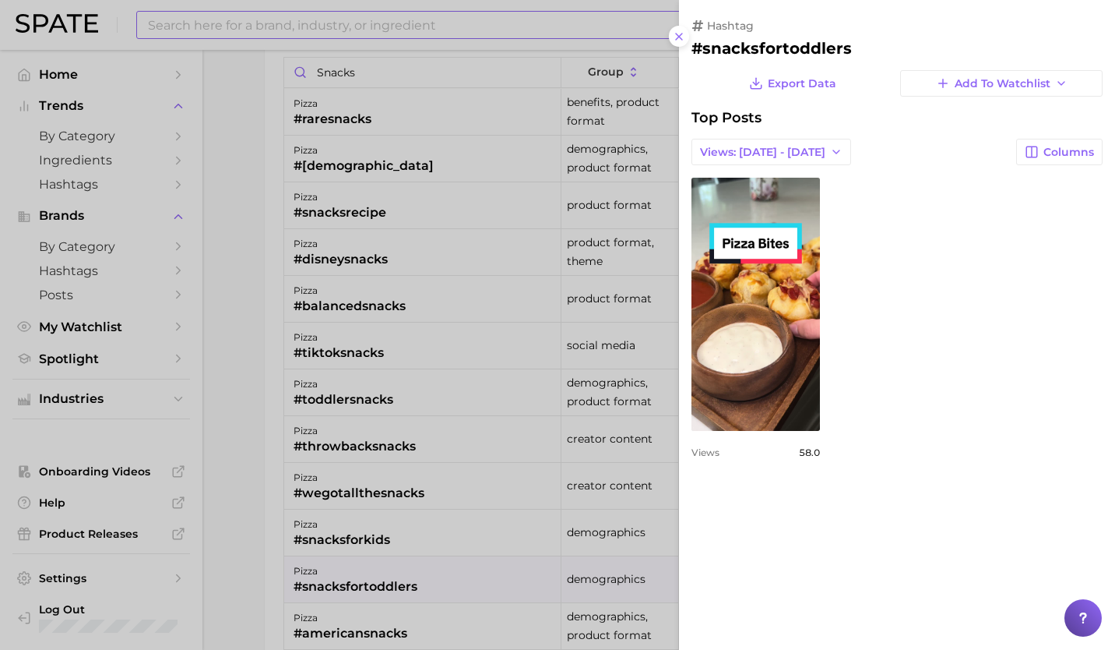
click at [435, 543] on div at bounding box center [557, 325] width 1115 height 650
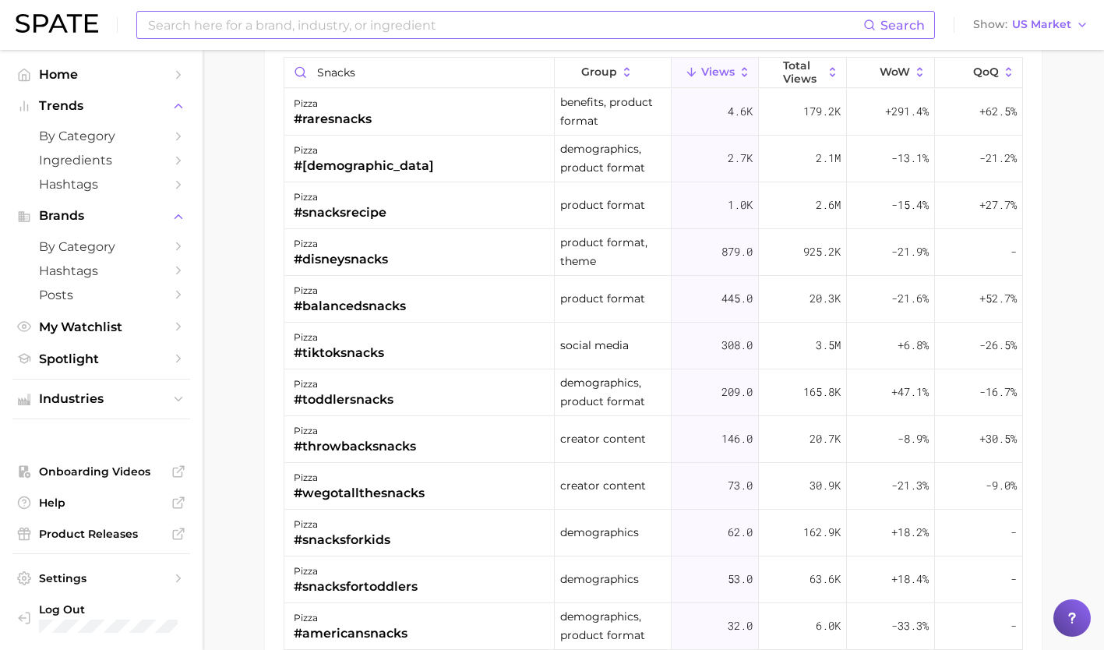
click at [435, 543] on div "pizza #snacksforkids" at bounding box center [419, 532] width 270 height 47
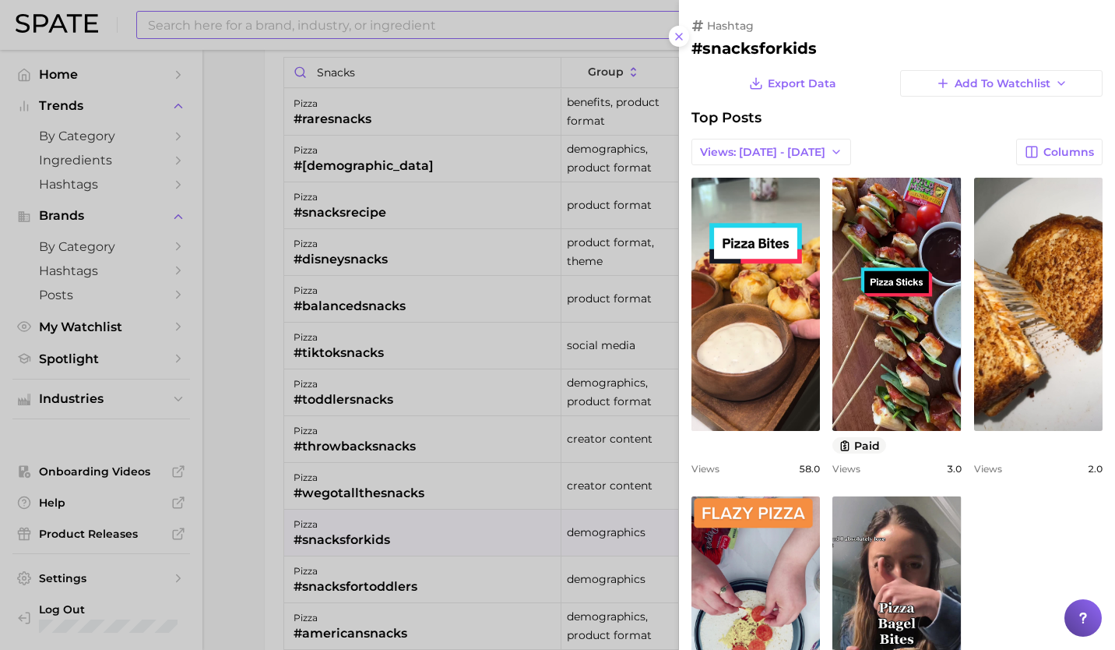
click at [426, 478] on div at bounding box center [557, 325] width 1115 height 650
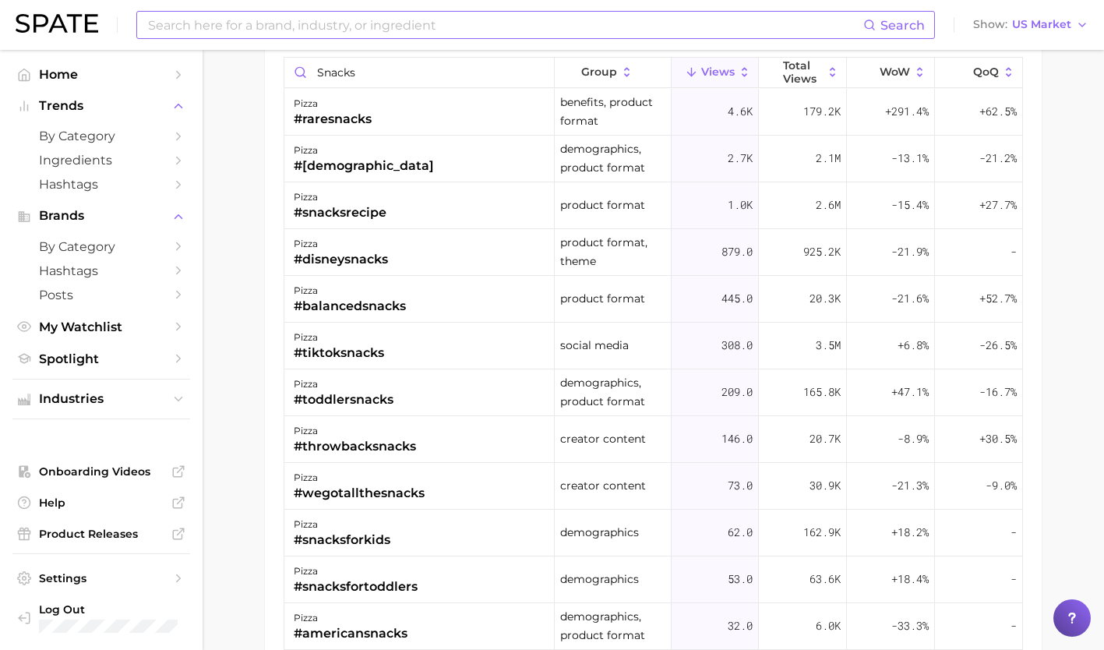
click at [426, 478] on div "pizza #wegotallthesnacks" at bounding box center [419, 486] width 270 height 47
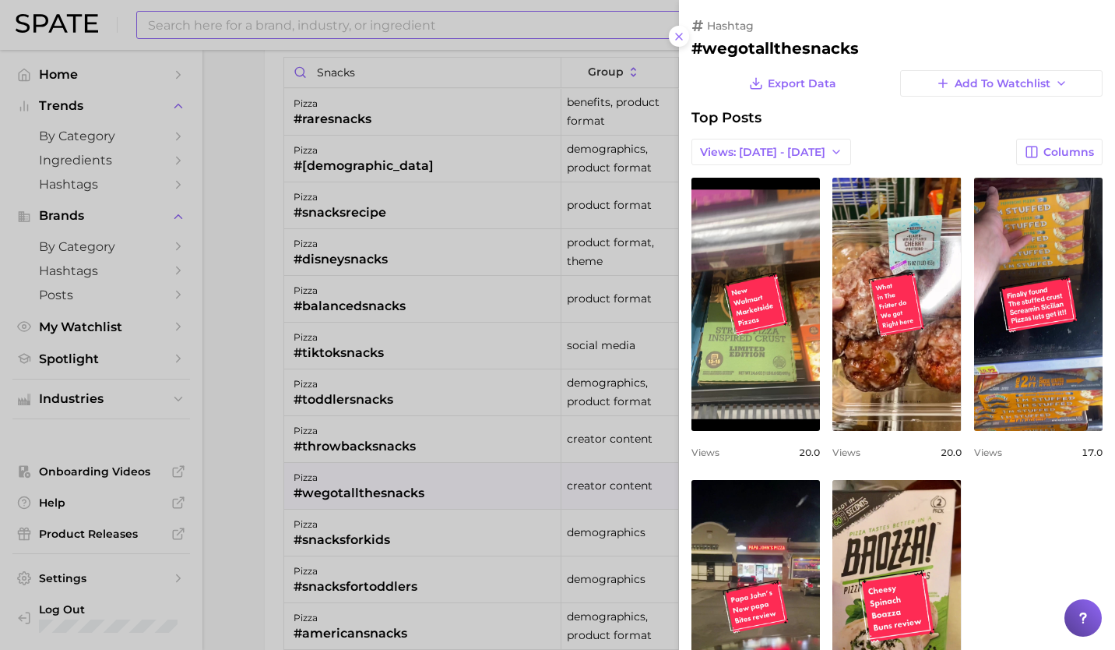
click at [410, 537] on div at bounding box center [557, 325] width 1115 height 650
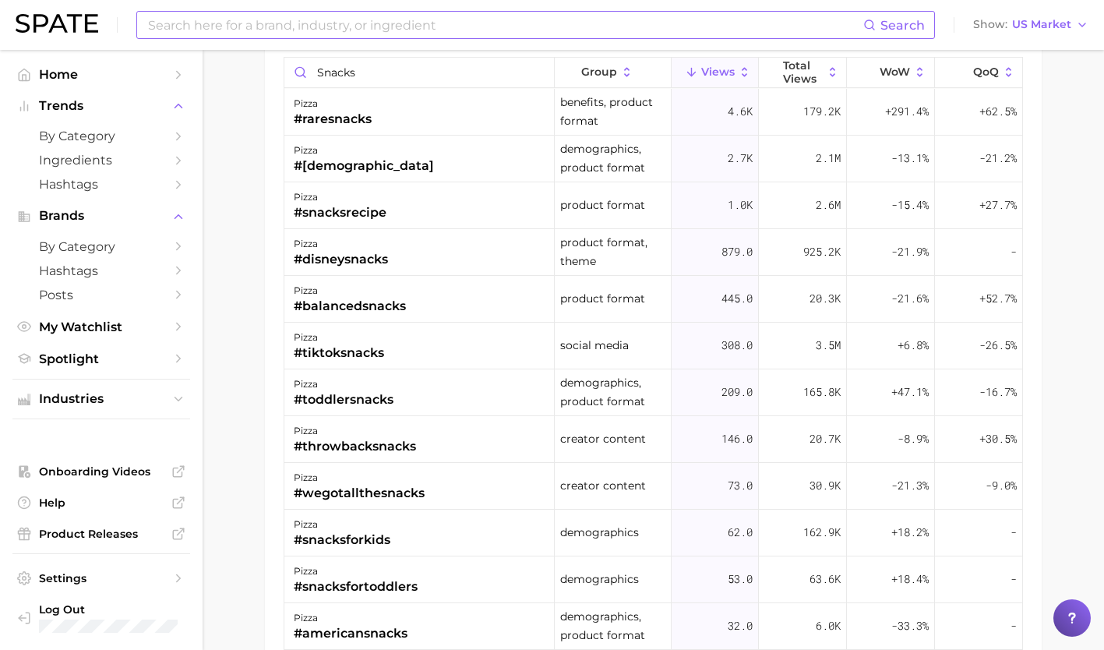
click at [410, 537] on div "pizza #snacksforkids" at bounding box center [419, 532] width 270 height 47
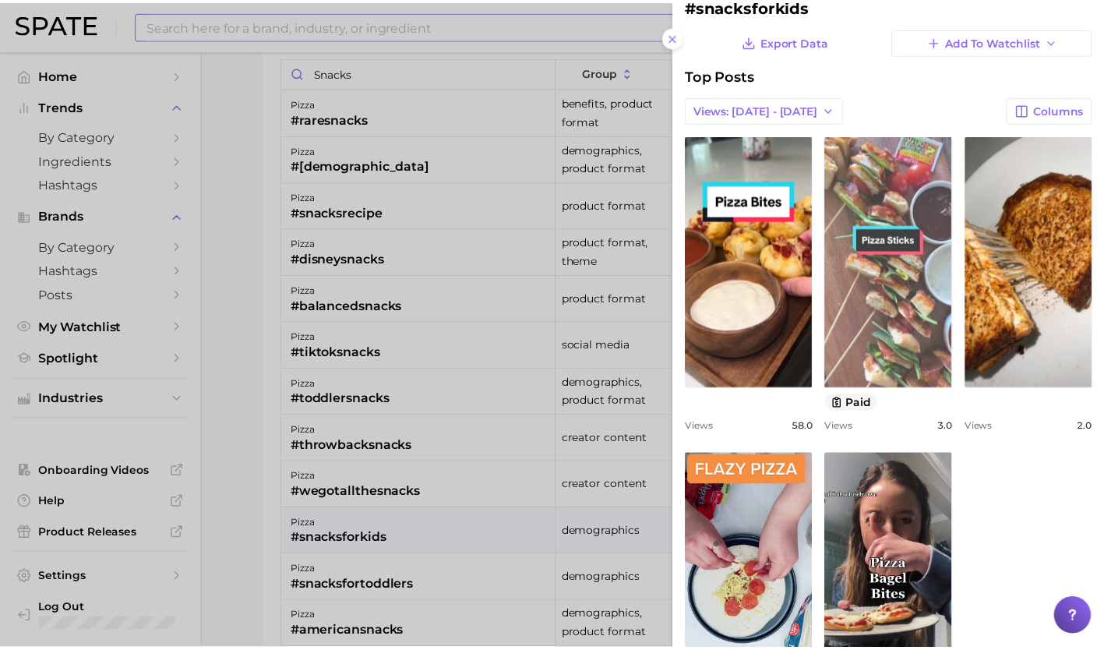
scroll to position [42, 0]
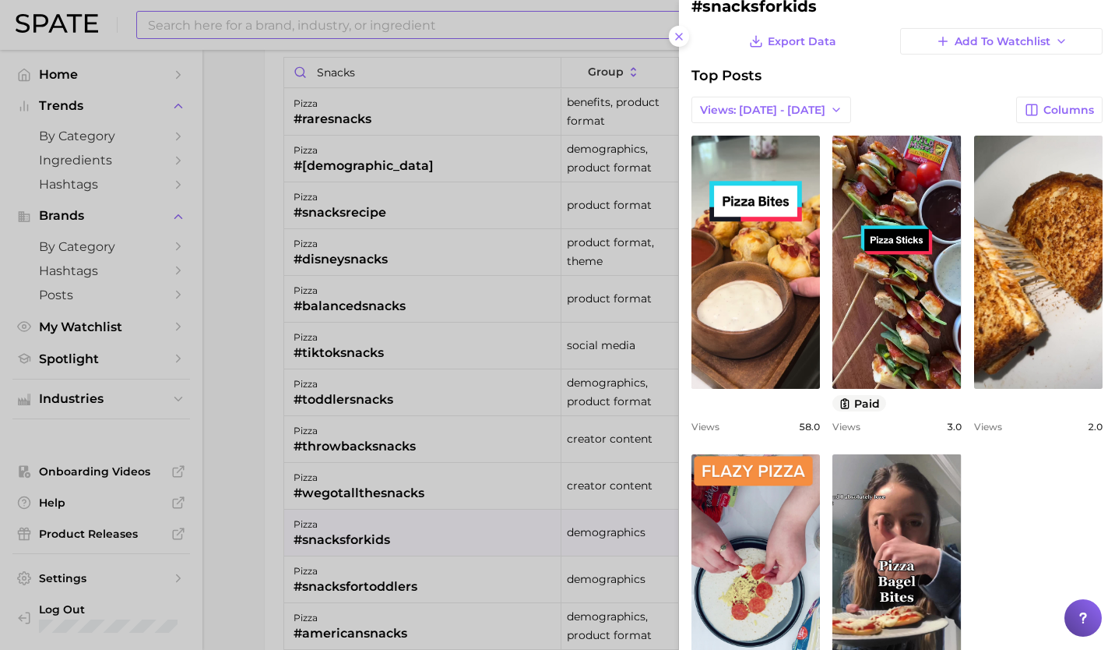
click at [514, 545] on div at bounding box center [557, 325] width 1115 height 650
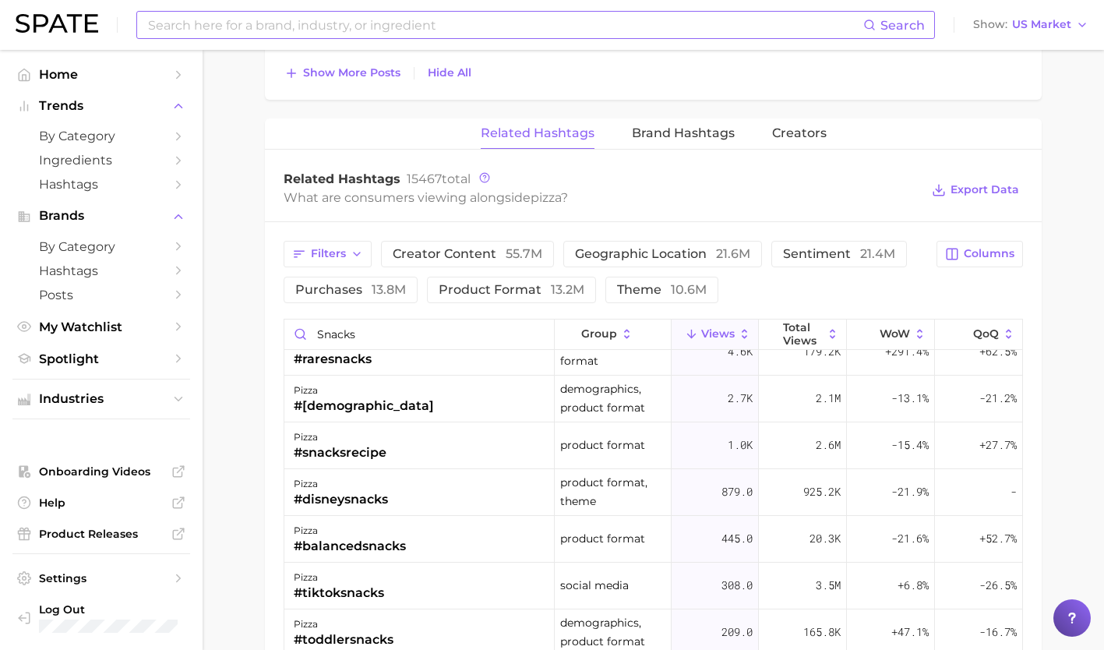
scroll to position [0, 0]
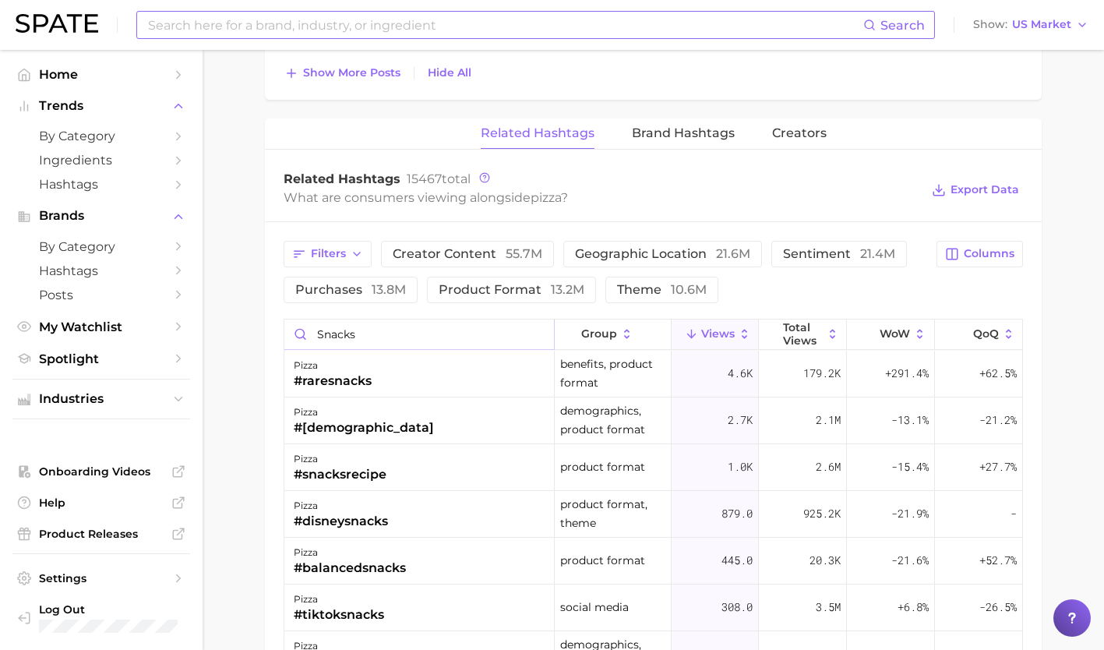
click at [528, 330] on input "snacks" at bounding box center [419, 334] width 270 height 30
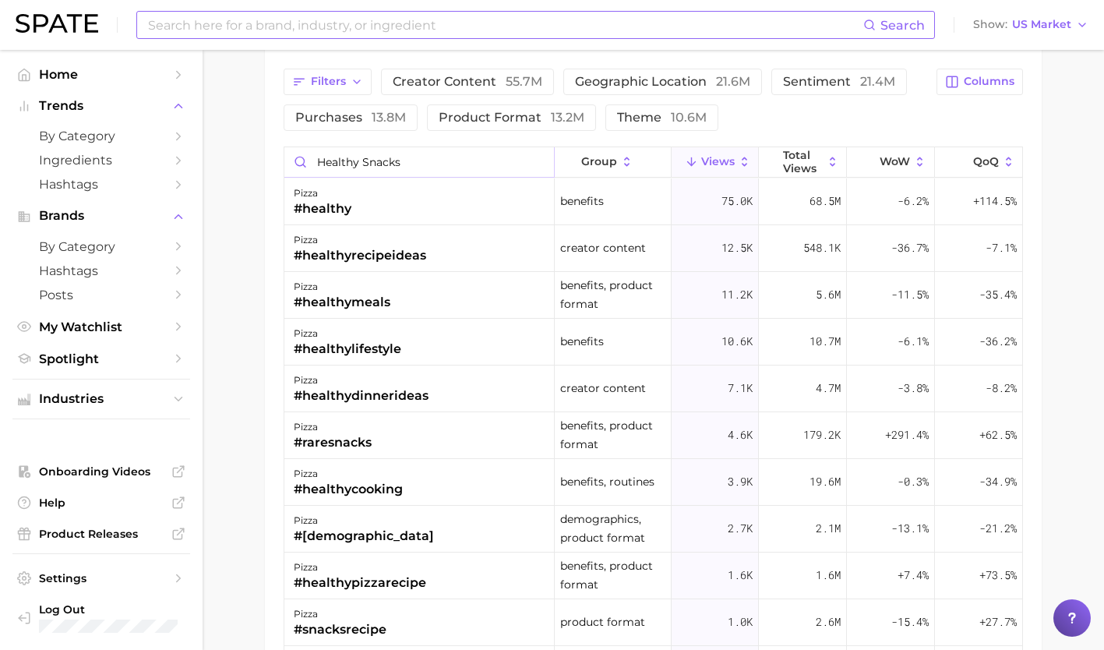
scroll to position [1602, 0]
type input "healthy snacks"
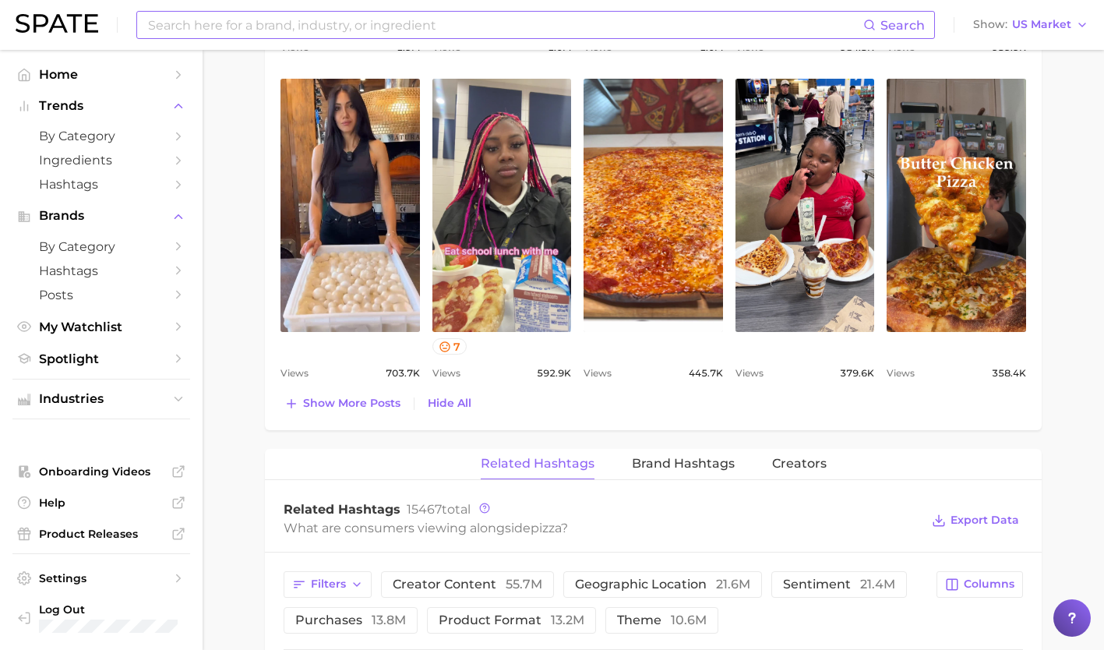
scroll to position [1091, 0]
